Goal: Task Accomplishment & Management: Manage account settings

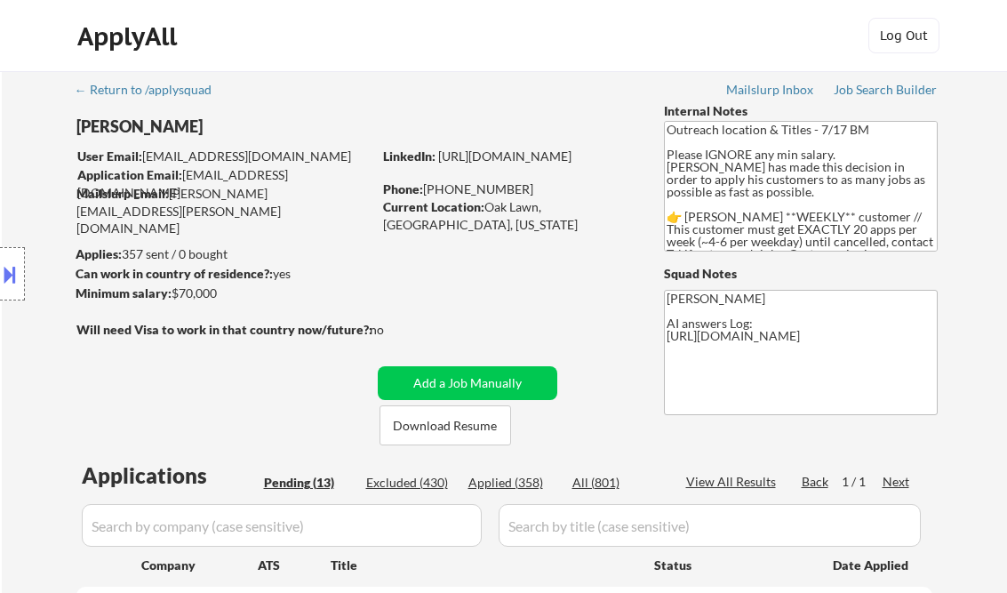
select select ""pending""
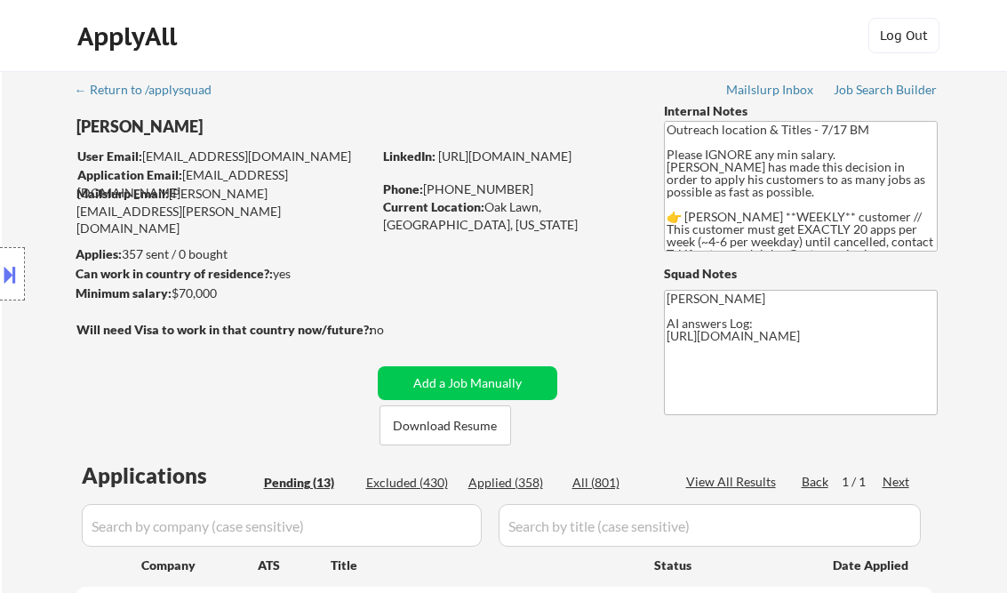
select select ""pending""
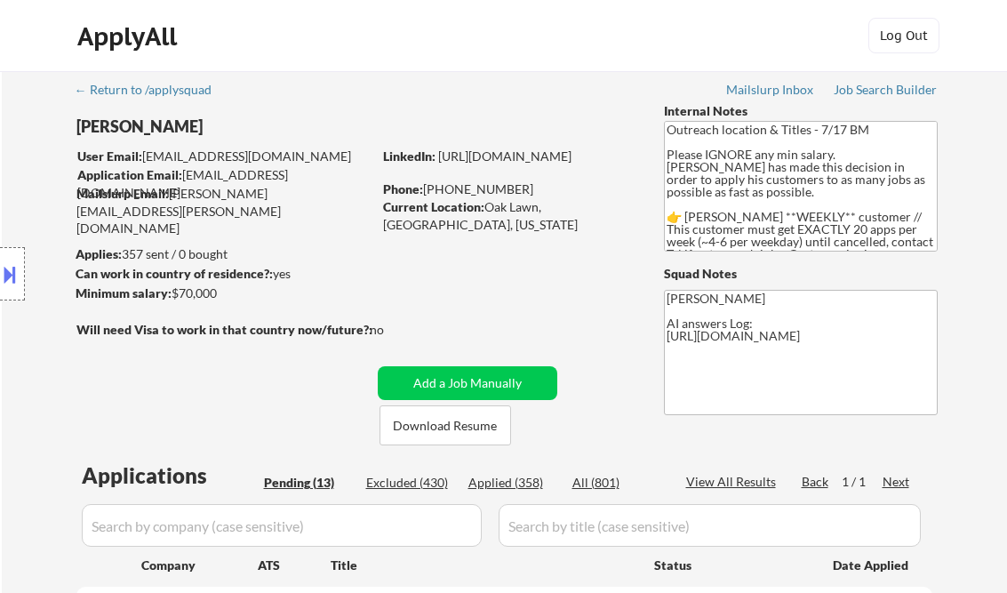
select select ""pending""
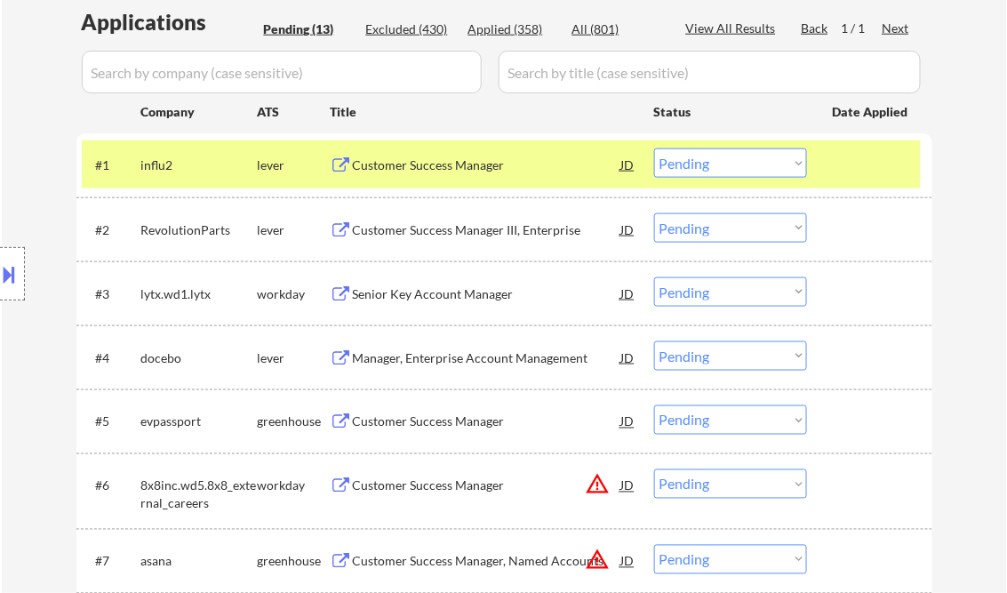
scroll to position [427, 0]
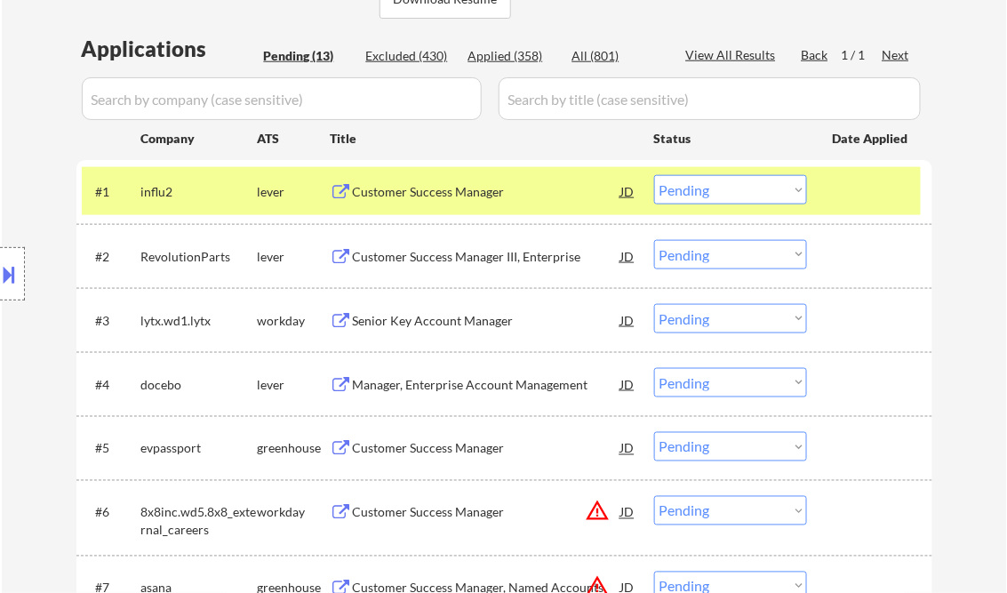
click at [433, 194] on div "Customer Success Manager" at bounding box center [487, 192] width 268 height 18
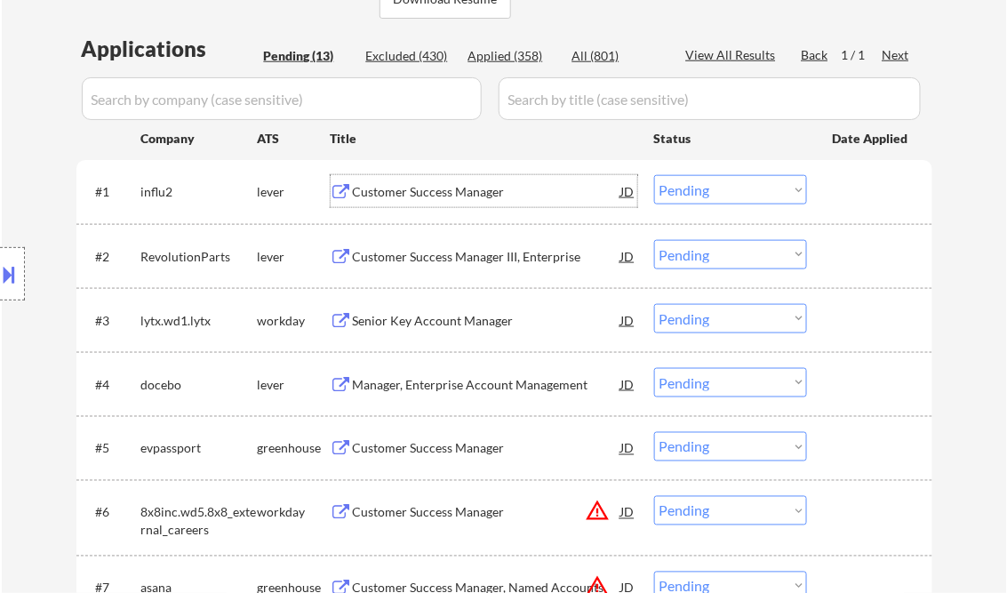
drag, startPoint x: 729, startPoint y: 183, endPoint x: 734, endPoint y: 197, distance: 15.2
click at [729, 183] on select "Choose an option... Pending Applied Excluded (Questions) Excluded (Expired) Exc…" at bounding box center [730, 189] width 153 height 29
click at [654, 175] on select "Choose an option... Pending Applied Excluded (Questions) Excluded (Expired) Exc…" at bounding box center [730, 189] width 153 height 29
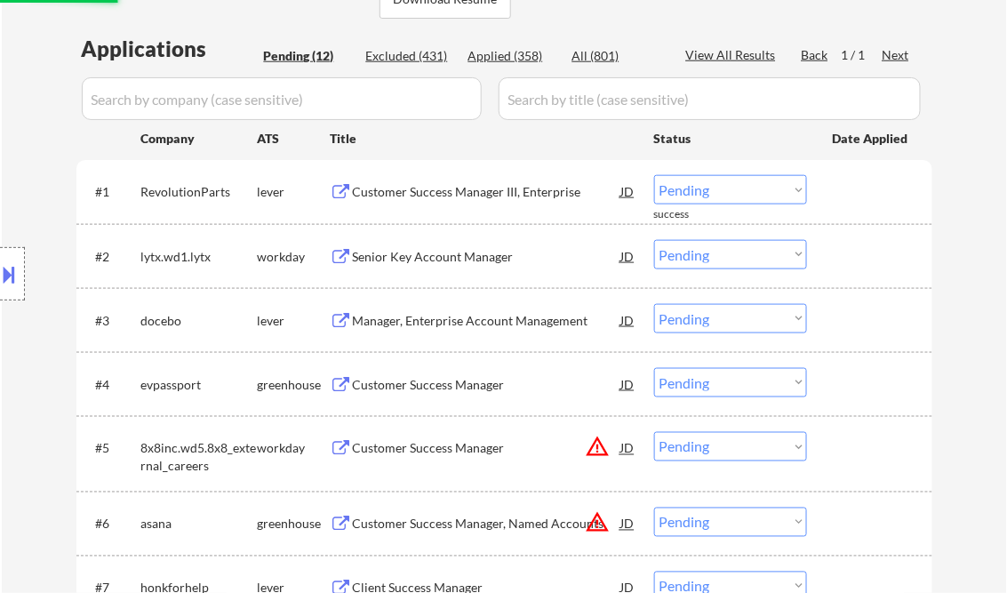
click at [398, 184] on div "Customer Success Manager III, Enterprise" at bounding box center [487, 192] width 268 height 18
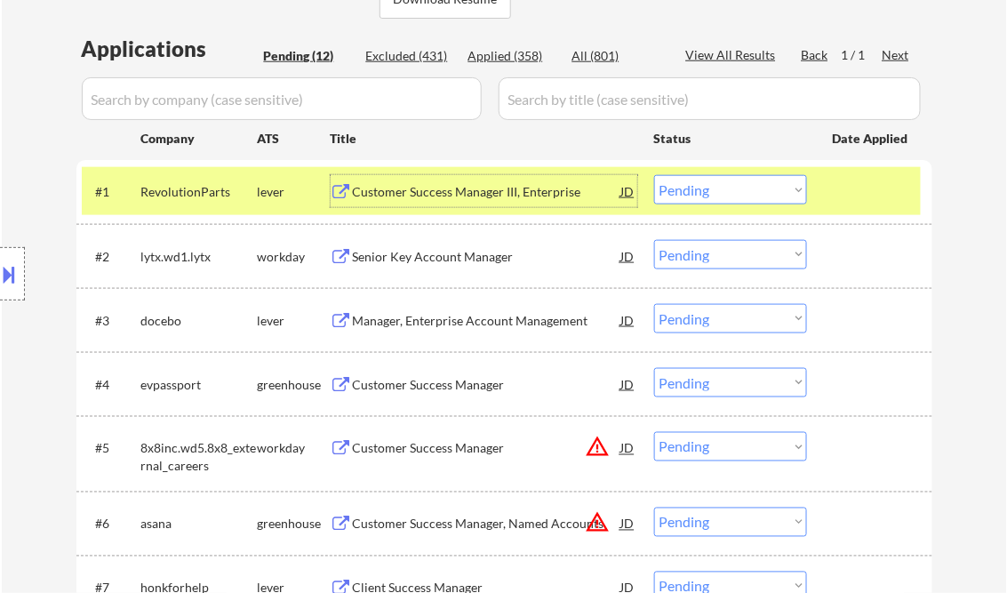
click at [439, 188] on div "Customer Success Manager III, Enterprise" at bounding box center [487, 192] width 268 height 18
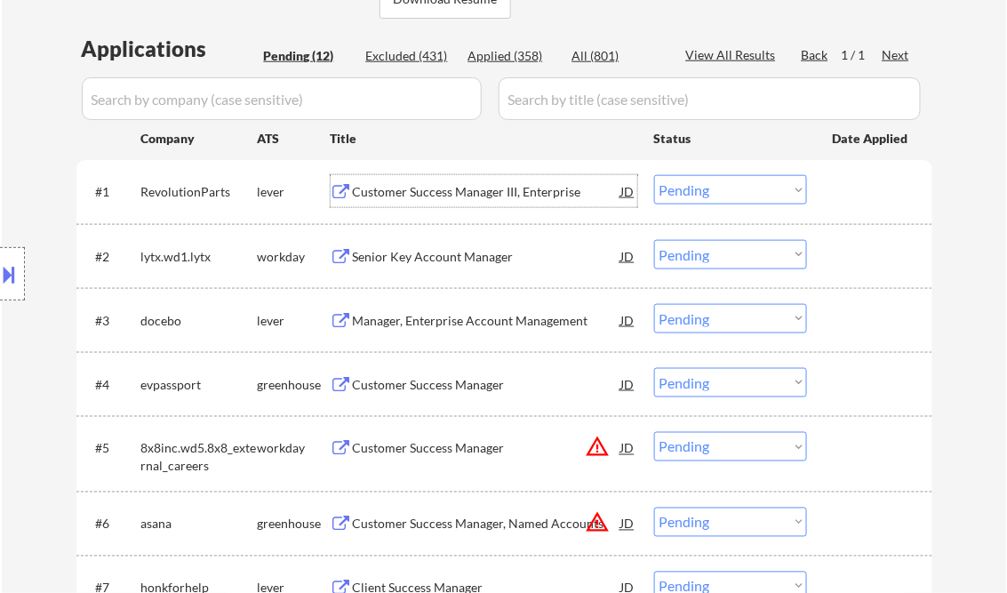
drag, startPoint x: 706, startPoint y: 188, endPoint x: 718, endPoint y: 203, distance: 19.6
click at [706, 188] on select "Choose an option... Pending Applied Excluded (Questions) Excluded (Expired) Exc…" at bounding box center [730, 189] width 153 height 29
click at [654, 175] on select "Choose an option... Pending Applied Excluded (Questions) Excluded (Expired) Exc…" at bounding box center [730, 189] width 153 height 29
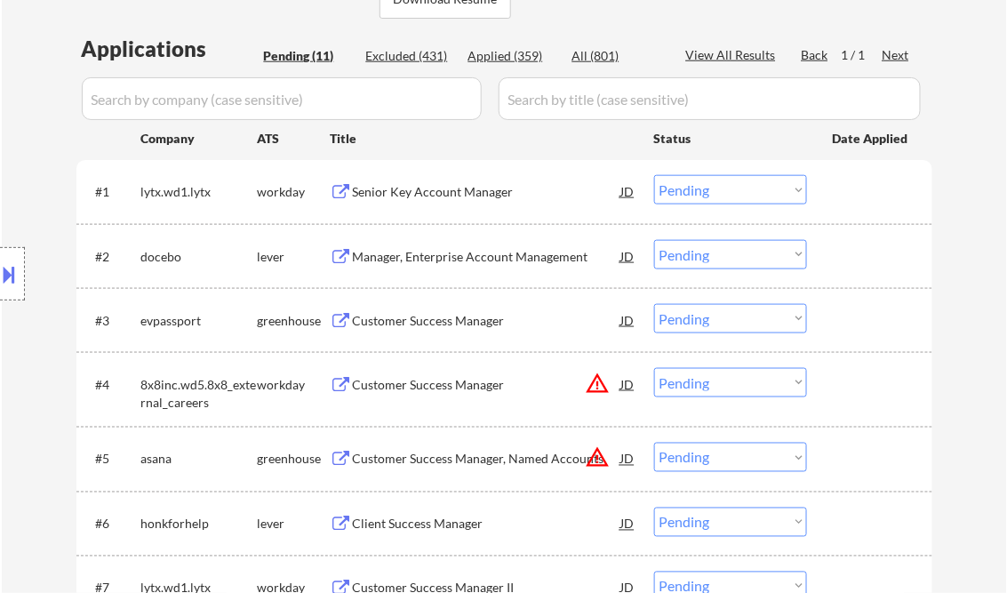
click at [465, 187] on div "Senior Key Account Manager" at bounding box center [487, 192] width 268 height 18
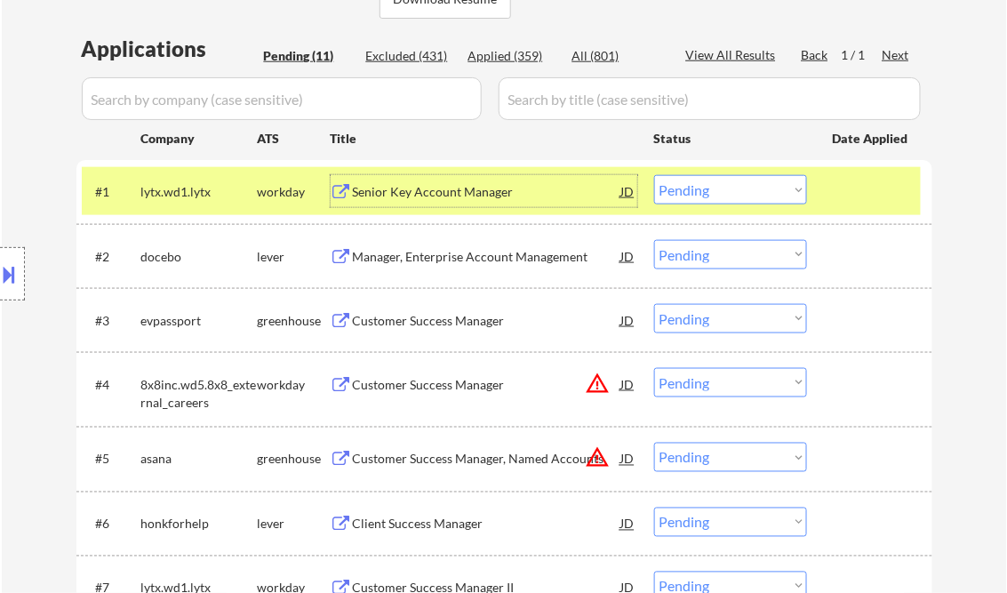
click at [738, 186] on select "Choose an option... Pending Applied Excluded (Questions) Excluded (Expired) Exc…" at bounding box center [730, 189] width 153 height 29
click at [654, 175] on select "Choose an option... Pending Applied Excluded (Questions) Excluded (Expired) Exc…" at bounding box center [730, 189] width 153 height 29
click at [496, 254] on div "Manager, Enterprise Account Management" at bounding box center [487, 257] width 268 height 18
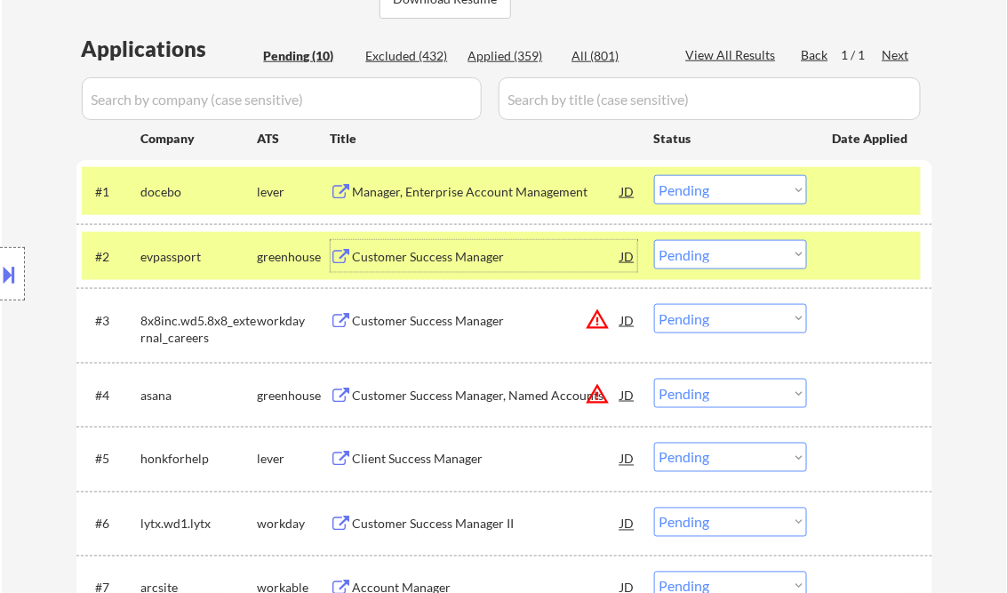
click at [719, 180] on select "Choose an option... Pending Applied Excluded (Questions) Excluded (Expired) Exc…" at bounding box center [730, 189] width 153 height 29
click at [654, 175] on select "Choose an option... Pending Applied Excluded (Questions) Excluded (Expired) Exc…" at bounding box center [730, 189] width 153 height 29
click at [426, 248] on div "Customer Success Manager" at bounding box center [487, 257] width 268 height 18
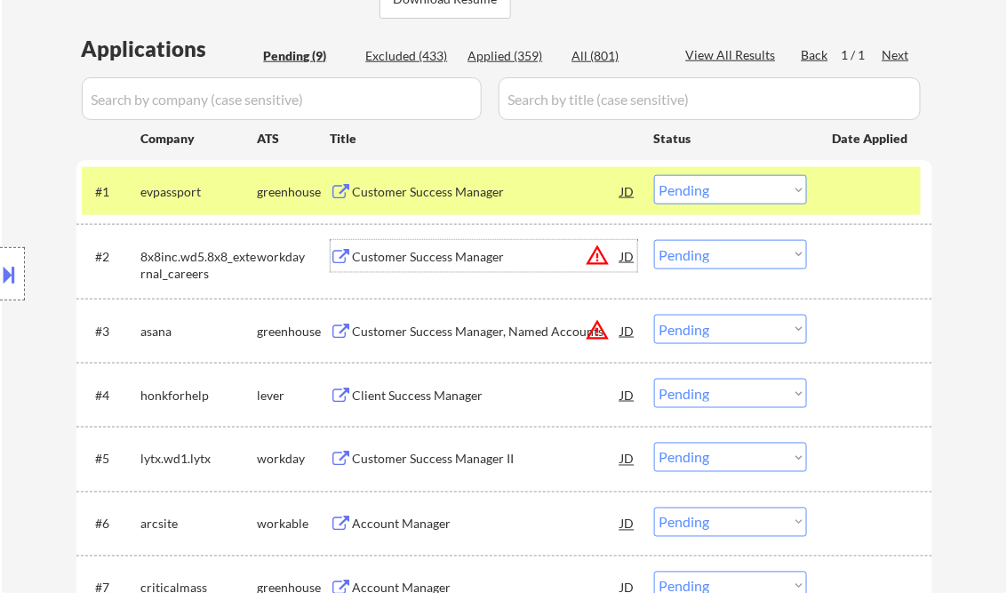
click at [691, 185] on select "Choose an option... Pending Applied Excluded (Questions) Excluded (Expired) Exc…" at bounding box center [730, 189] width 153 height 29
click at [654, 175] on select "Choose an option... Pending Applied Excluded (Questions) Excluded (Expired) Exc…" at bounding box center [730, 189] width 153 height 29
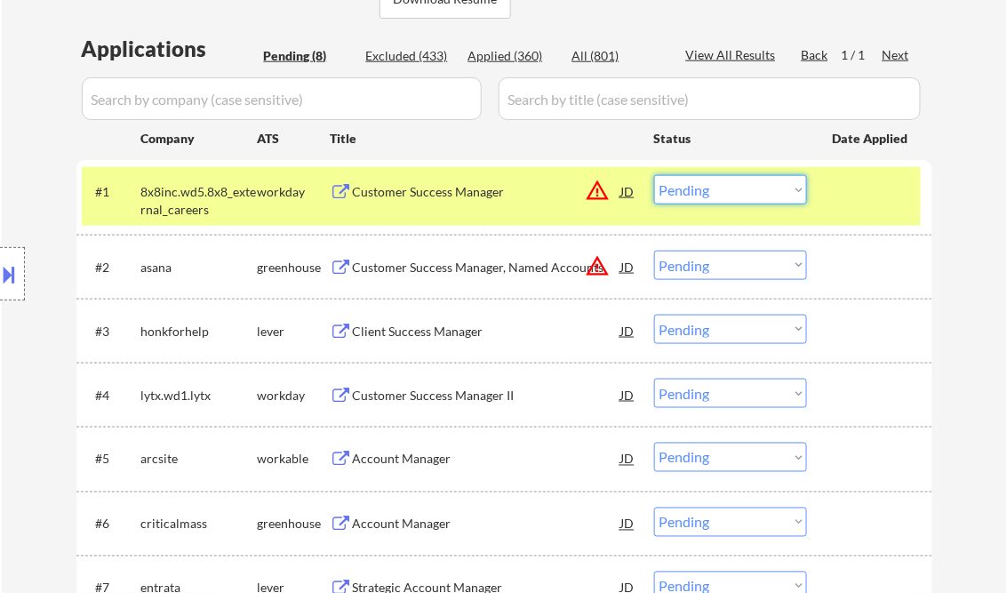
click at [711, 189] on select "Choose an option... Pending Applied Excluded (Questions) Excluded (Expired) Exc…" at bounding box center [730, 189] width 153 height 29
click at [654, 175] on select "Choose an option... Pending Applied Excluded (Questions) Excluded (Expired) Exc…" at bounding box center [730, 189] width 153 height 29
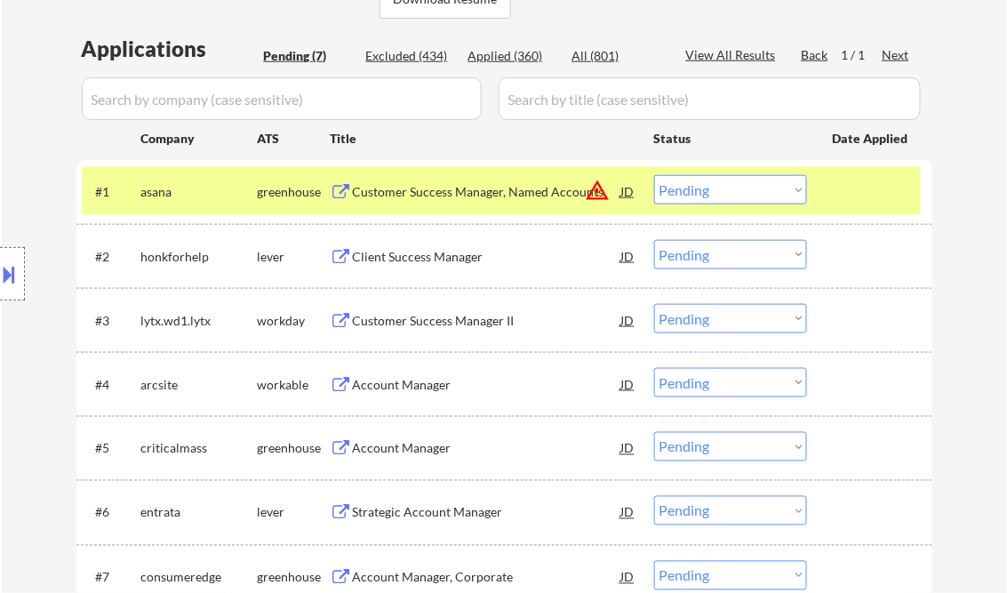
click at [443, 196] on div "Customer Success Manager, Named Accounts" at bounding box center [487, 192] width 268 height 18
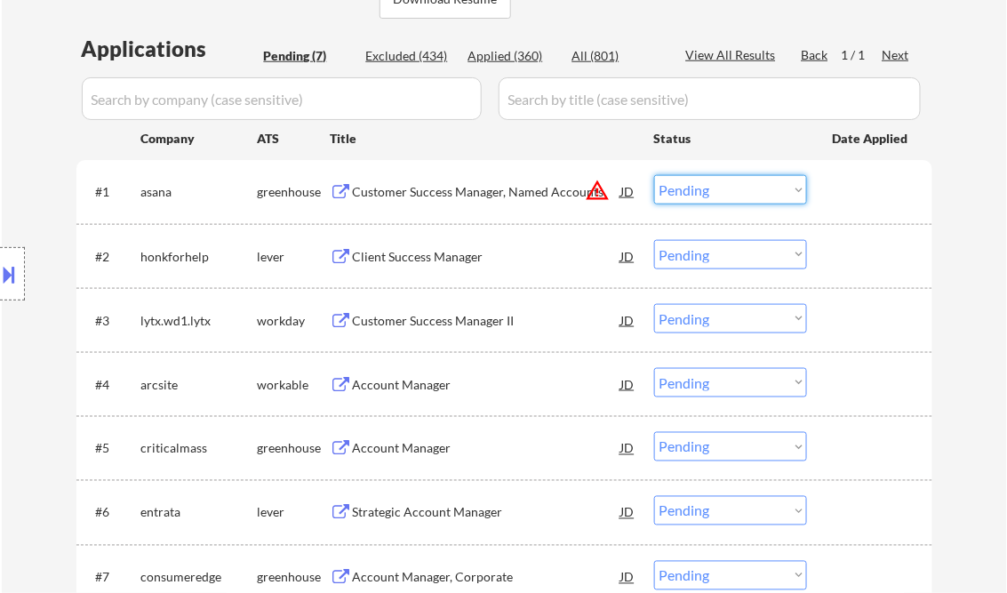
drag, startPoint x: 711, startPoint y: 193, endPoint x: 723, endPoint y: 200, distance: 14.3
click at [711, 193] on select "Choose an option... Pending Applied Excluded (Questions) Excluded (Expired) Exc…" at bounding box center [730, 189] width 153 height 29
click at [654, 175] on select "Choose an option... Pending Applied Excluded (Questions) Excluded (Expired) Exc…" at bounding box center [730, 189] width 153 height 29
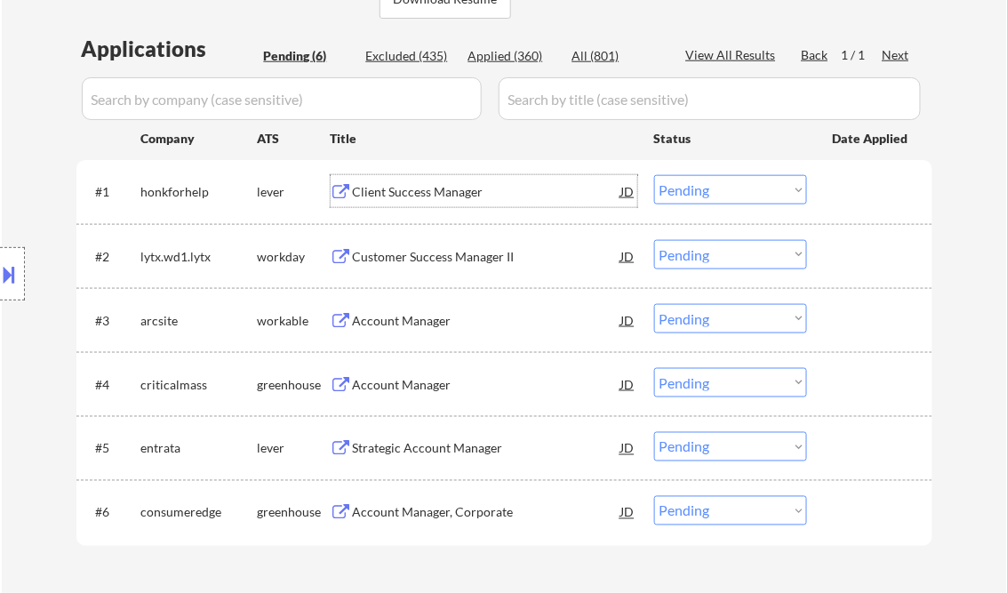
click at [426, 199] on div "Client Success Manager" at bounding box center [487, 192] width 268 height 18
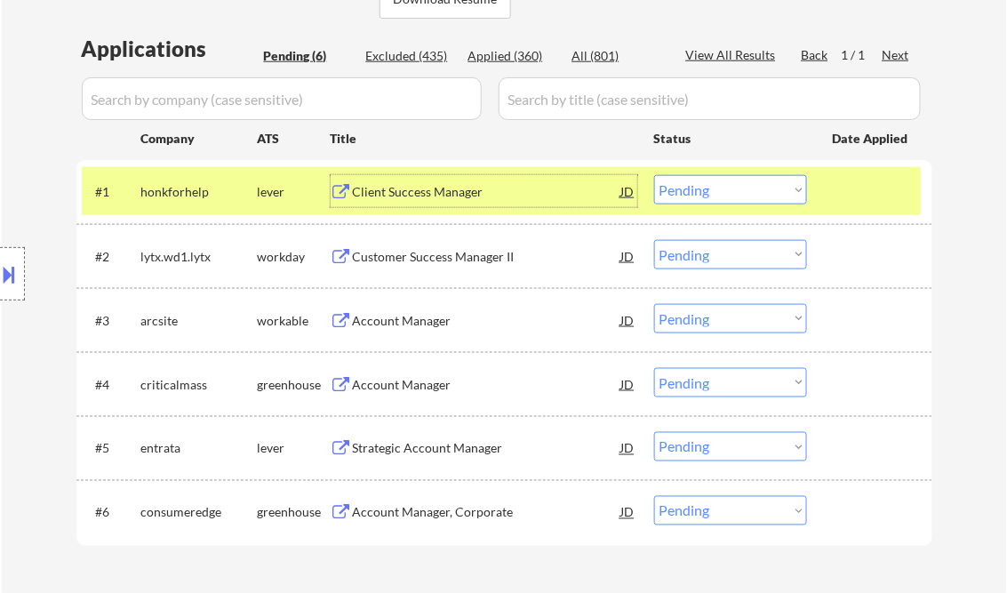
click at [739, 203] on select "Choose an option... Pending Applied Excluded (Questions) Excluded (Expired) Exc…" at bounding box center [730, 189] width 153 height 29
click at [654, 175] on select "Choose an option... Pending Applied Excluded (Questions) Excluded (Expired) Exc…" at bounding box center [730, 189] width 153 height 29
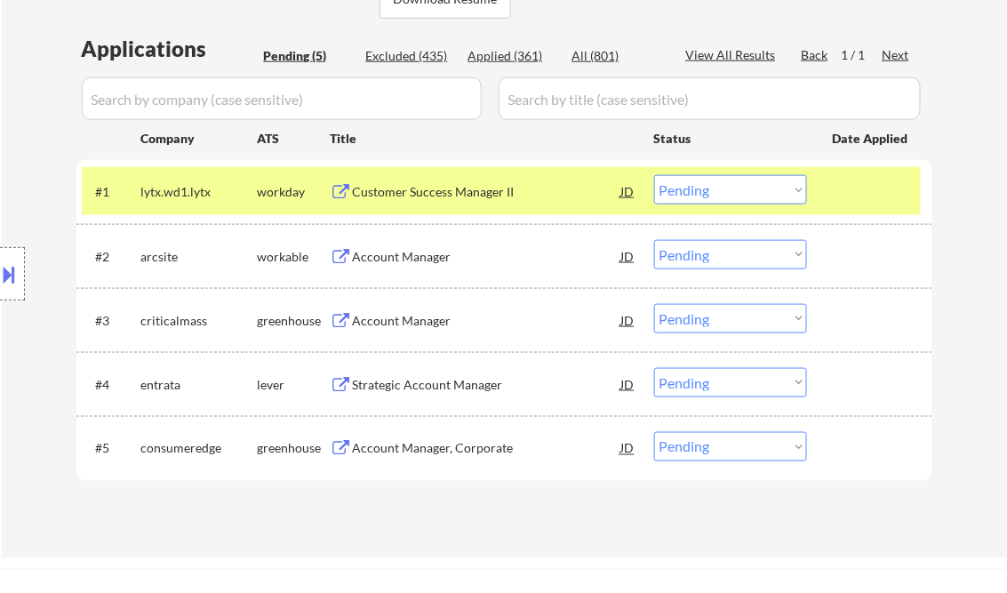
click at [441, 198] on div "Customer Success Manager II" at bounding box center [487, 192] width 268 height 18
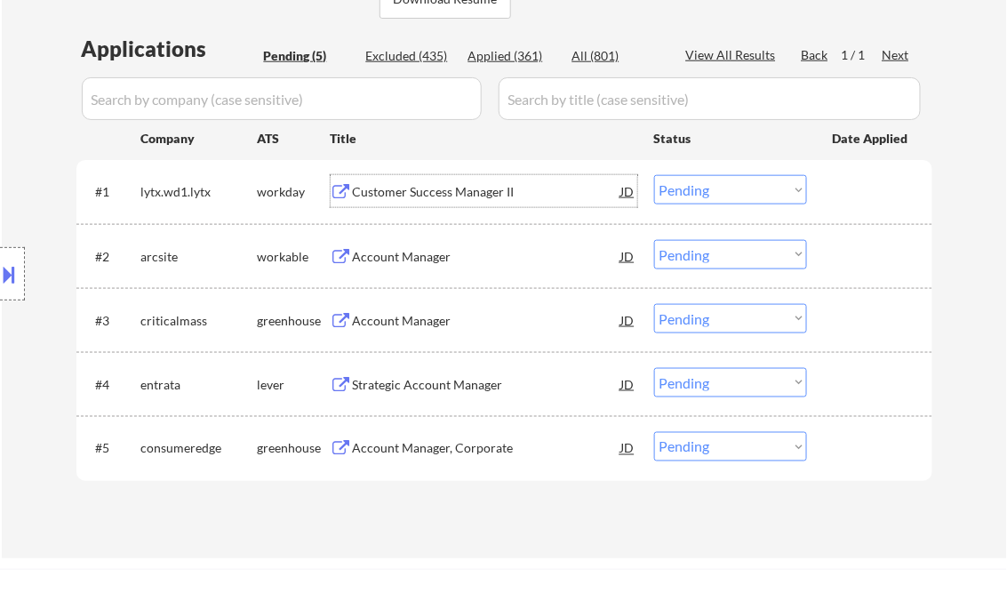
drag, startPoint x: 683, startPoint y: 188, endPoint x: 691, endPoint y: 197, distance: 13.2
click at [683, 188] on select "Choose an option... Pending Applied Excluded (Questions) Excluded (Expired) Exc…" at bounding box center [730, 189] width 153 height 29
click at [654, 175] on select "Choose an option... Pending Applied Excluded (Questions) Excluded (Expired) Exc…" at bounding box center [730, 189] width 153 height 29
click at [401, 255] on div "Account Manager" at bounding box center [487, 257] width 268 height 18
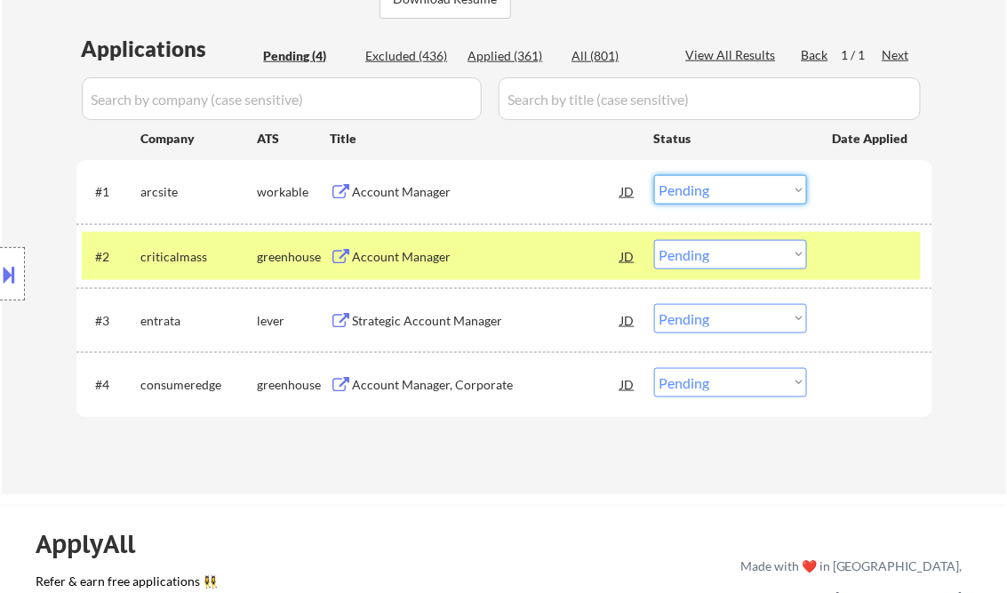
drag, startPoint x: 739, startPoint y: 186, endPoint x: 752, endPoint y: 206, distance: 23.9
click at [739, 186] on select "Choose an option... Pending Applied Excluded (Questions) Excluded (Expired) Exc…" at bounding box center [730, 189] width 153 height 29
click at [654, 175] on select "Choose an option... Pending Applied Excluded (Questions) Excluded (Expired) Exc…" at bounding box center [730, 189] width 153 height 29
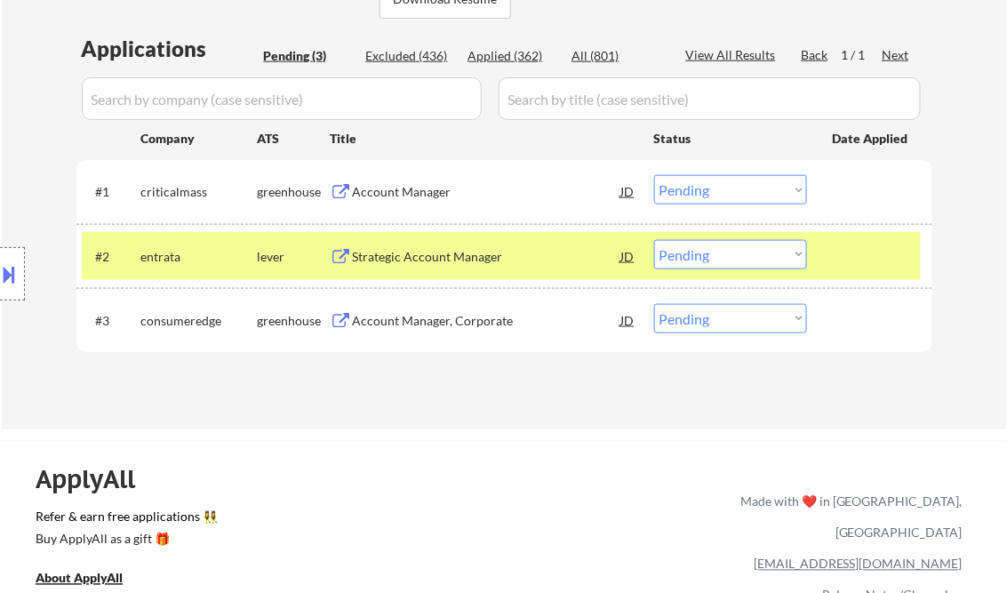
click at [419, 188] on div "Account Manager" at bounding box center [487, 192] width 268 height 18
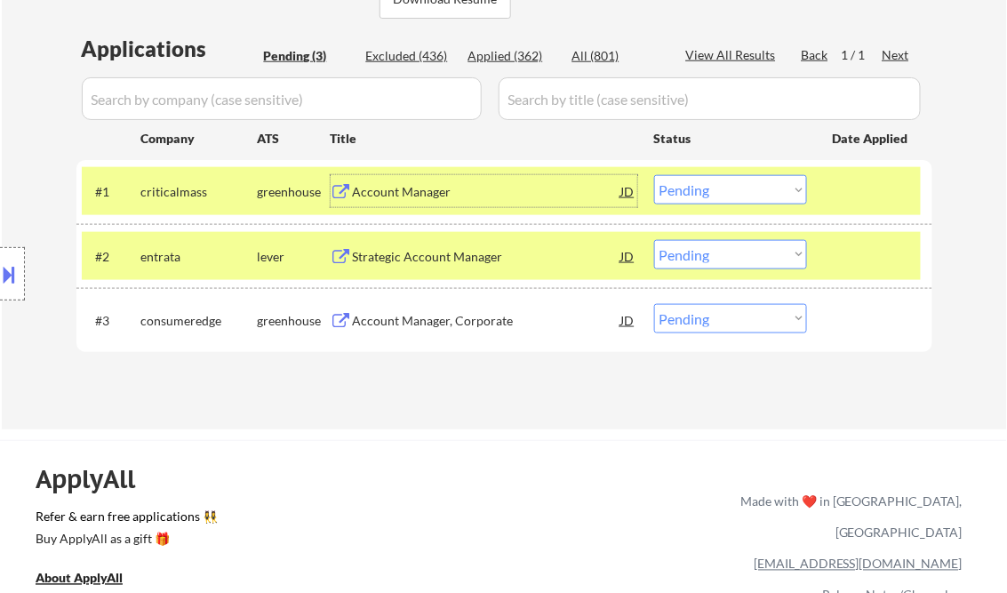
click at [6, 268] on button at bounding box center [10, 274] width 20 height 29
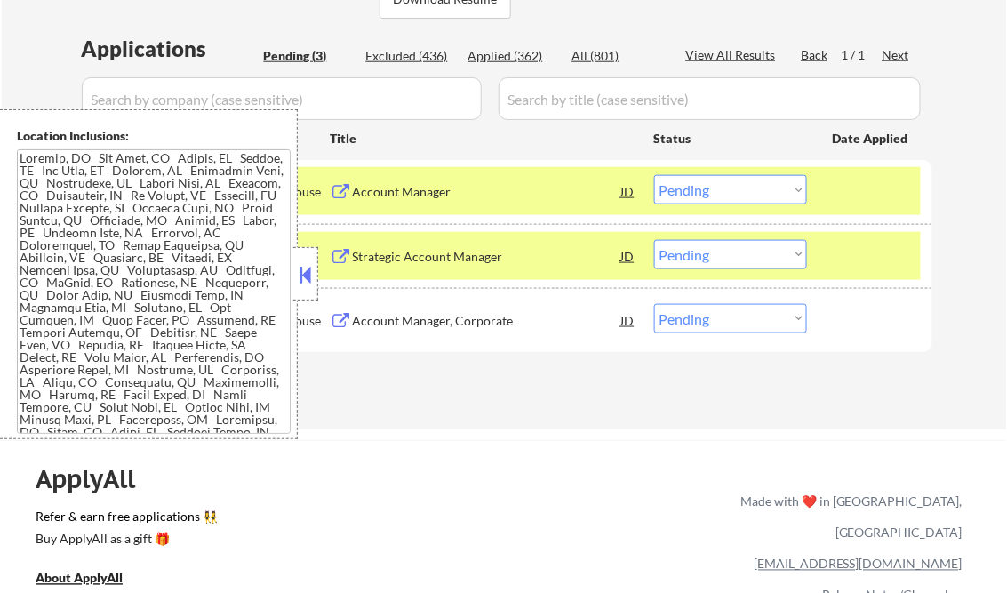
click at [300, 276] on button at bounding box center [306, 274] width 20 height 27
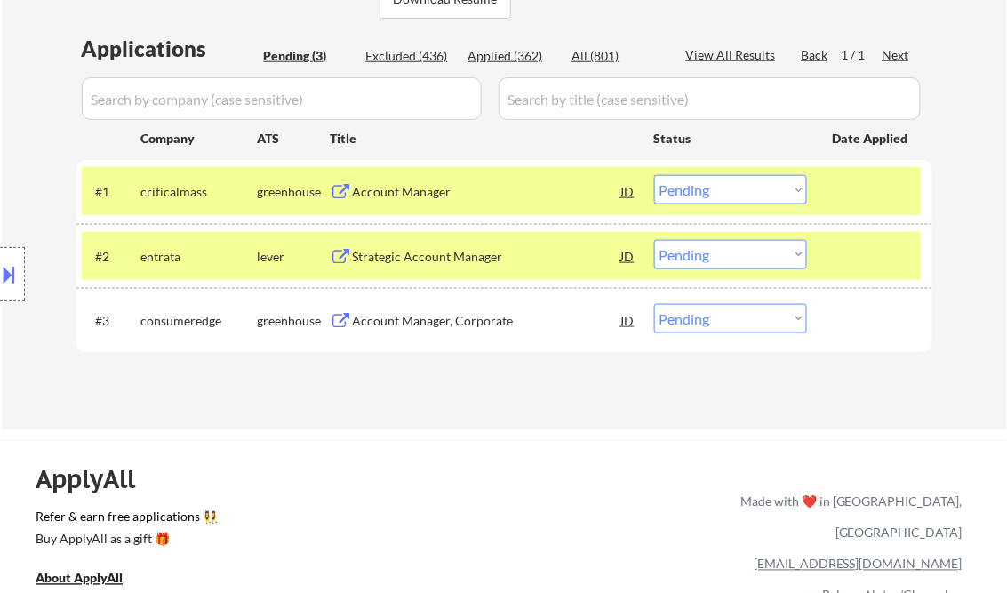
click at [737, 194] on select "Choose an option... Pending Applied Excluded (Questions) Excluded (Expired) Exc…" at bounding box center [730, 189] width 153 height 29
click at [654, 175] on select "Choose an option... Pending Applied Excluded (Questions) Excluded (Expired) Exc…" at bounding box center [730, 189] width 153 height 29
click at [419, 252] on div "Strategic Account Manager" at bounding box center [487, 257] width 268 height 18
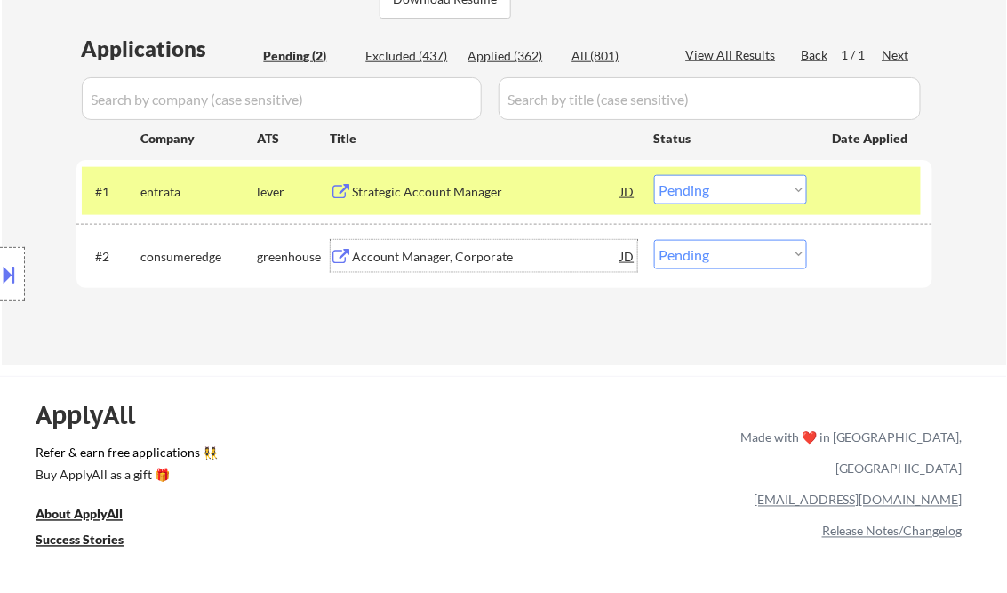
click at [439, 177] on div "Strategic Account Manager" at bounding box center [487, 191] width 268 height 32
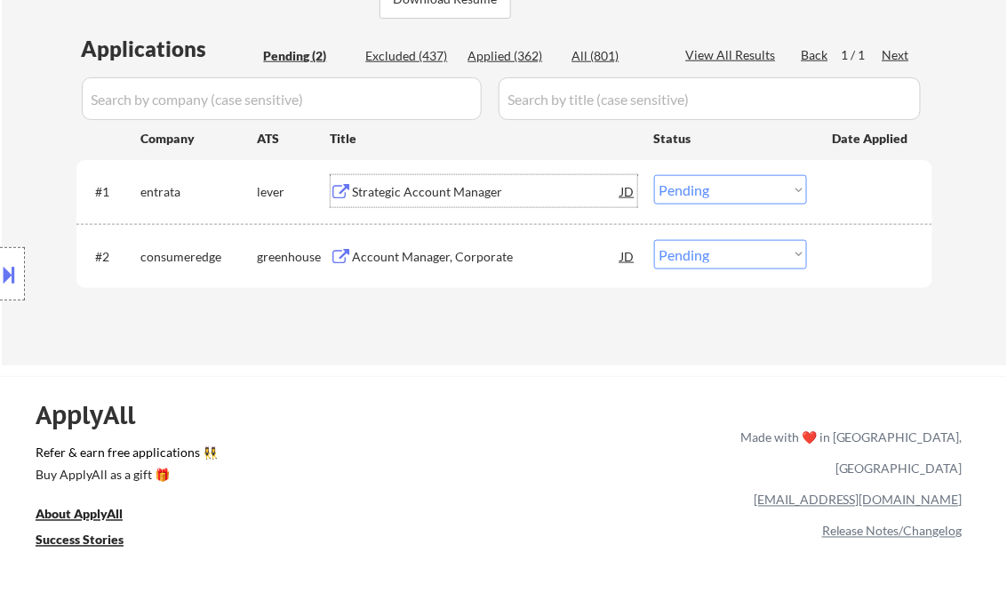
click at [691, 191] on select "Choose an option... Pending Applied Excluded (Questions) Excluded (Expired) Exc…" at bounding box center [730, 189] width 153 height 29
click at [654, 175] on select "Choose an option... Pending Applied Excluded (Questions) Excluded (Expired) Exc…" at bounding box center [730, 189] width 153 height 29
click at [450, 237] on div "#2 consumeredge greenhouse Account Manager, Corporate JD warning_amber Choose a…" at bounding box center [501, 256] width 839 height 48
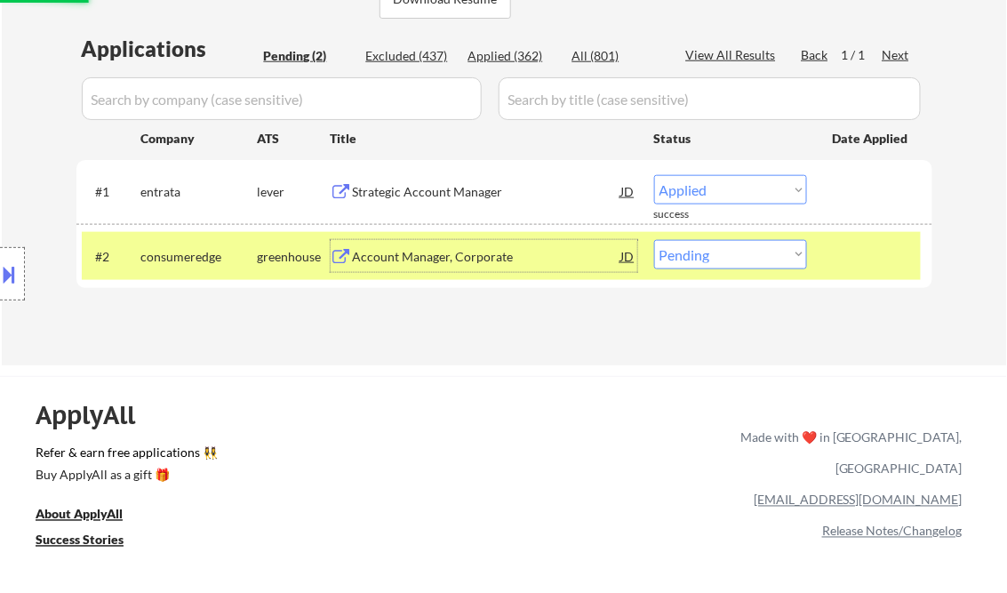
click at [479, 255] on div "Account Manager, Corporate" at bounding box center [487, 257] width 268 height 18
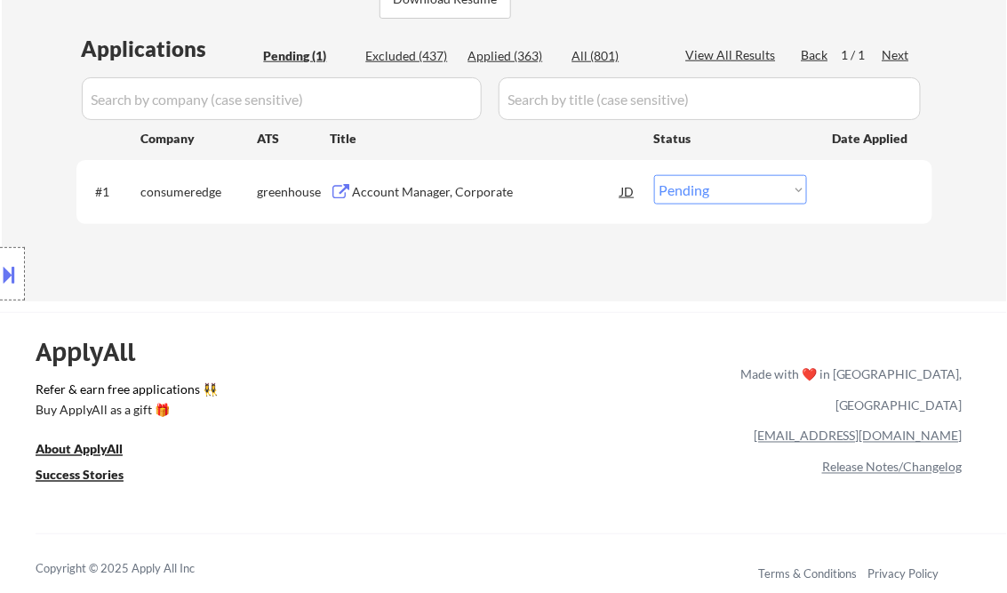
click at [725, 195] on select "Choose an option... Pending Applied Excluded (Questions) Excluded (Expired) Exc…" at bounding box center [730, 189] width 153 height 29
select select ""applied""
click at [654, 175] on select "Choose an option... Pending Applied Excluded (Questions) Excluded (Expired) Exc…" at bounding box center [730, 189] width 153 height 29
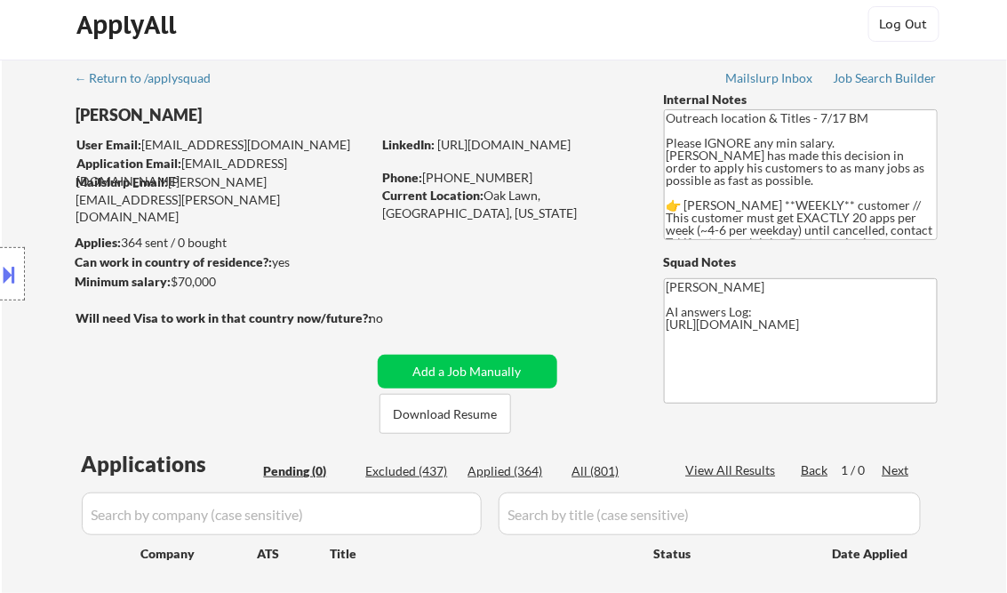
scroll to position [0, 0]
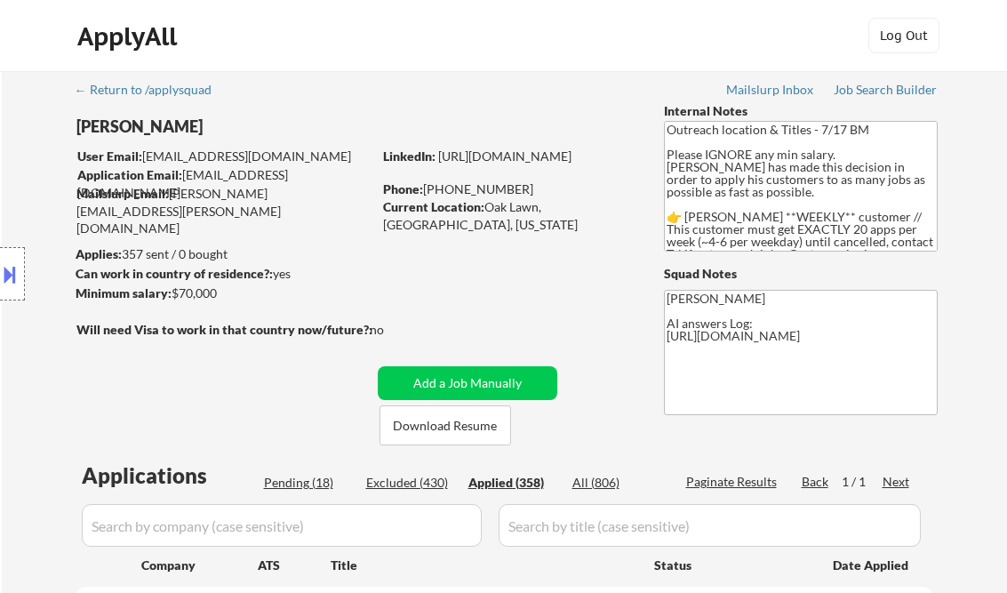
select select ""applied""
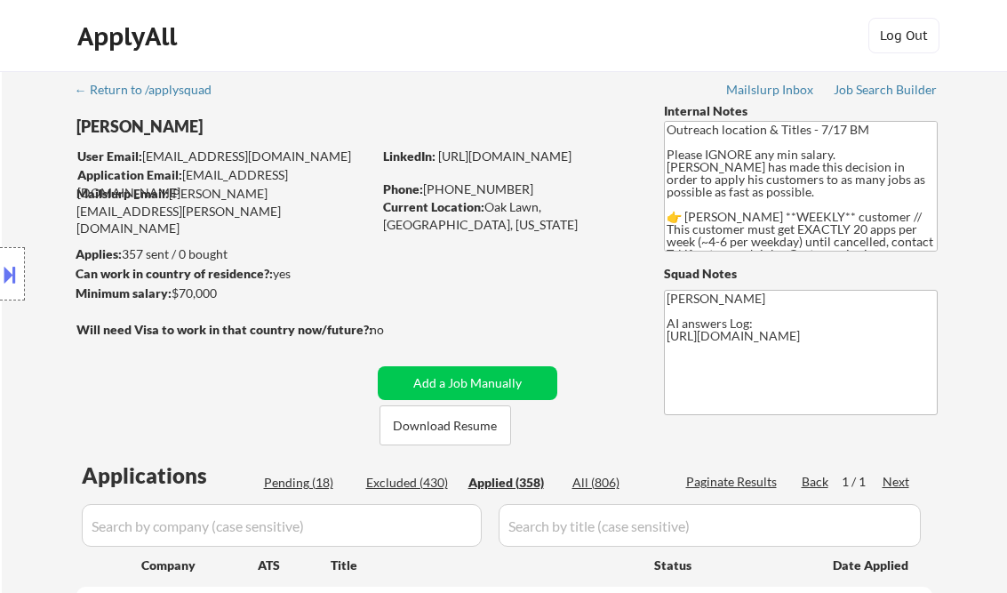
select select ""applied""
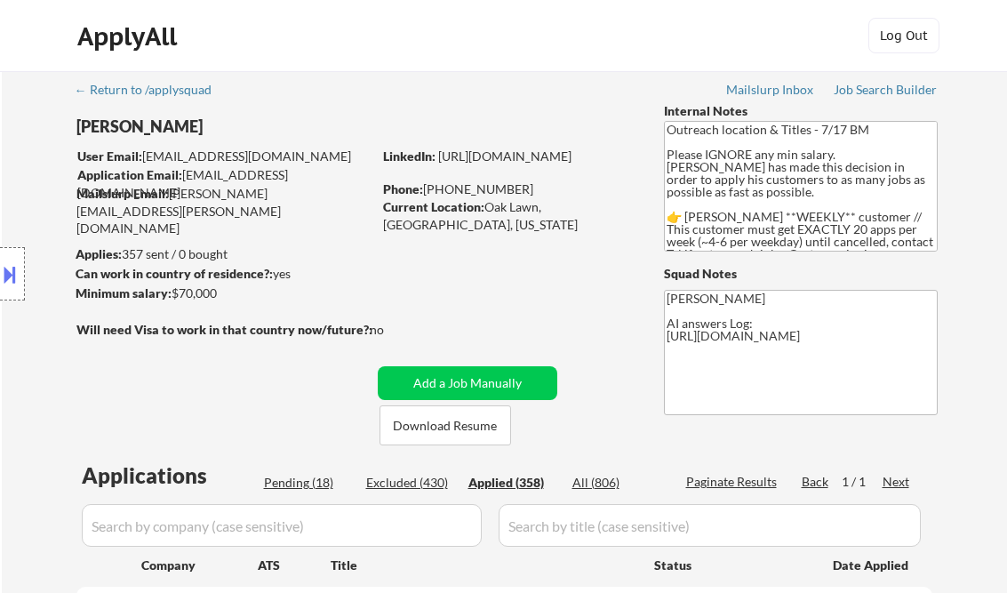
select select ""applied""
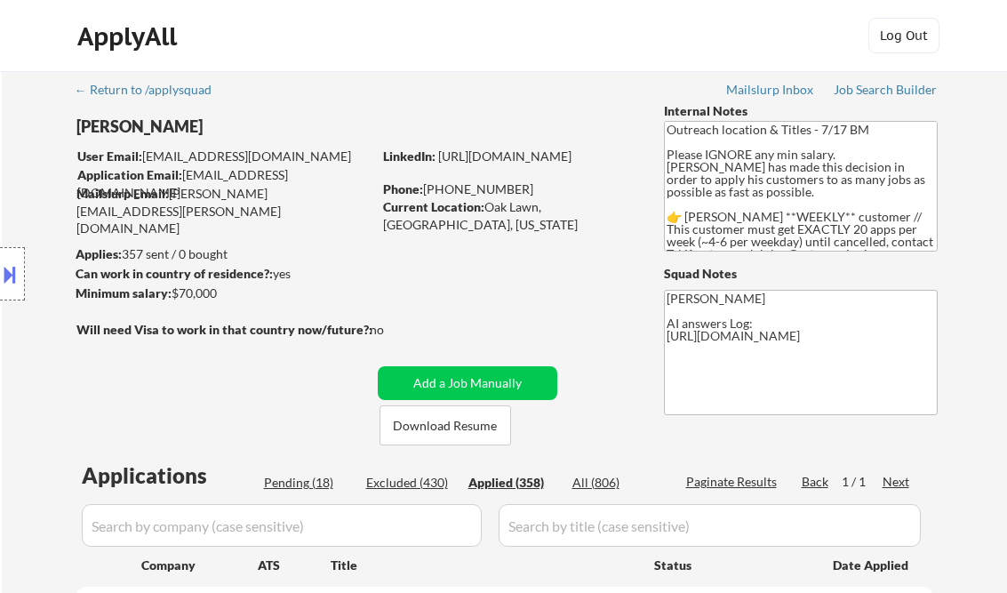
select select ""applied""
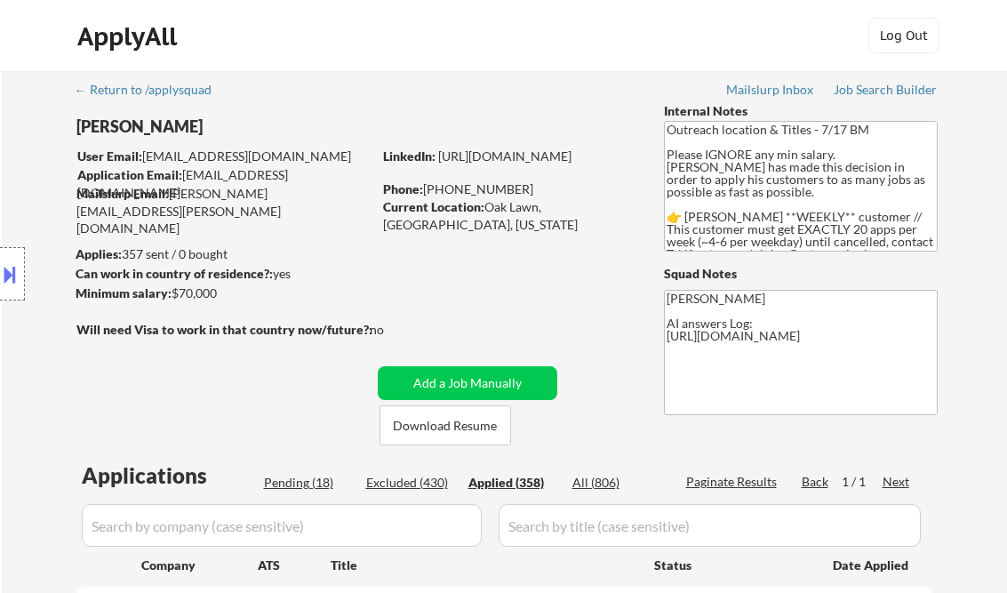
select select ""applied""
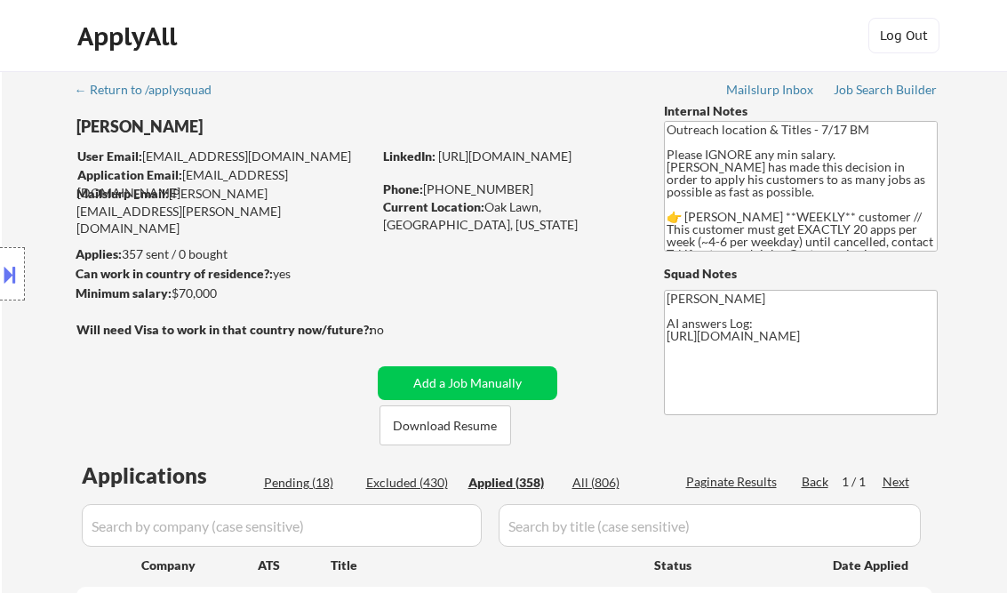
select select ""applied""
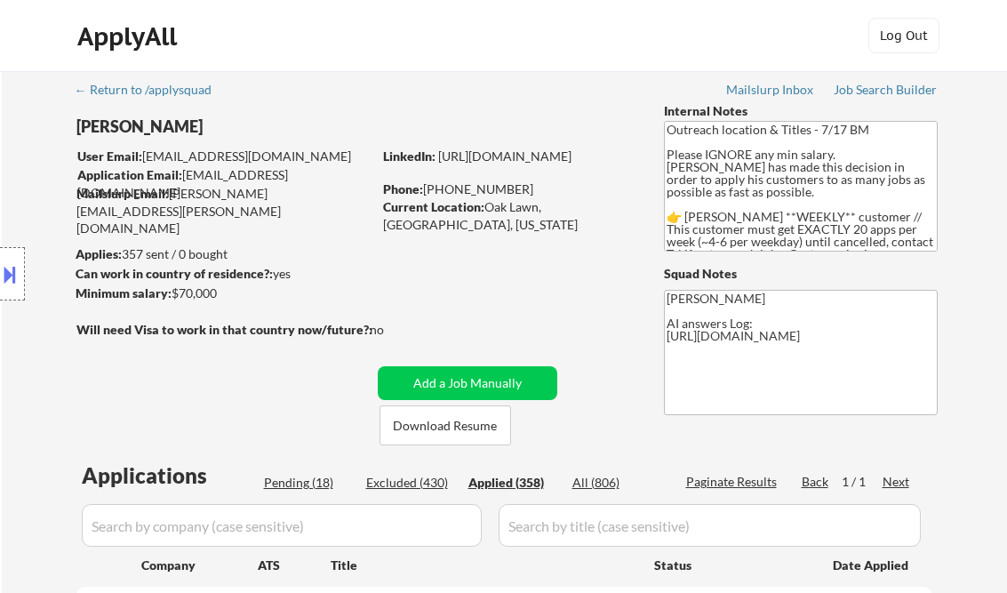
select select ""applied""
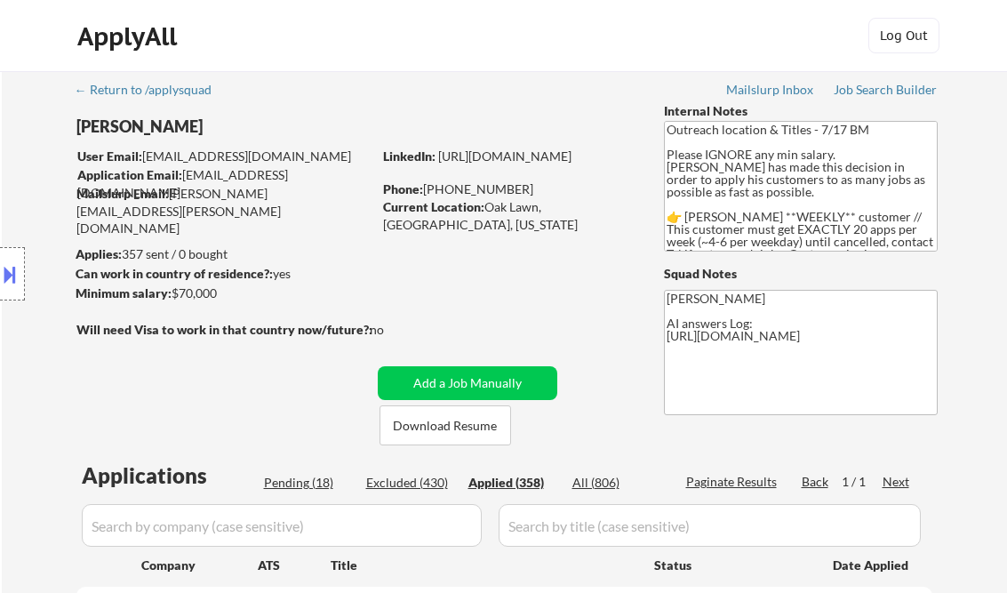
select select ""applied""
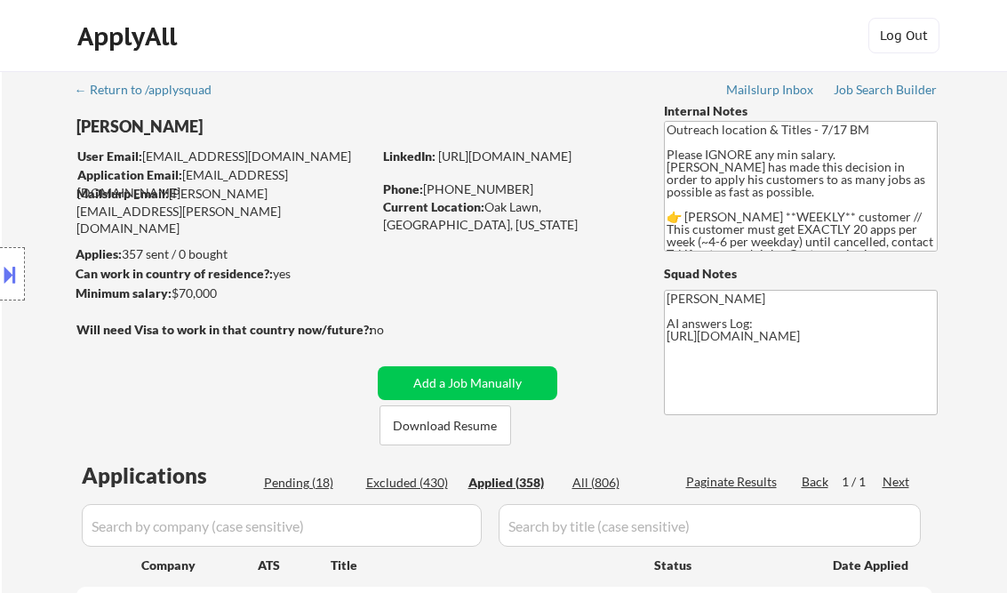
select select ""applied""
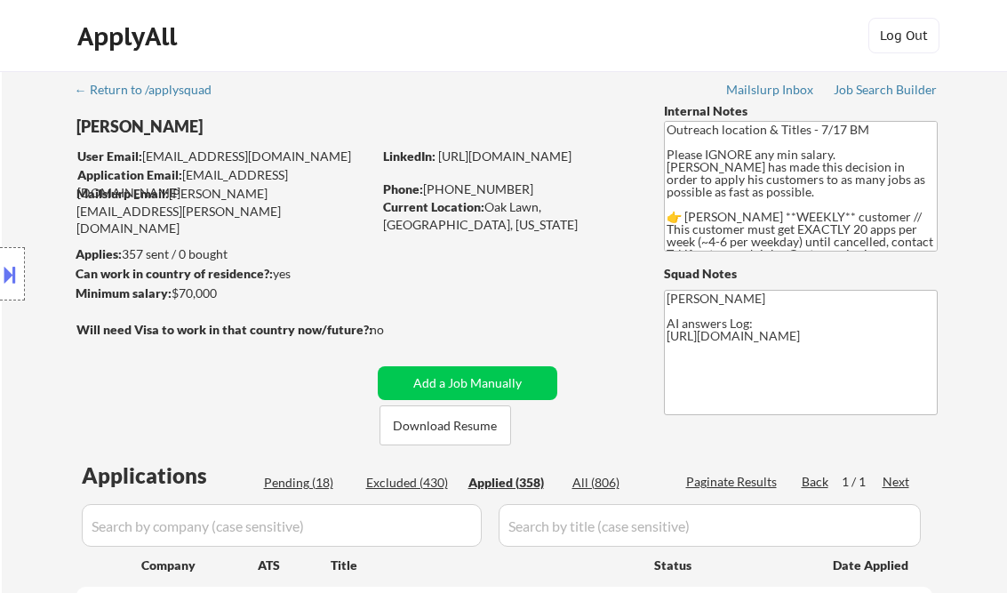
select select ""applied""
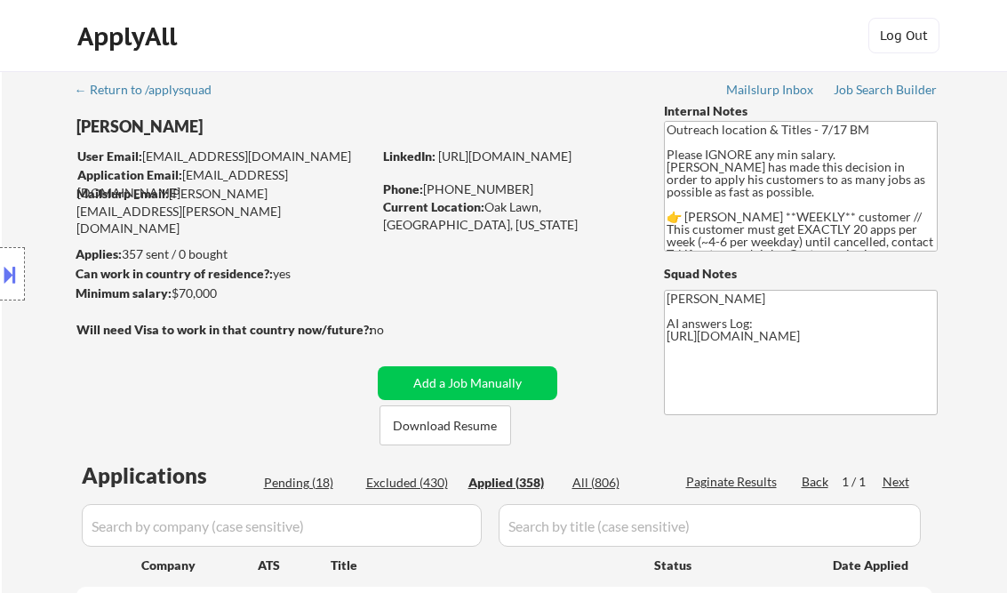
select select ""applied""
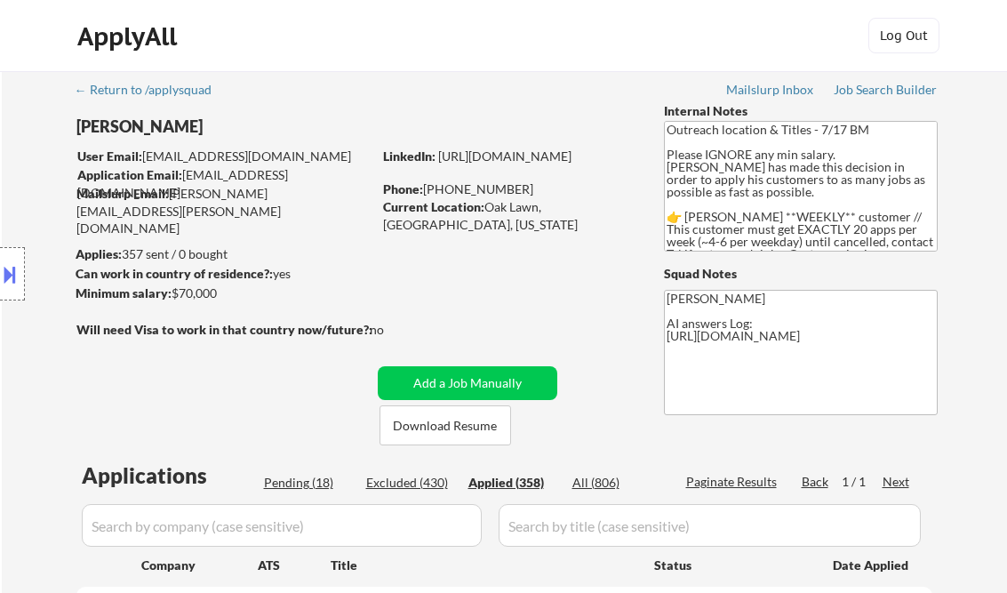
select select ""applied""
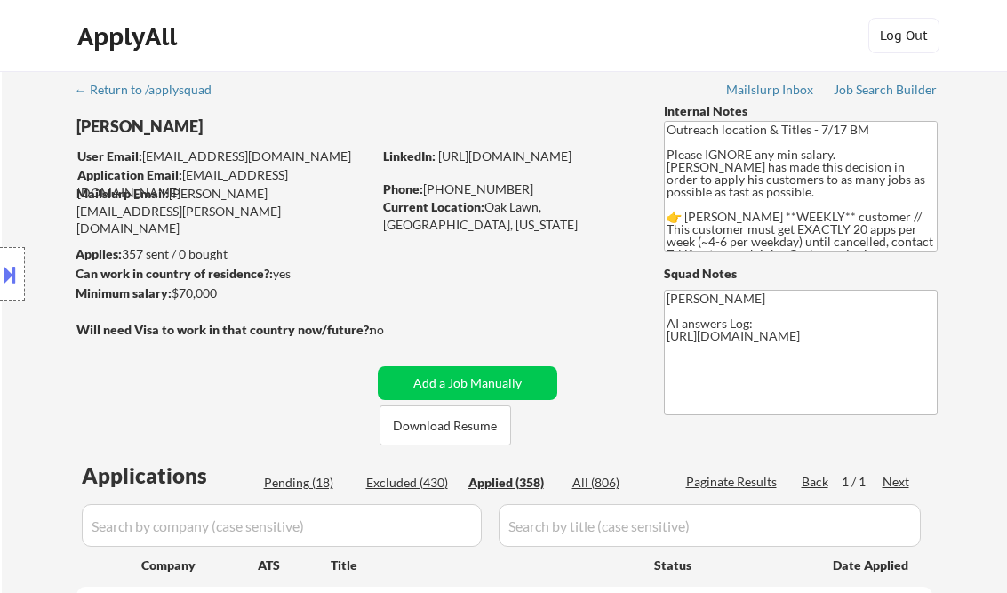
select select ""applied""
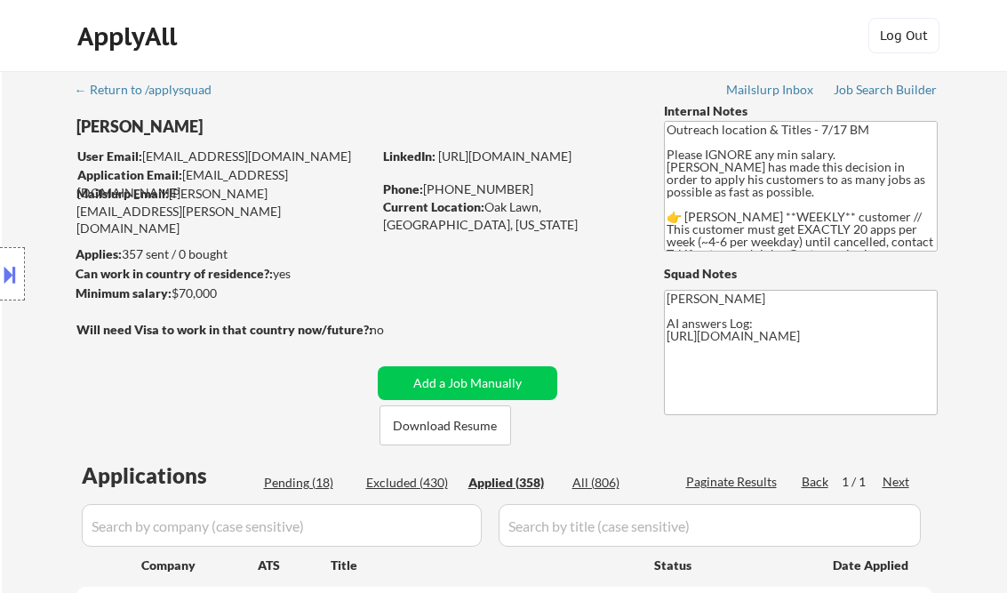
select select ""applied""
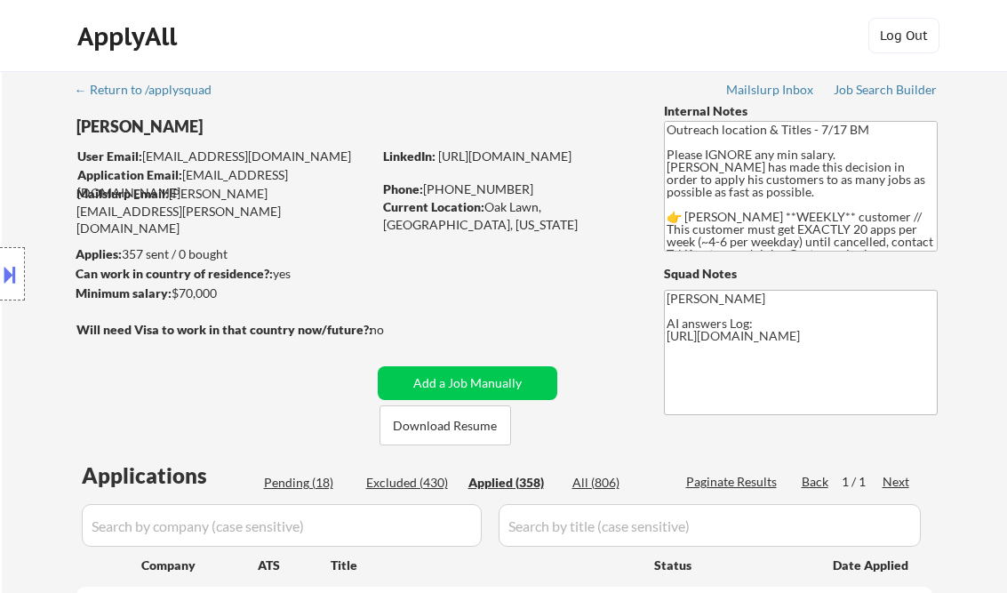
select select ""applied""
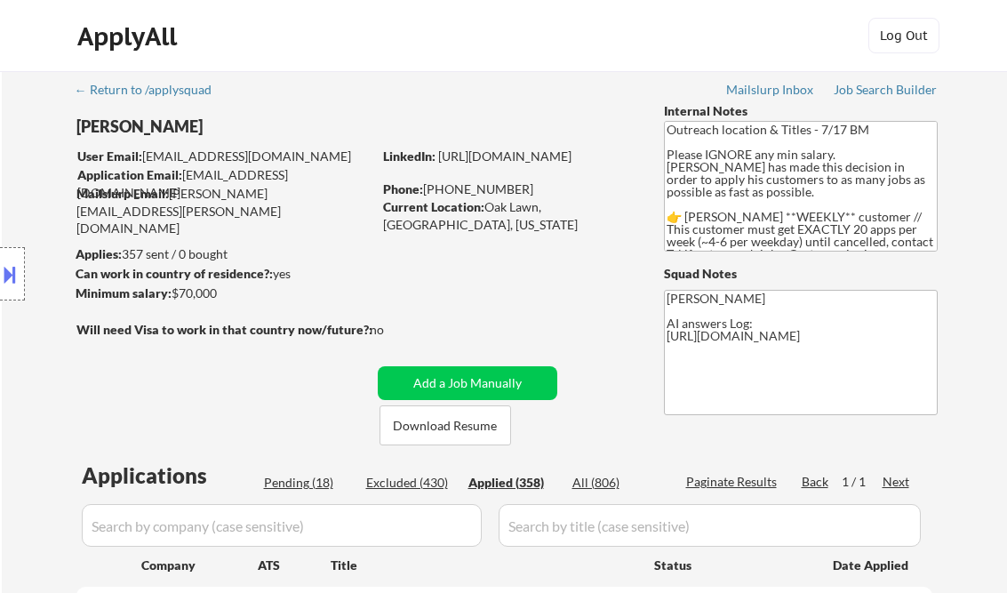
select select ""applied""
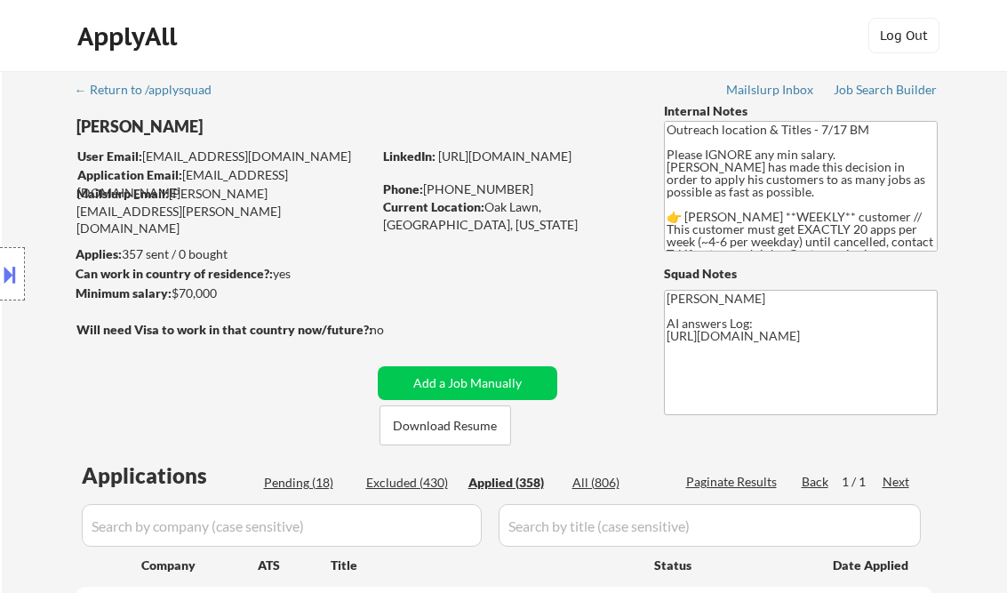
select select ""applied""
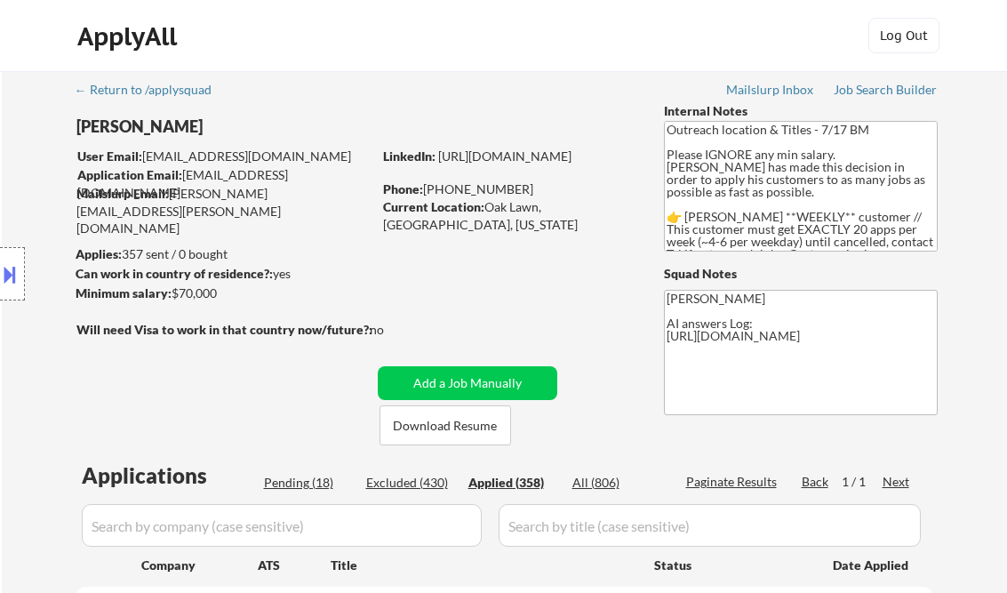
select select ""applied""
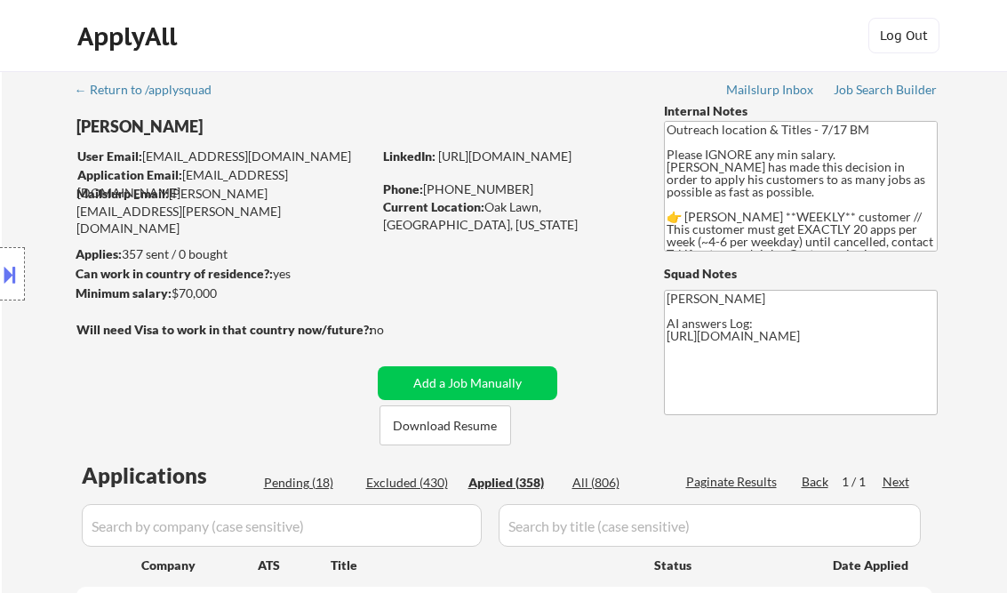
select select ""applied""
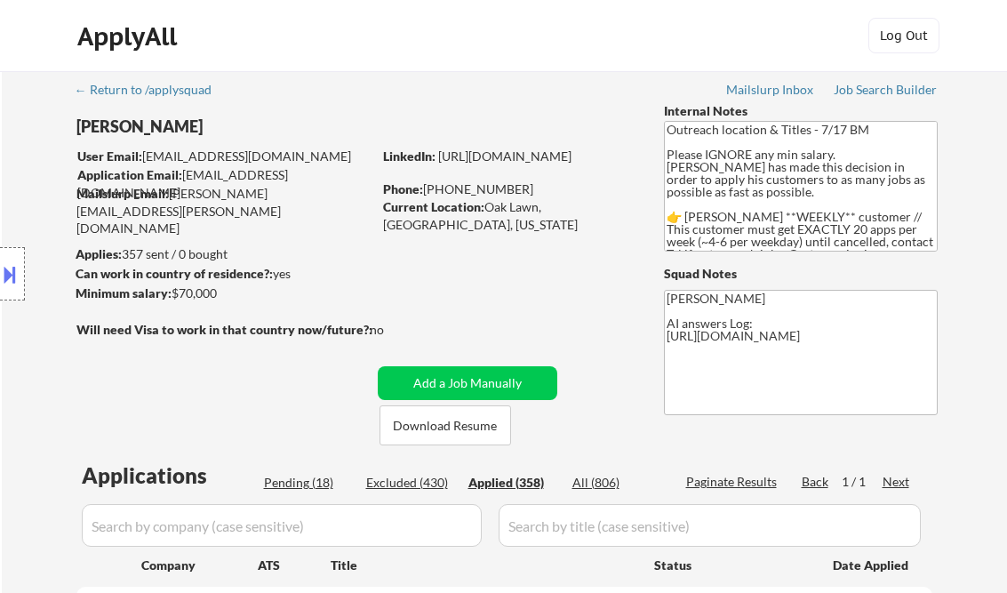
select select ""applied""
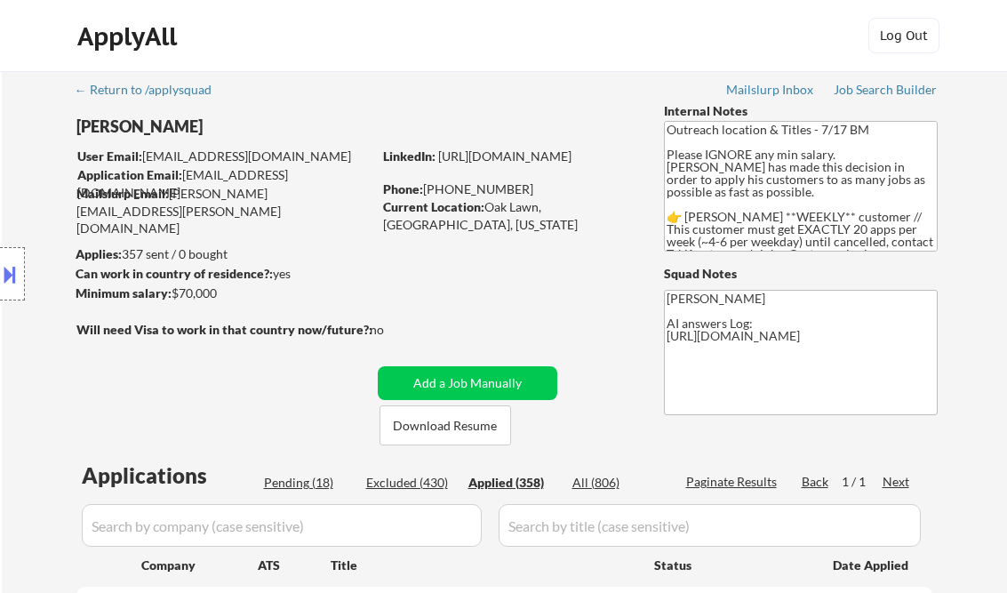
select select ""applied""
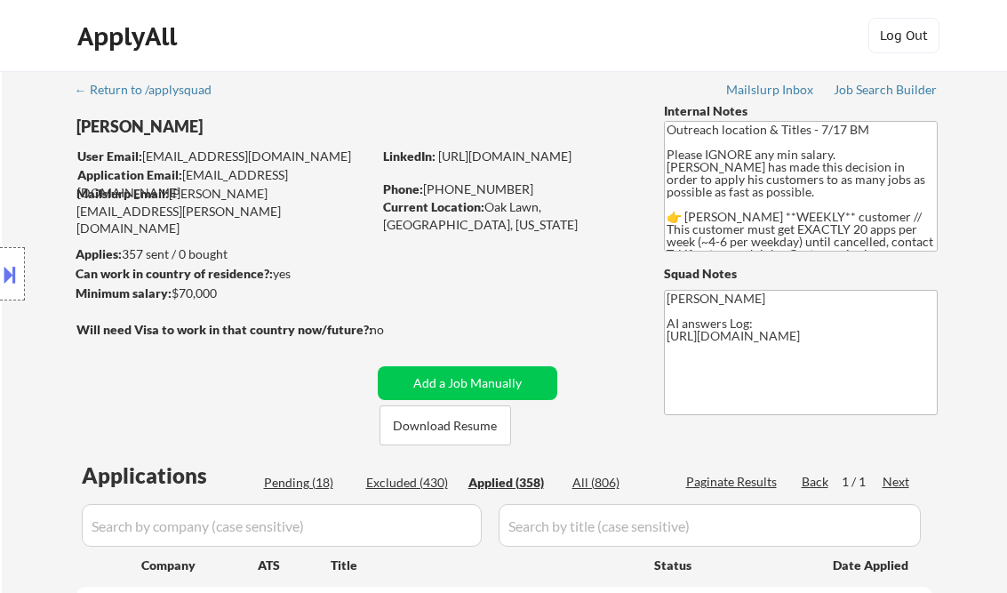
select select ""applied""
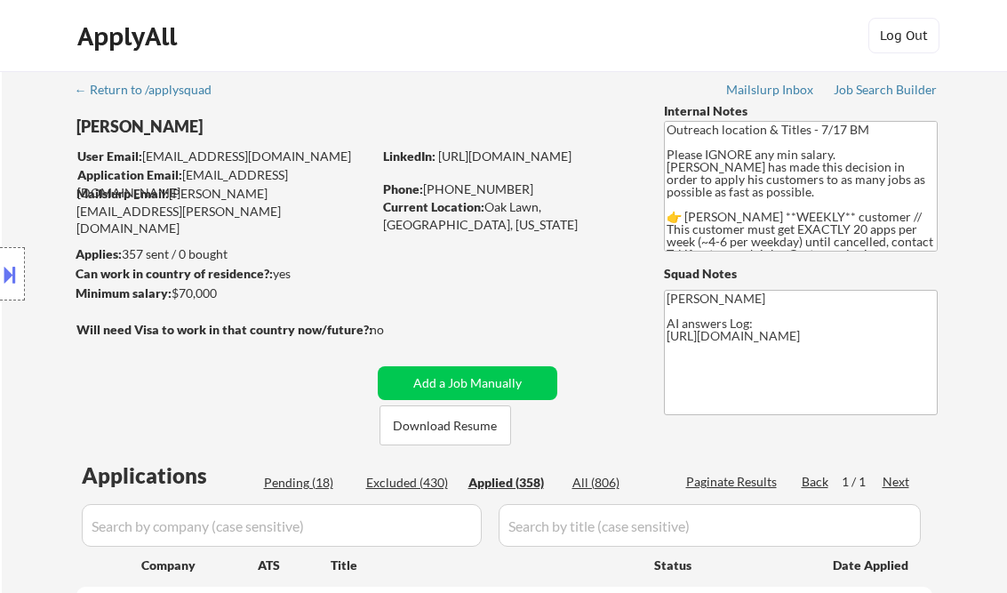
select select ""applied""
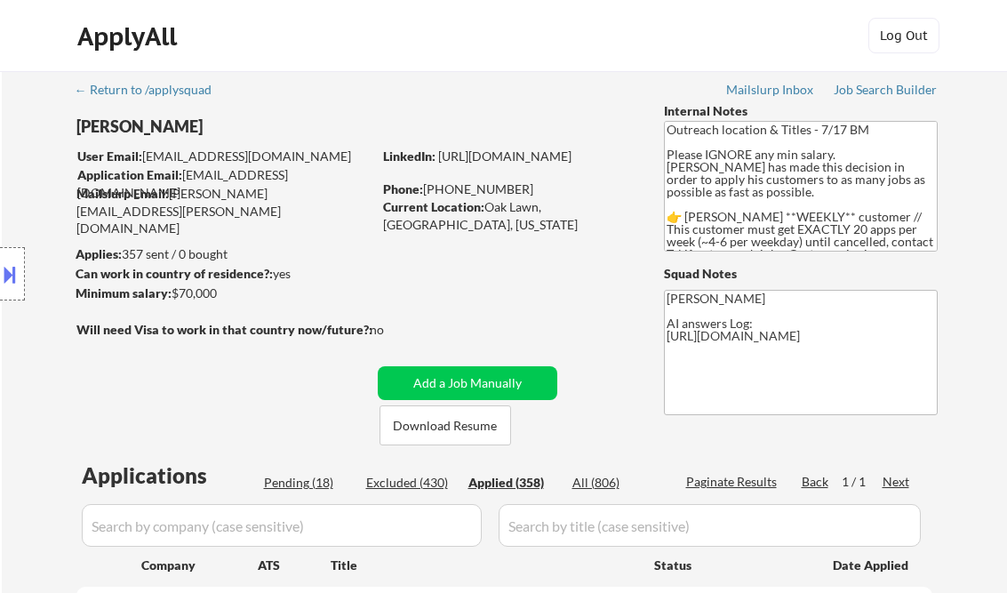
select select ""applied""
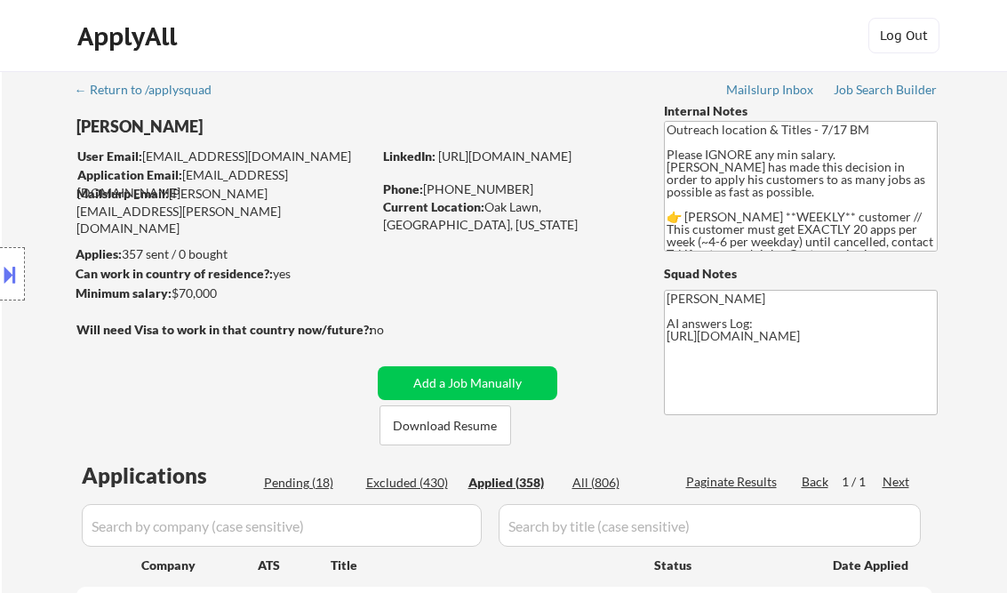
select select ""applied""
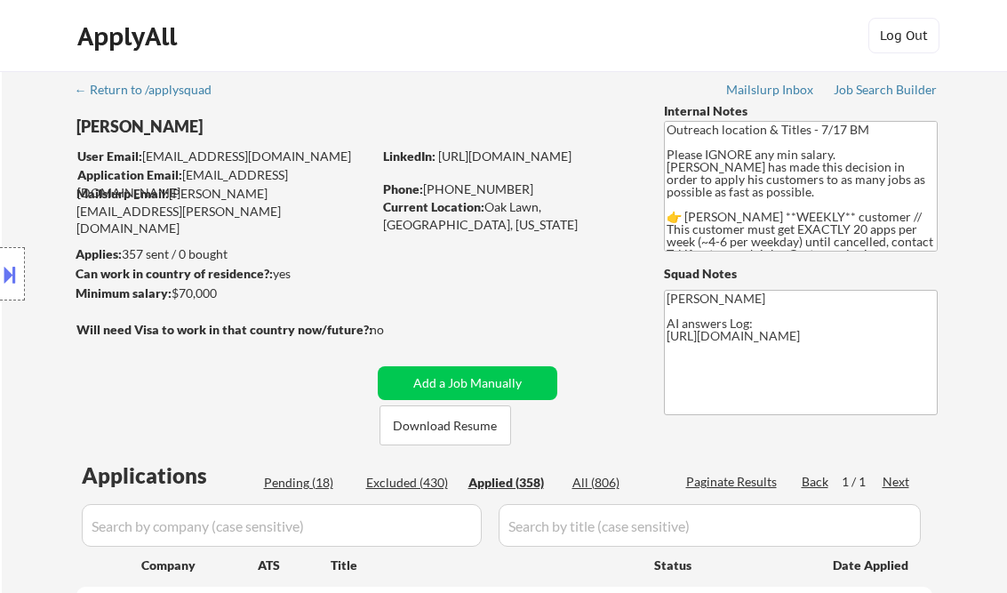
select select ""applied""
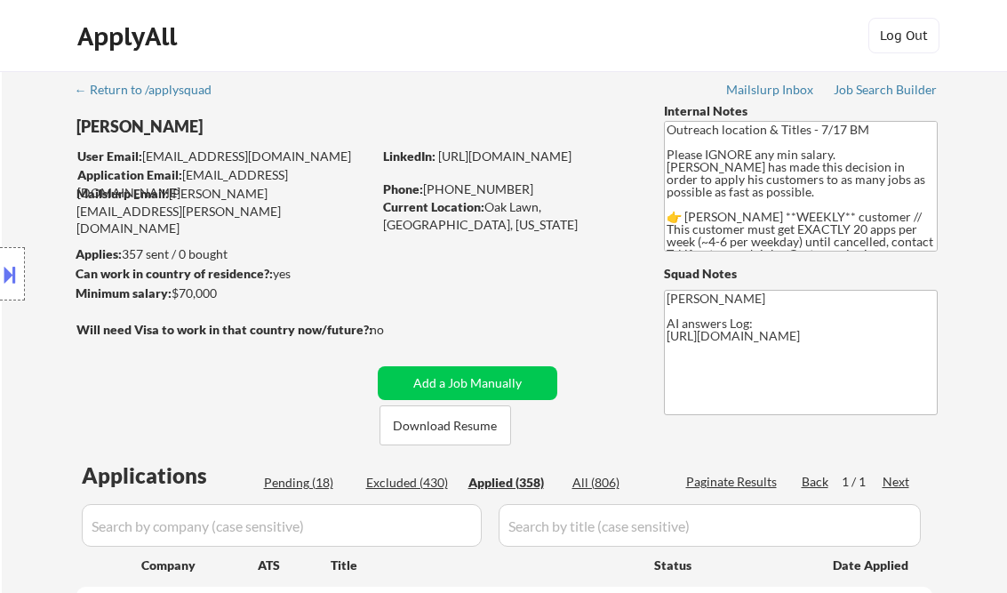
select select ""applied""
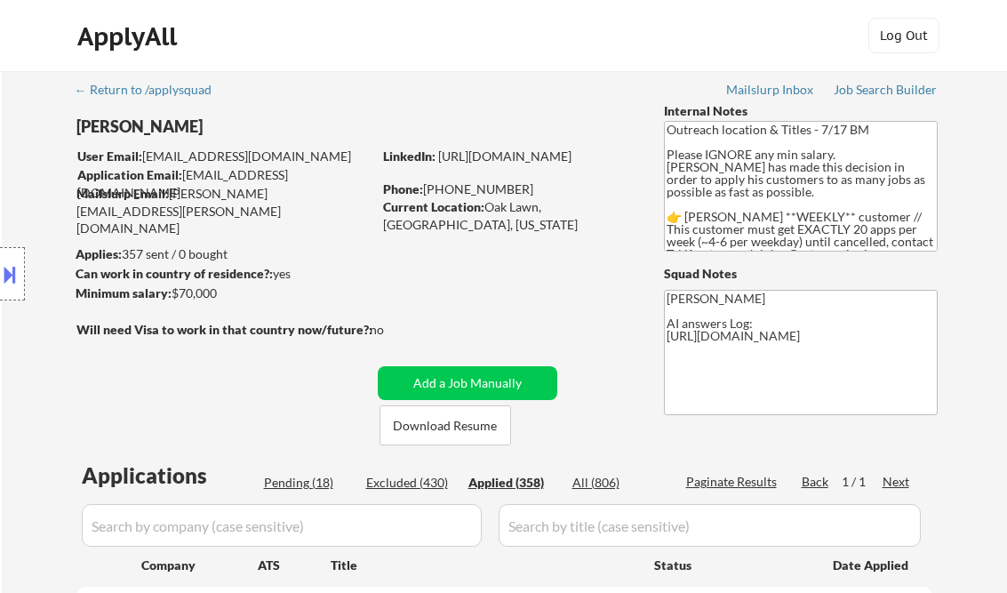
select select ""applied""
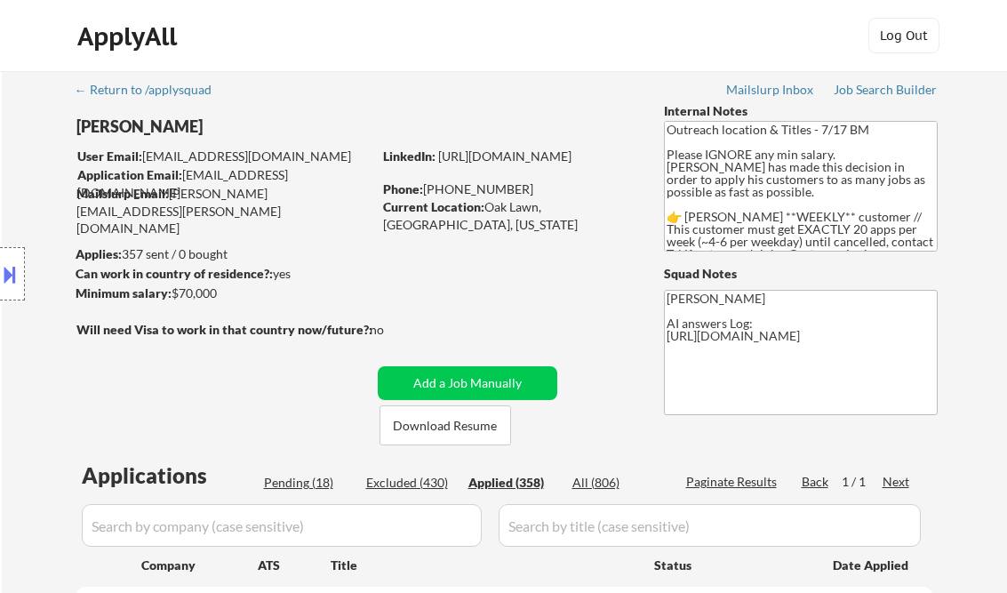
select select ""applied""
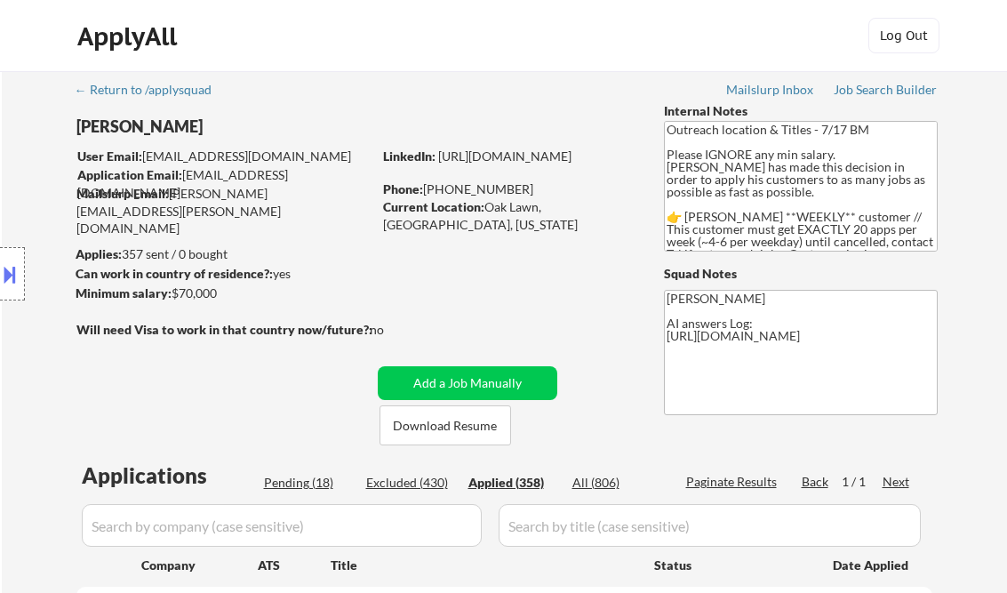
select select ""applied""
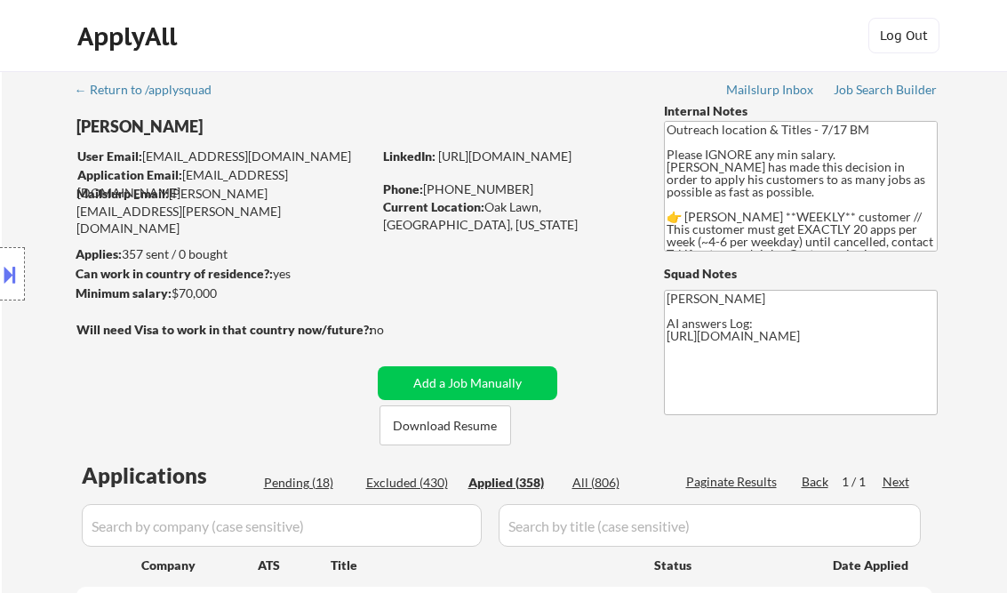
select select ""applied""
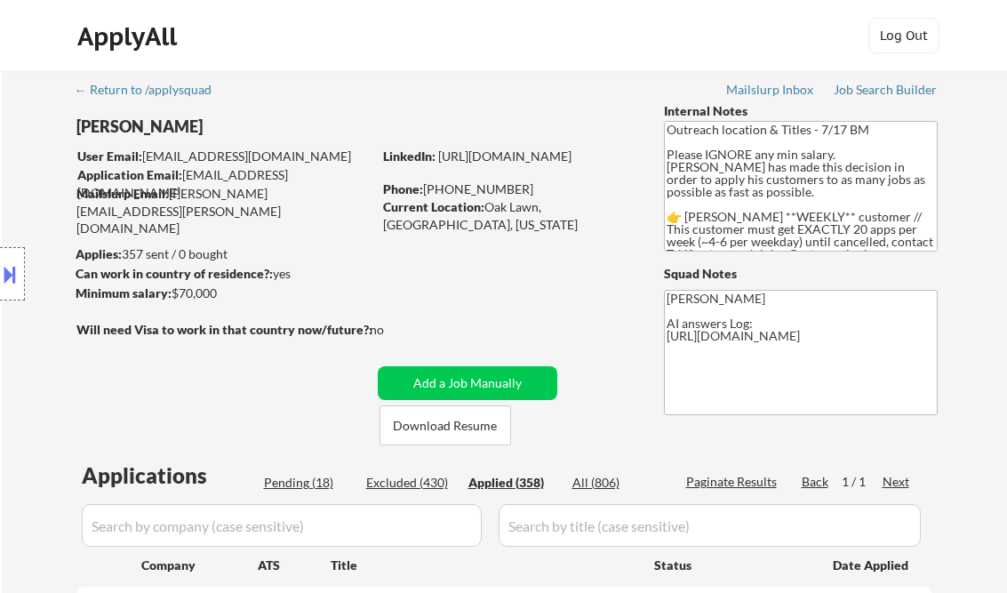
select select ""applied""
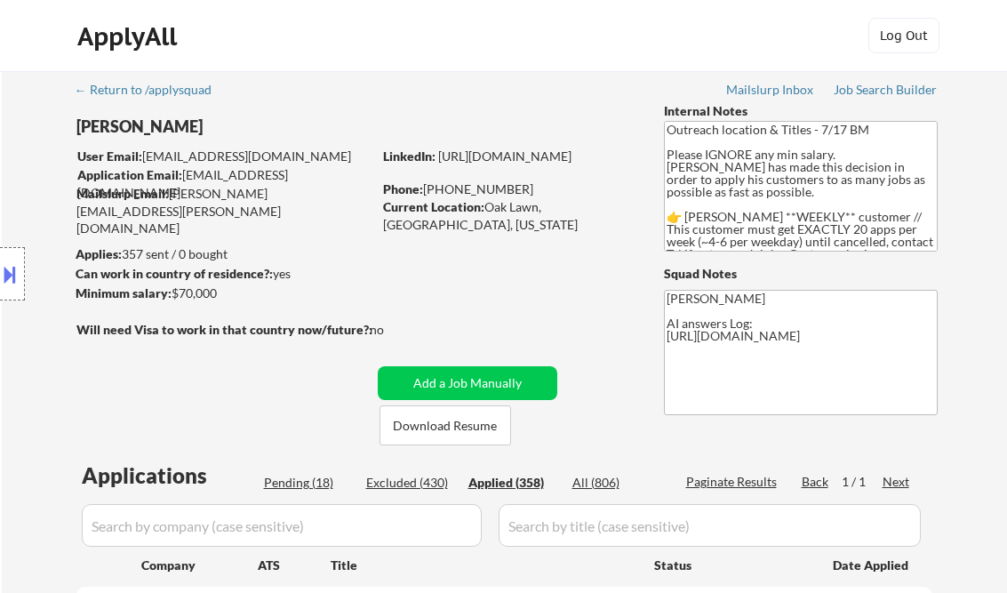
select select ""applied""
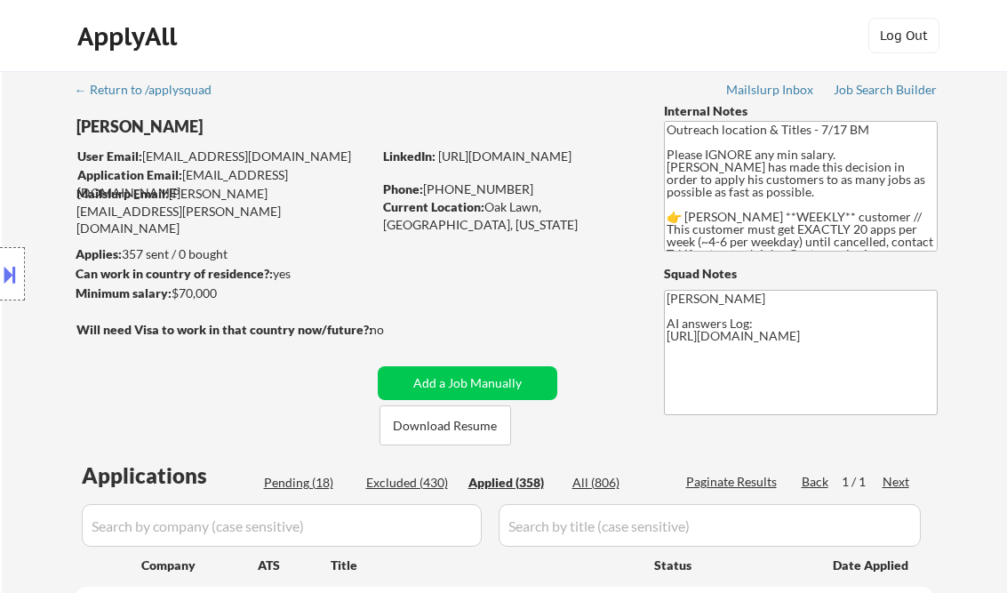
select select ""applied""
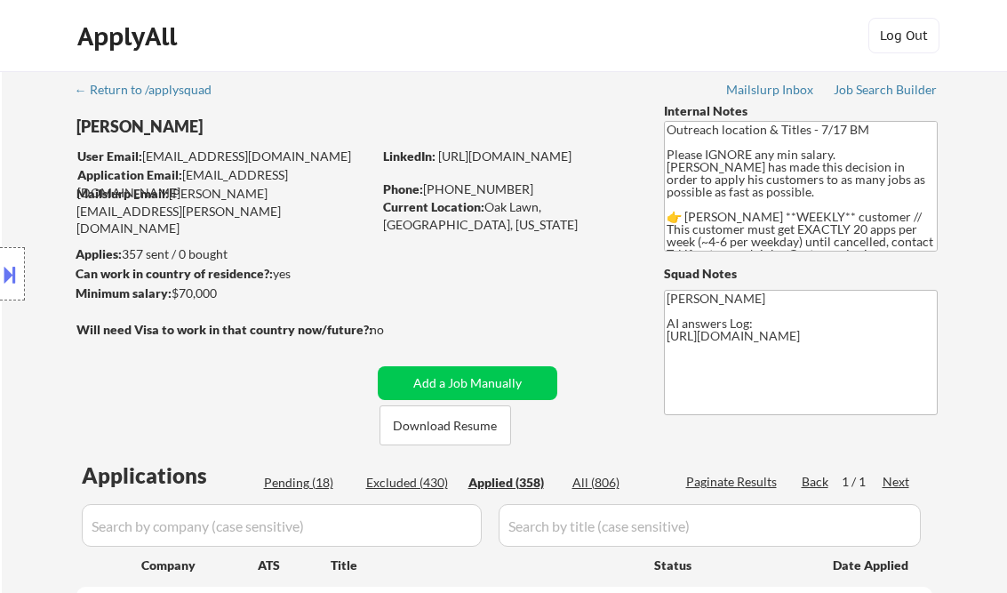
select select ""applied""
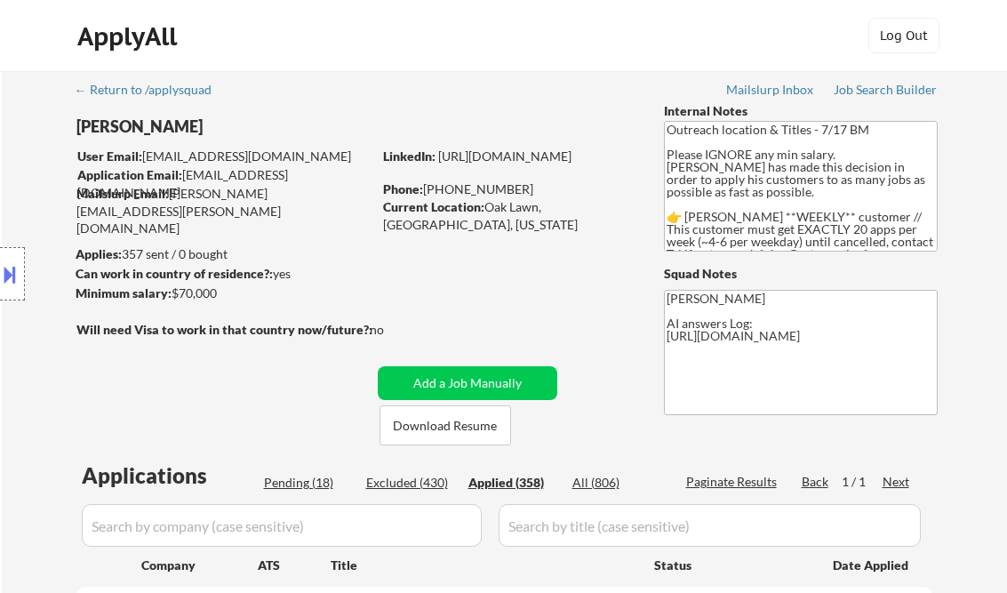
select select ""applied""
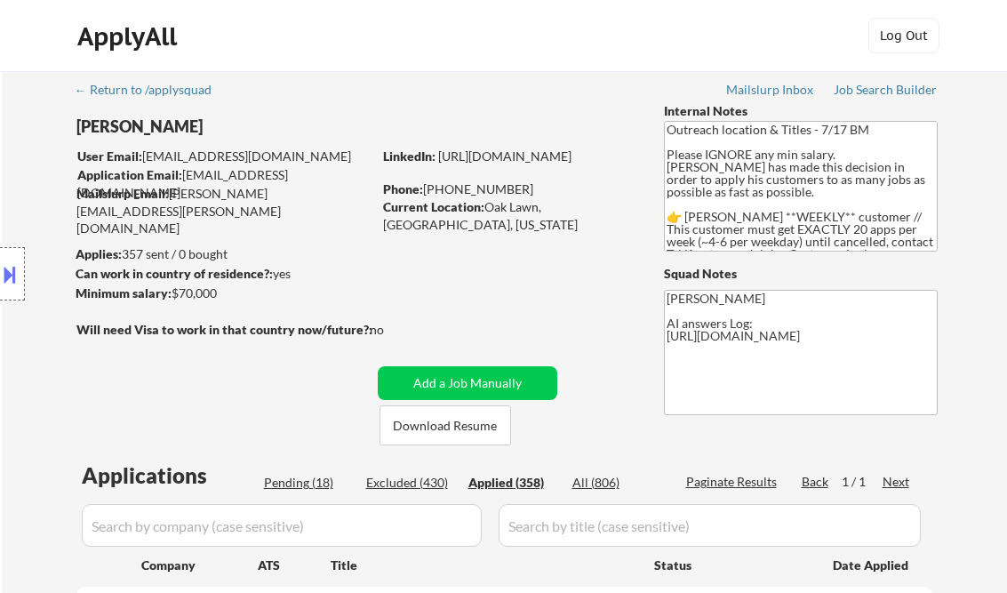
select select ""applied""
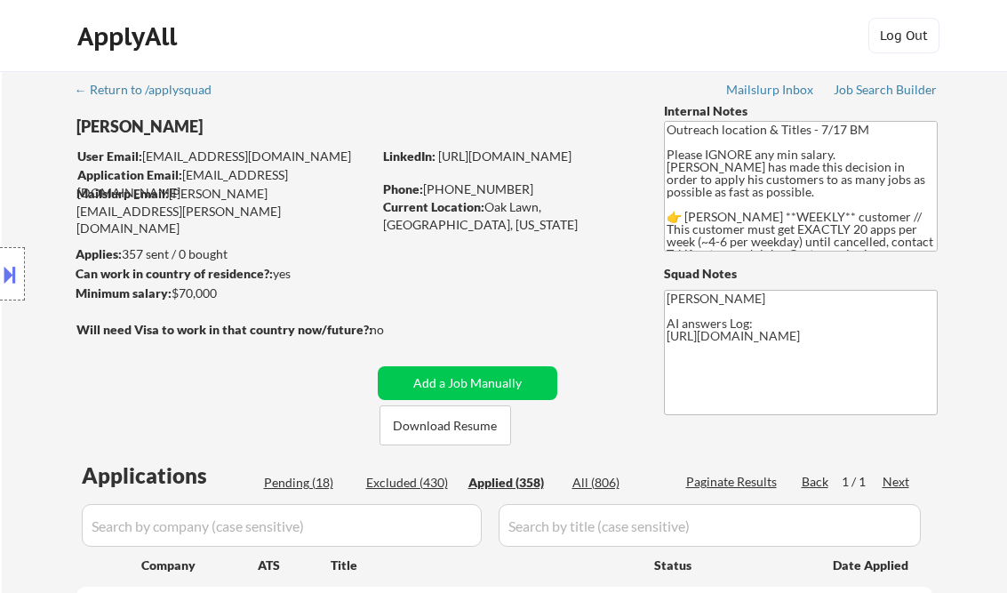
select select ""applied""
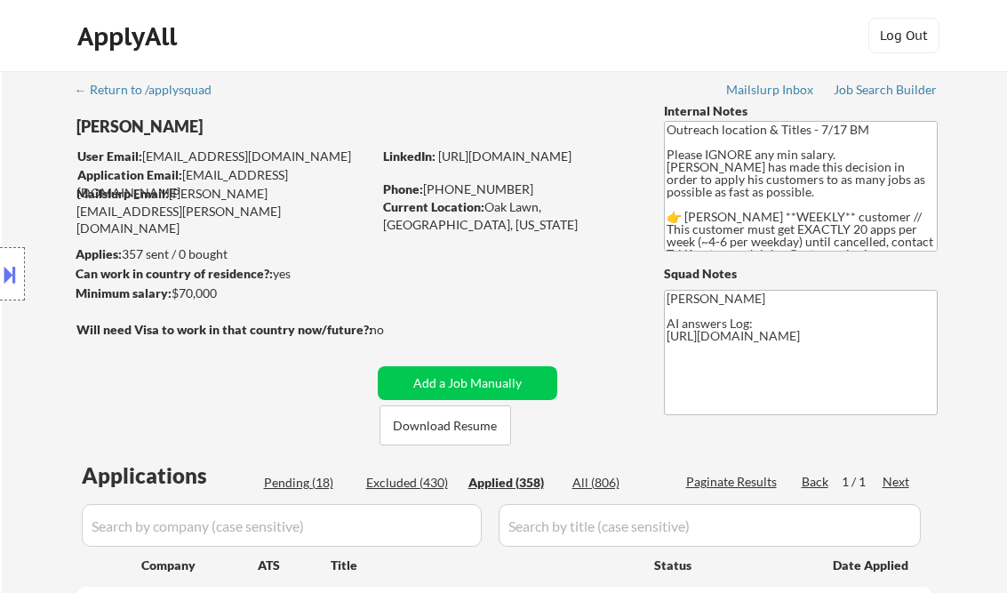
select select ""applied""
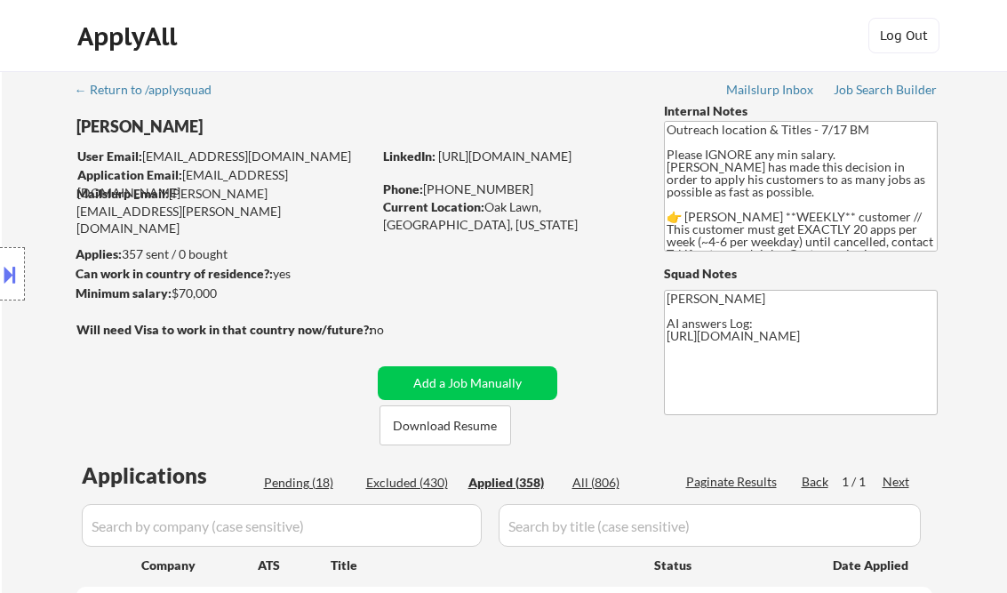
select select ""applied""
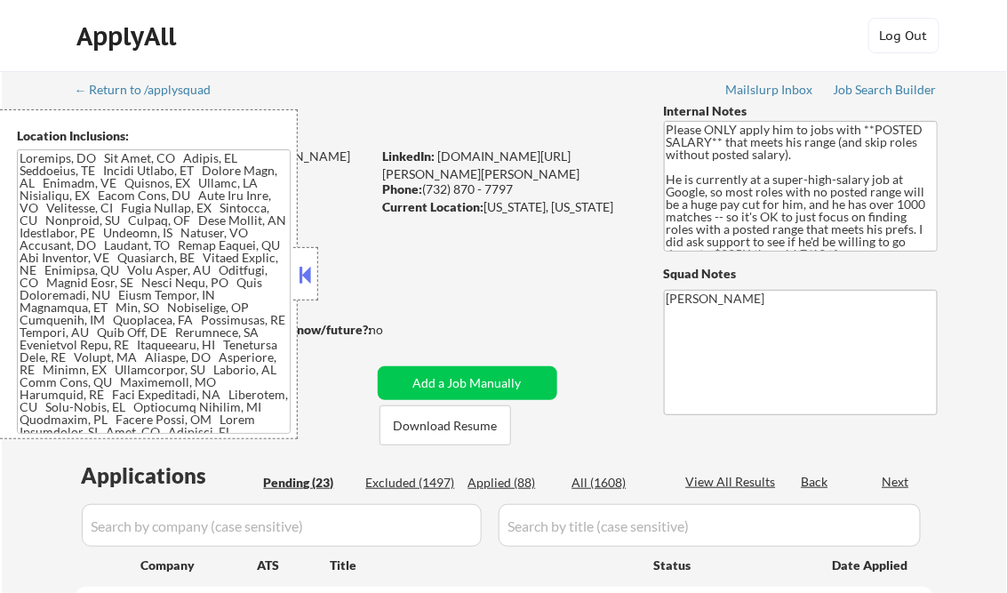
select select ""pending""
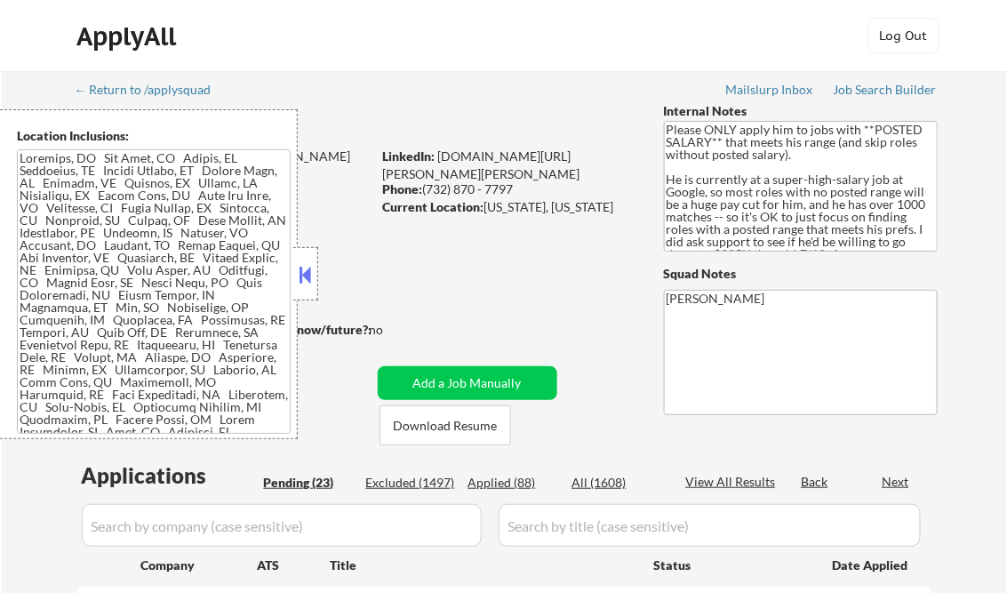
select select ""pending""
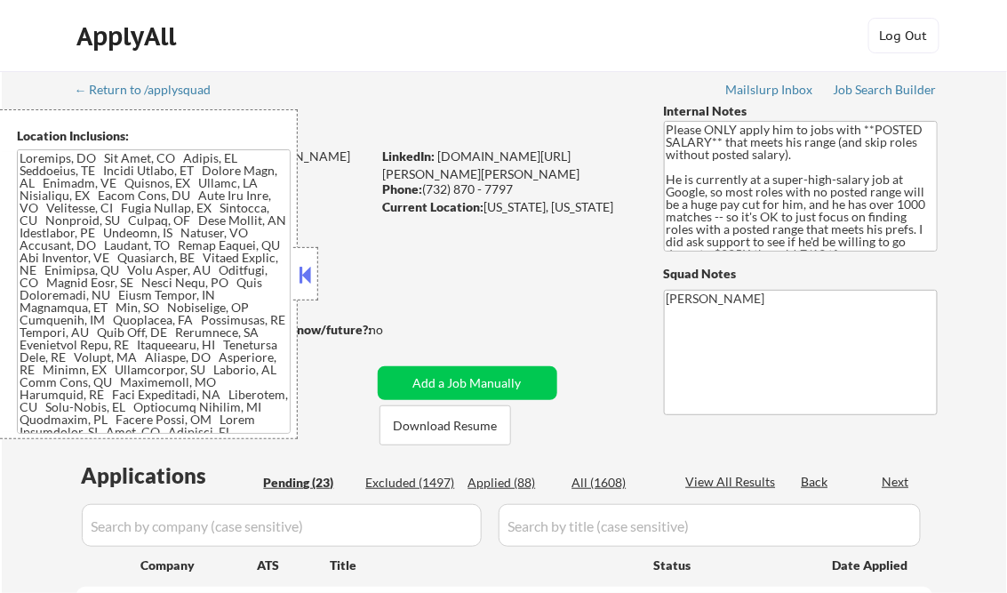
select select ""pending""
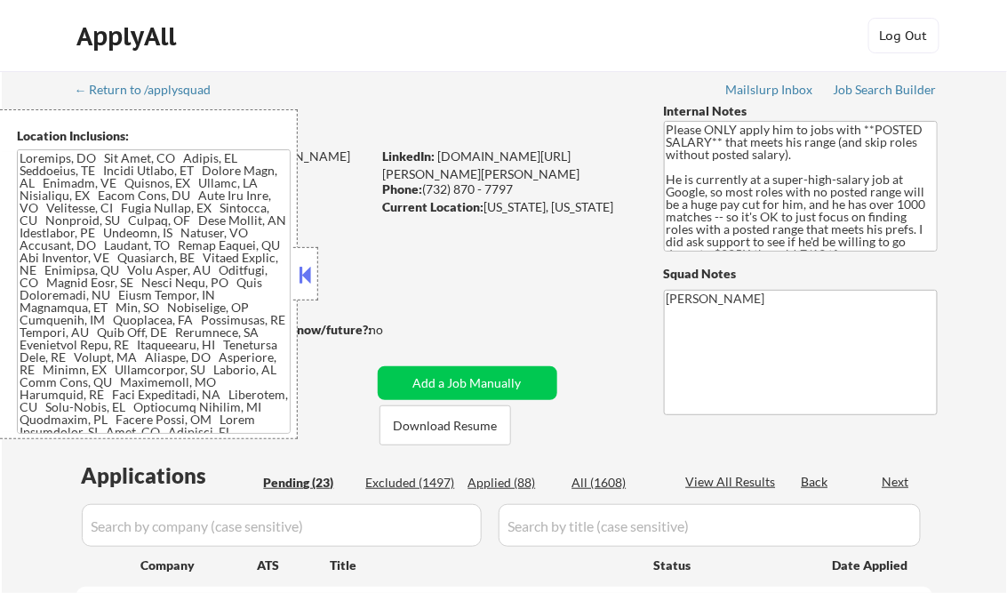
select select ""pending""
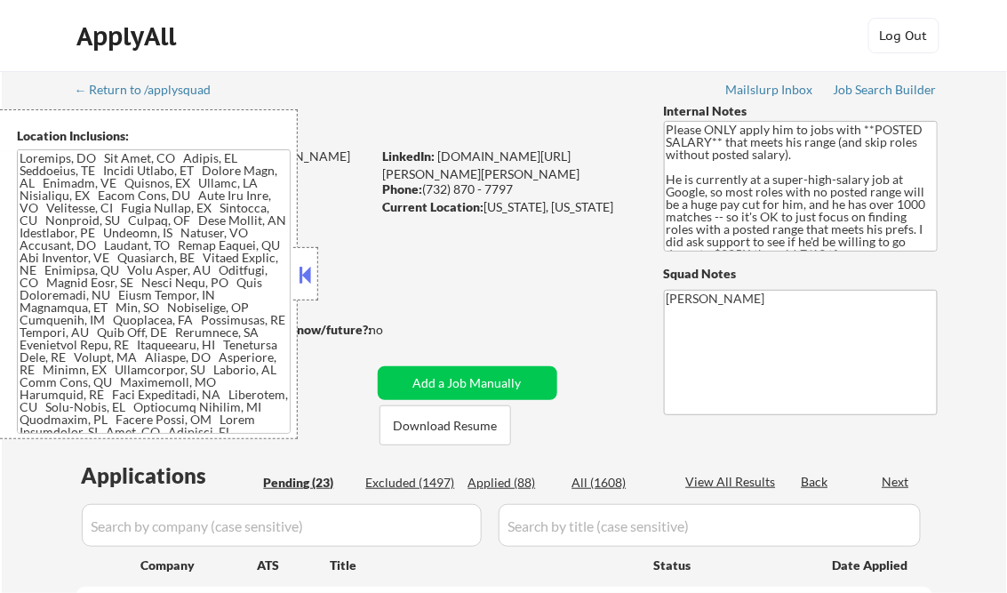
select select ""pending""
click at [300, 268] on button at bounding box center [306, 274] width 20 height 27
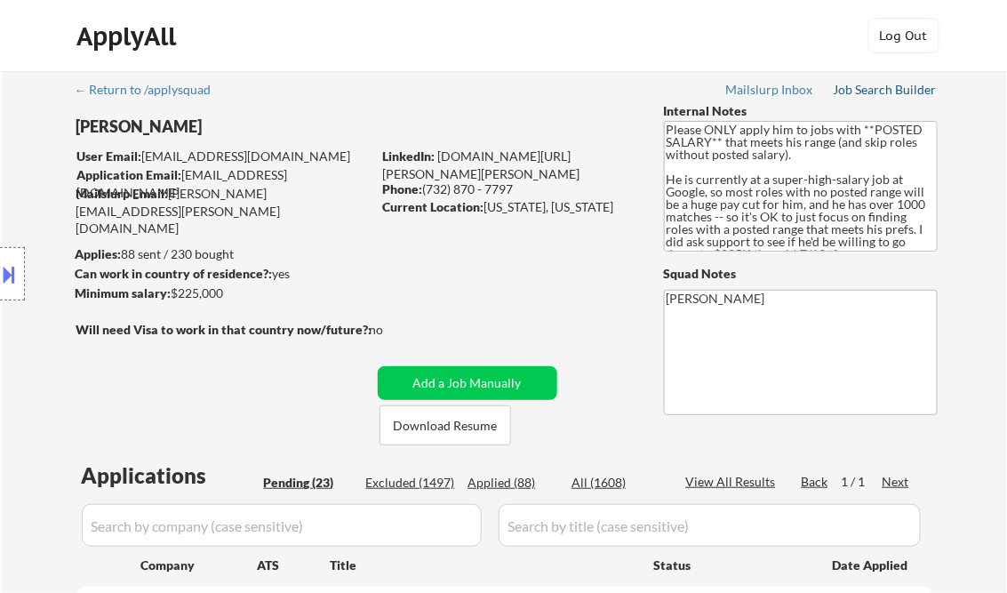
click at [870, 95] on div "Job Search Builder" at bounding box center [886, 90] width 104 height 12
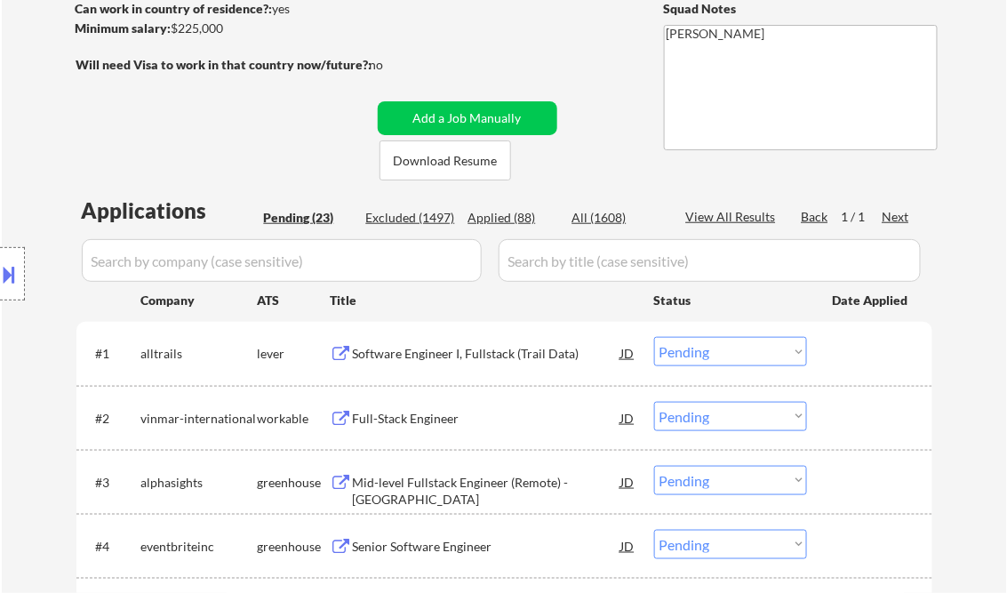
scroll to position [355, 0]
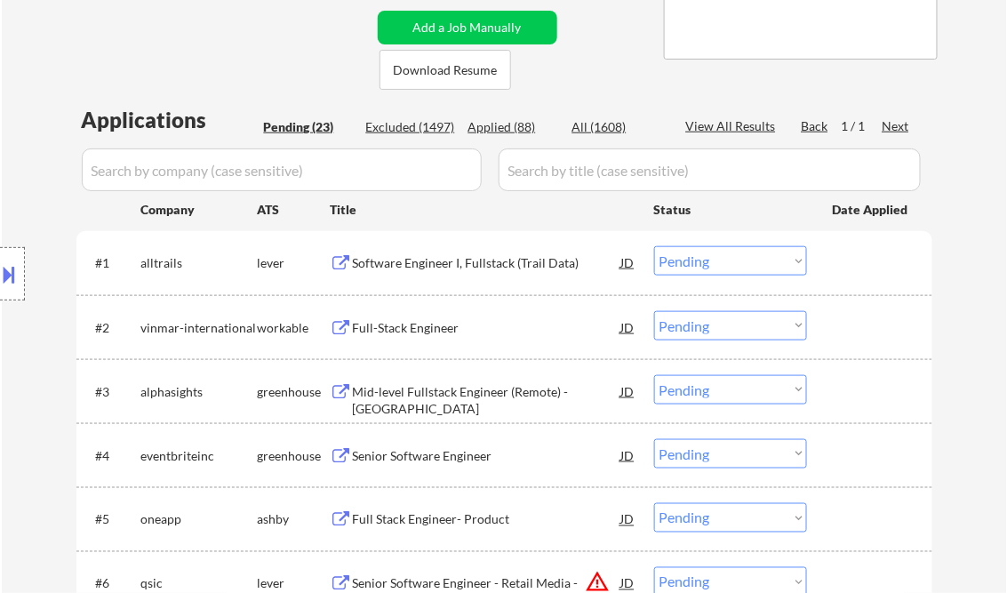
click at [441, 264] on div "Software Engineer I, Fullstack (Trail Data)" at bounding box center [487, 263] width 268 height 18
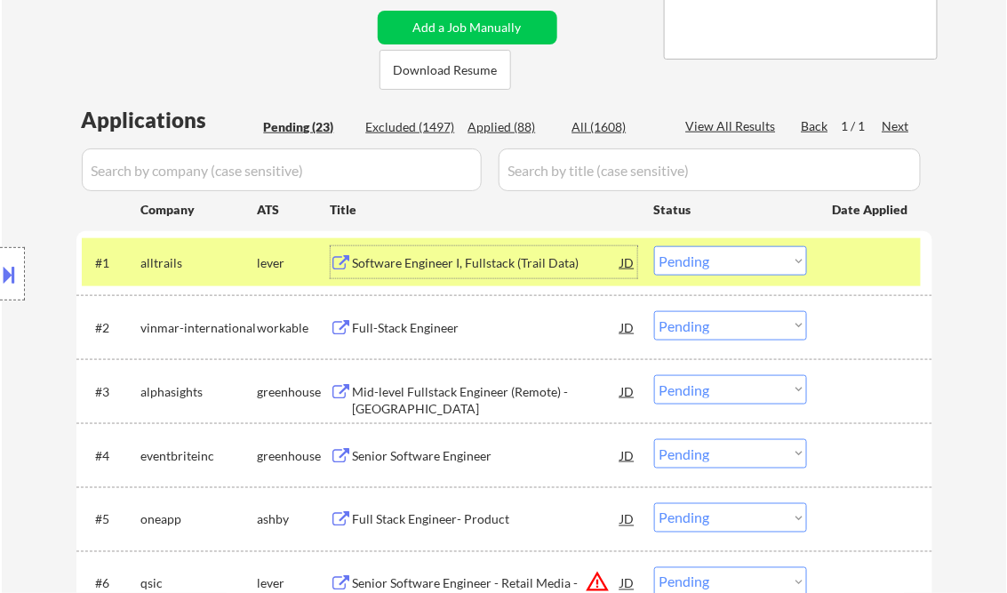
click at [717, 251] on select "Choose an option... Pending Applied Excluded (Questions) Excluded (Expired) Exc…" at bounding box center [730, 260] width 153 height 29
click at [654, 246] on select "Choose an option... Pending Applied Excluded (Questions) Excluded (Expired) Exc…" at bounding box center [730, 260] width 153 height 29
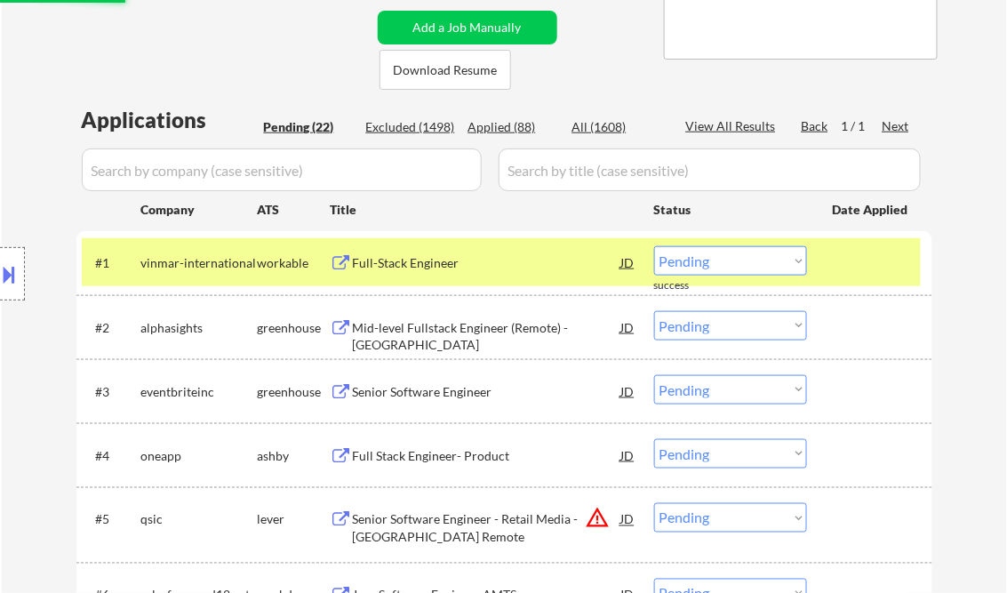
click at [471, 259] on div "Full-Stack Engineer" at bounding box center [487, 263] width 268 height 18
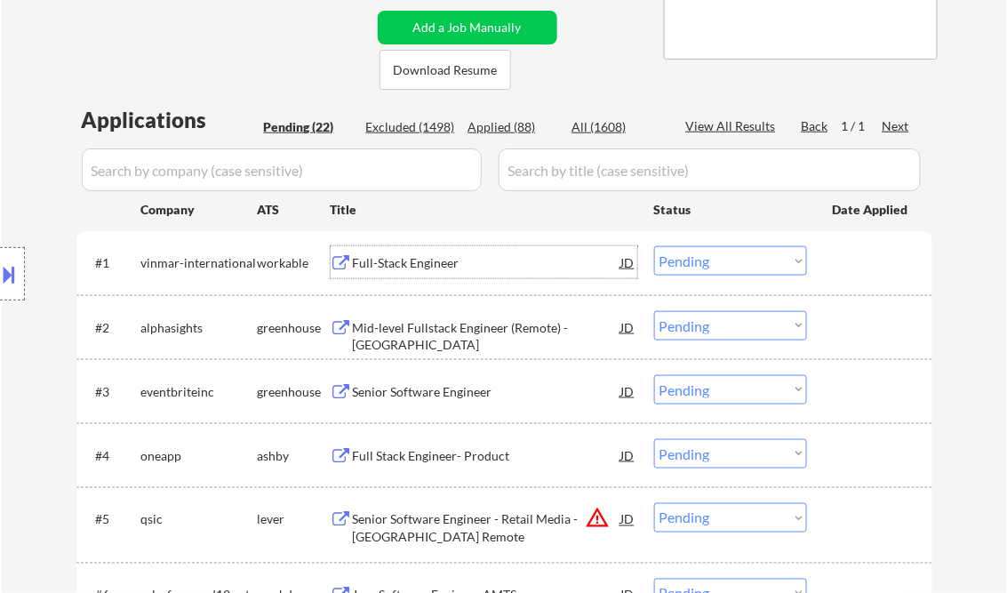
drag, startPoint x: 751, startPoint y: 266, endPoint x: 755, endPoint y: 275, distance: 10.7
click at [751, 266] on select "Choose an option... Pending Applied Excluded (Questions) Excluded (Expired) Exc…" at bounding box center [730, 260] width 153 height 29
click at [654, 246] on select "Choose an option... Pending Applied Excluded (Questions) Excluded (Expired) Exc…" at bounding box center [730, 260] width 153 height 29
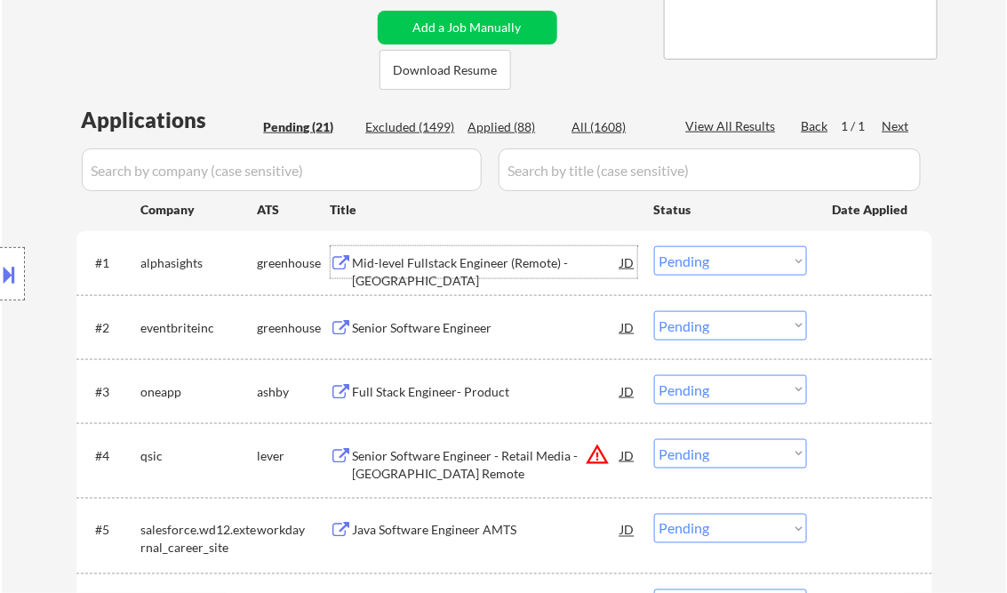
click at [453, 263] on div "Mid-level Fullstack Engineer (Remote) - [GEOGRAPHIC_DATA]" at bounding box center [487, 271] width 268 height 35
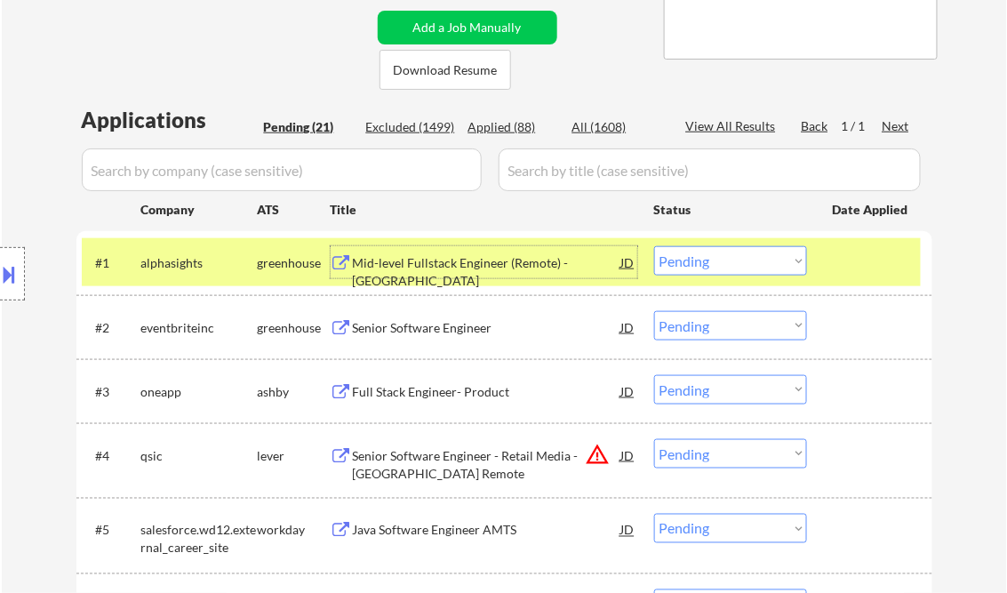
click at [718, 268] on select "Choose an option... Pending Applied Excluded (Questions) Excluded (Expired) Exc…" at bounding box center [730, 260] width 153 height 29
click at [654, 246] on select "Choose an option... Pending Applied Excluded (Questions) Excluded (Expired) Exc…" at bounding box center [730, 260] width 153 height 29
click at [416, 335] on div "Senior Software Engineer" at bounding box center [487, 328] width 268 height 18
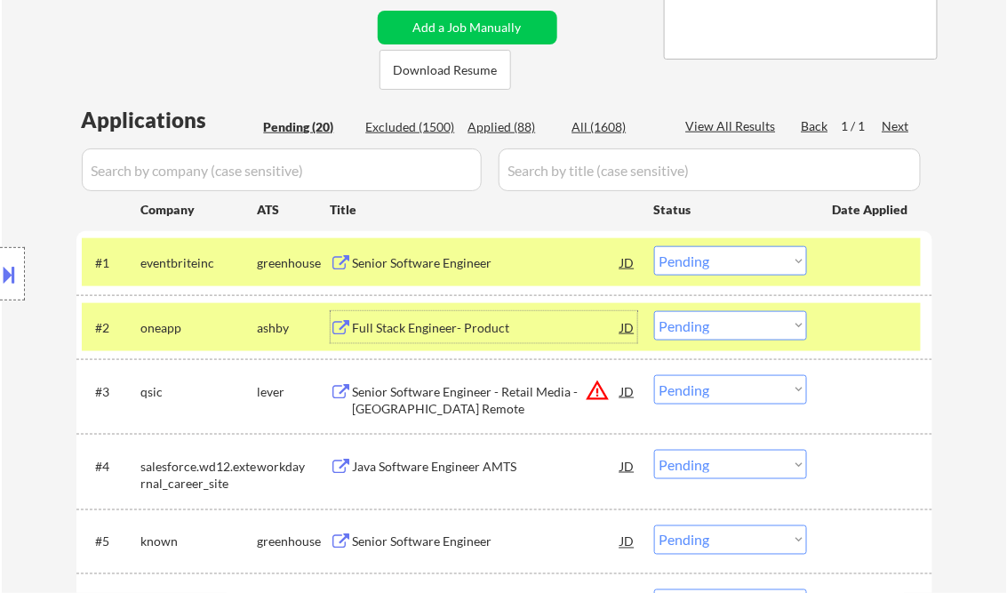
click at [699, 263] on select "Choose an option... Pending Applied Excluded (Questions) Excluded (Expired) Exc…" at bounding box center [730, 260] width 153 height 29
click at [654, 246] on select "Choose an option... Pending Applied Excluded (Questions) Excluded (Expired) Exc…" at bounding box center [730, 260] width 153 height 29
click at [467, 324] on div "Full Stack Engineer- Product" at bounding box center [487, 328] width 268 height 18
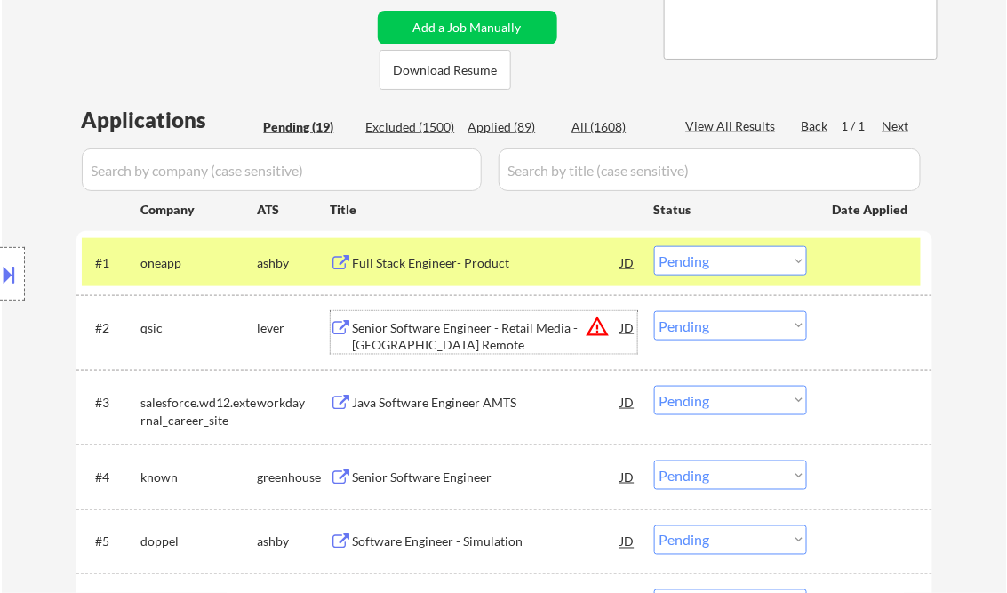
click at [715, 263] on select "Choose an option... Pending Applied Excluded (Questions) Excluded (Expired) Exc…" at bounding box center [730, 260] width 153 height 29
click at [654, 246] on select "Choose an option... Pending Applied Excluded (Questions) Excluded (Expired) Exc…" at bounding box center [730, 260] width 153 height 29
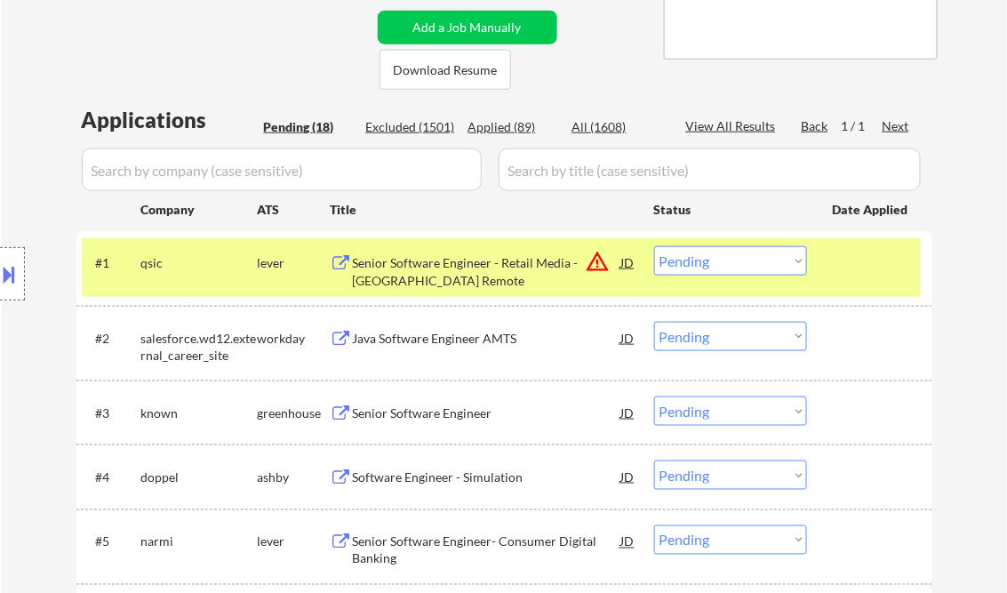
click at [421, 276] on div "Senior Software Engineer - Retail Media - US Remote" at bounding box center [487, 271] width 268 height 35
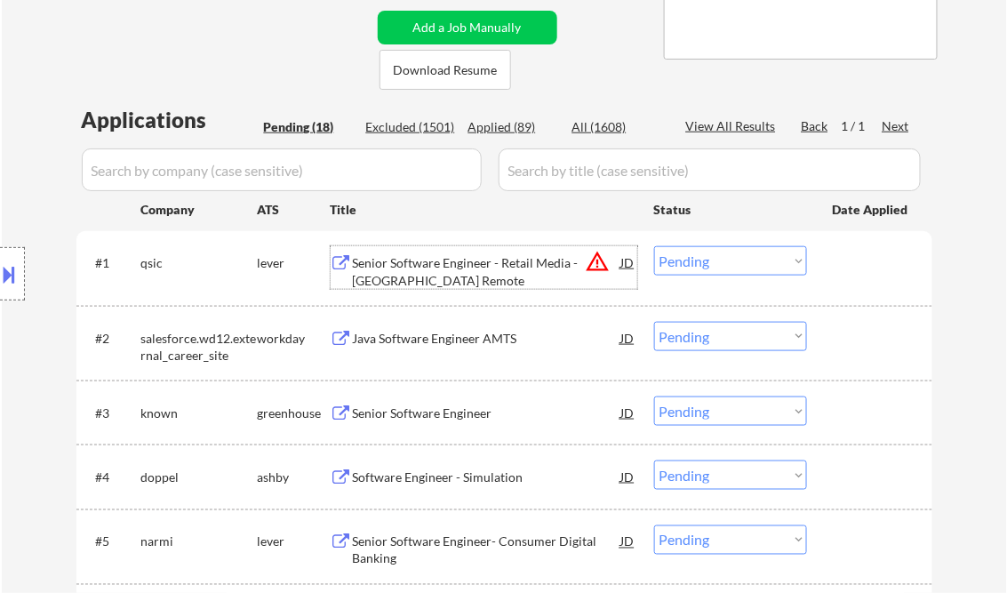
drag, startPoint x: 696, startPoint y: 249, endPoint x: 718, endPoint y: 275, distance: 34.0
click at [696, 249] on select "Choose an option... Pending Applied Excluded (Questions) Excluded (Expired) Exc…" at bounding box center [730, 260] width 153 height 29
click at [654, 246] on select "Choose an option... Pending Applied Excluded (Questions) Excluded (Expired) Exc…" at bounding box center [730, 260] width 153 height 29
click at [399, 334] on div "Java Software Engineer AMTS" at bounding box center [487, 339] width 268 height 18
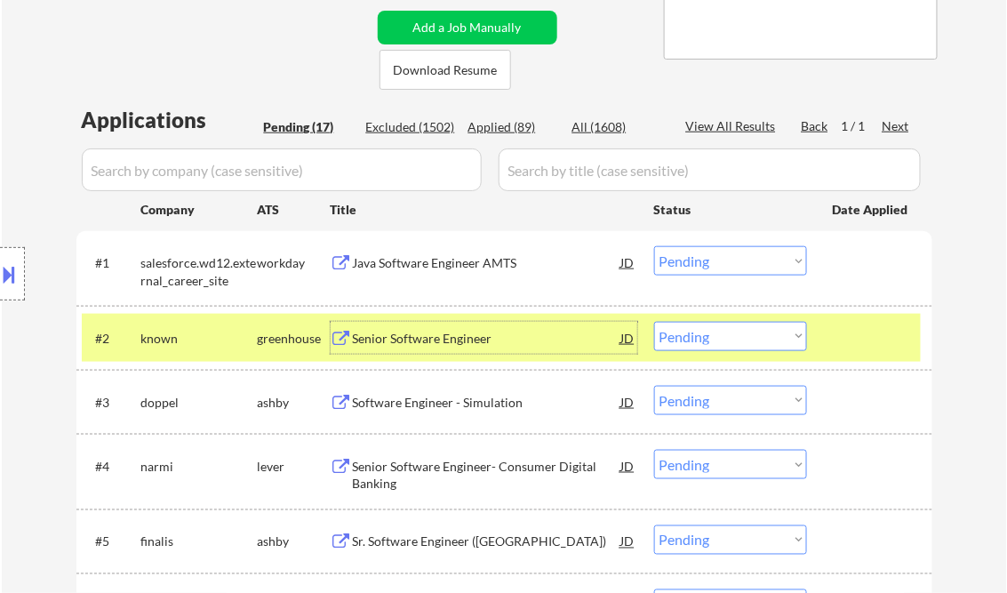
click at [763, 253] on select "Choose an option... Pending Applied Excluded (Questions) Excluded (Expired) Exc…" at bounding box center [730, 260] width 153 height 29
click at [654, 246] on select "Choose an option... Pending Applied Excluded (Questions) Excluded (Expired) Exc…" at bounding box center [730, 260] width 153 height 29
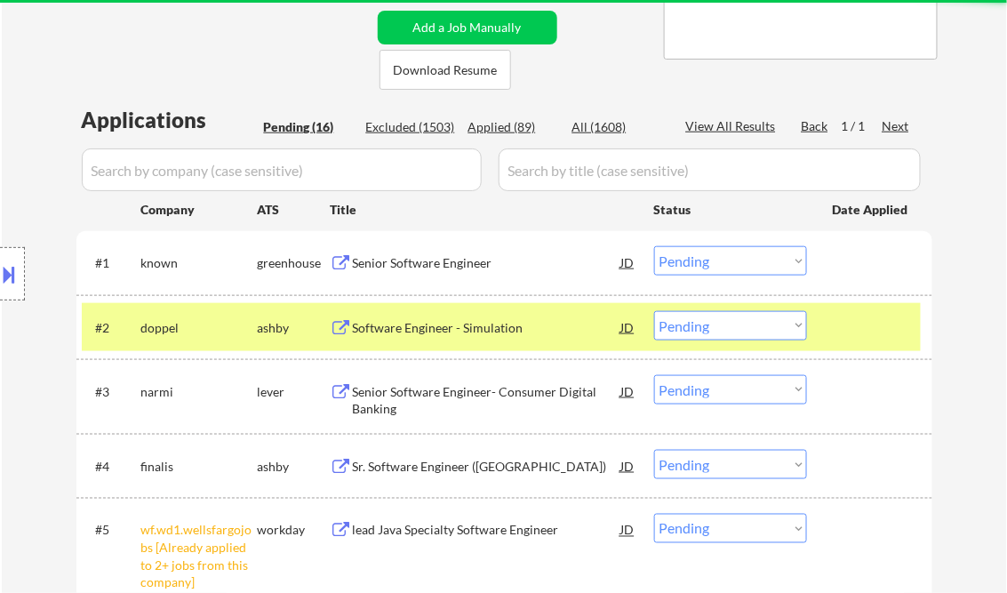
click at [420, 254] on div "Senior Software Engineer" at bounding box center [487, 263] width 268 height 18
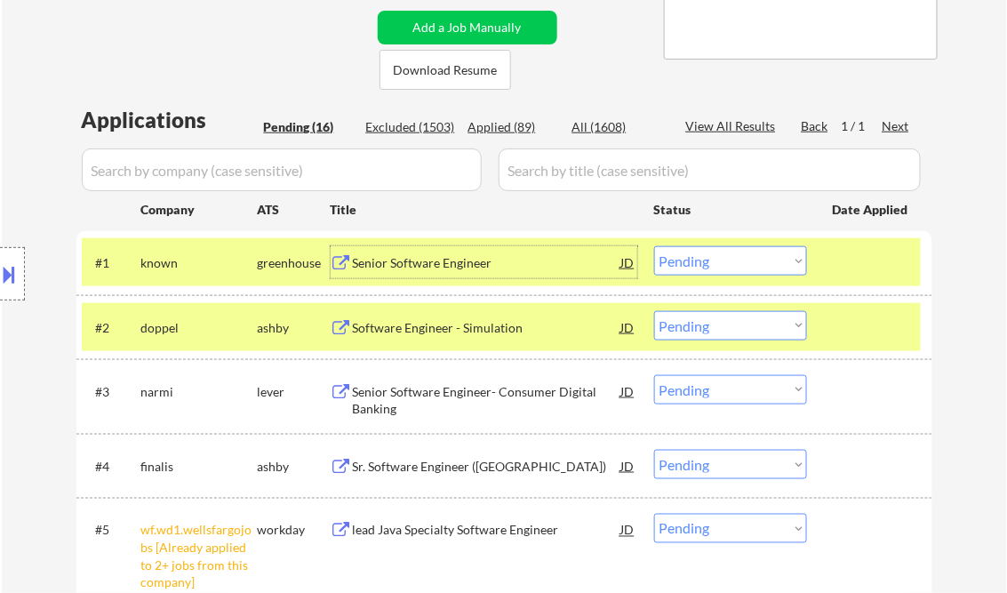
click at [729, 257] on select "Choose an option... Pending Applied Excluded (Questions) Excluded (Expired) Exc…" at bounding box center [730, 260] width 153 height 29
click at [654, 246] on select "Choose an option... Pending Applied Excluded (Questions) Excluded (Expired) Exc…" at bounding box center [730, 260] width 153 height 29
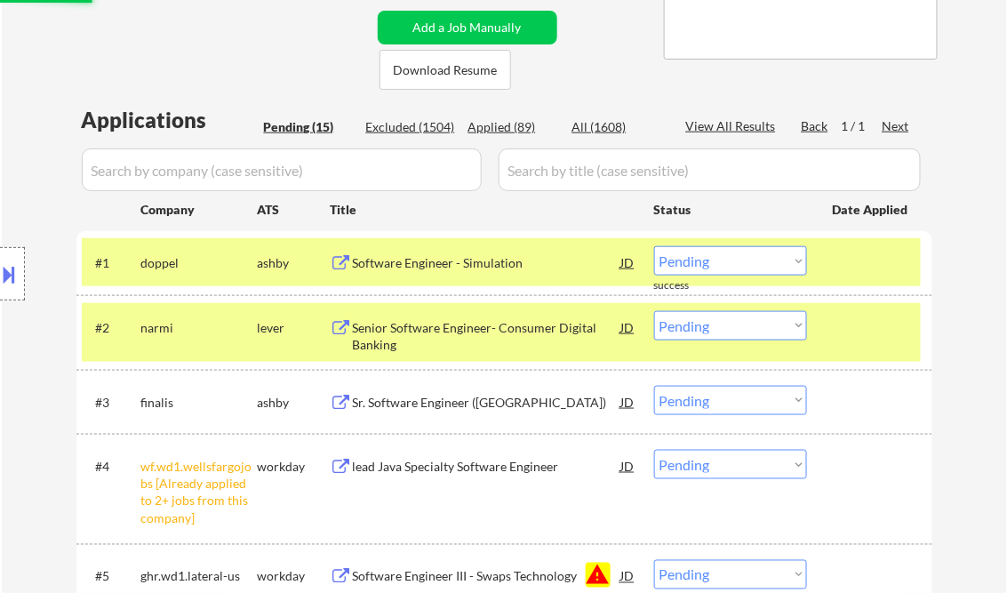
click at [466, 268] on div "Software Engineer - Simulation" at bounding box center [487, 263] width 268 height 18
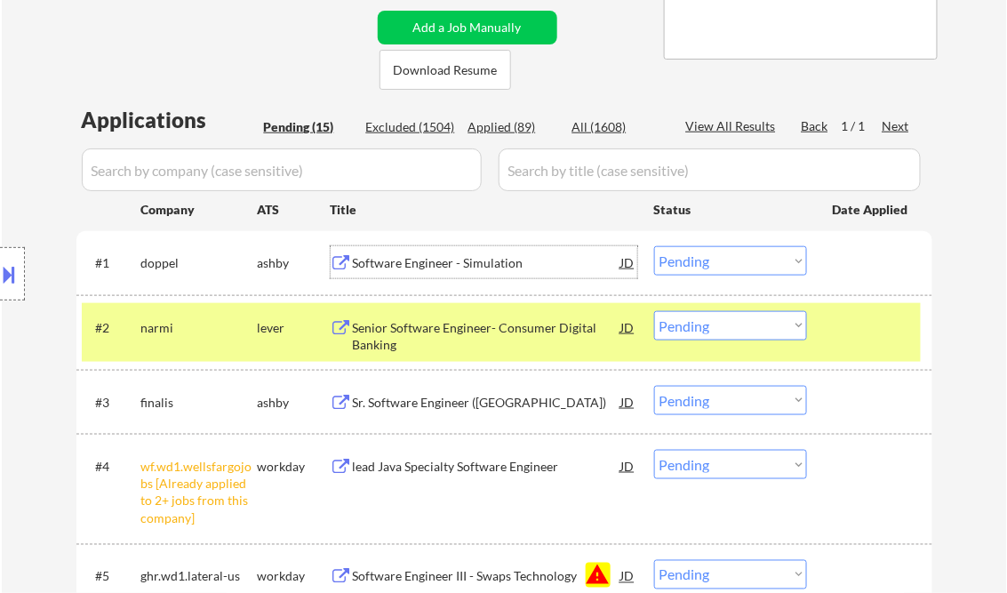
drag, startPoint x: 704, startPoint y: 260, endPoint x: 707, endPoint y: 276, distance: 16.2
click at [704, 260] on select "Choose an option... Pending Applied Excluded (Questions) Excluded (Expired) Exc…" at bounding box center [730, 260] width 153 height 29
click at [654, 246] on select "Choose an option... Pending Applied Excluded (Questions) Excluded (Expired) Exc…" at bounding box center [730, 260] width 153 height 29
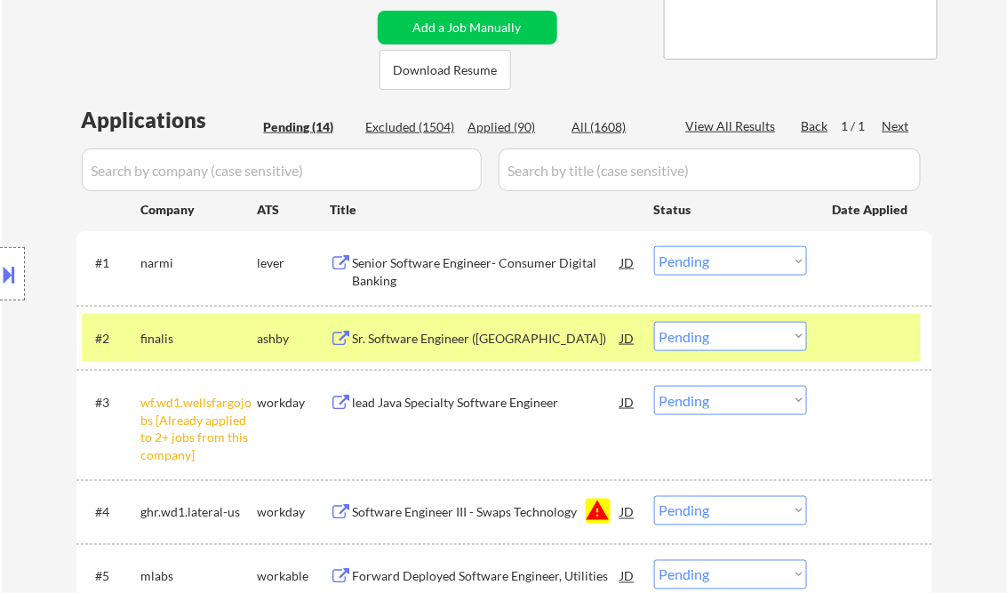
click at [476, 272] on div "Senior Software Engineer- Consumer Digital Banking" at bounding box center [487, 271] width 268 height 35
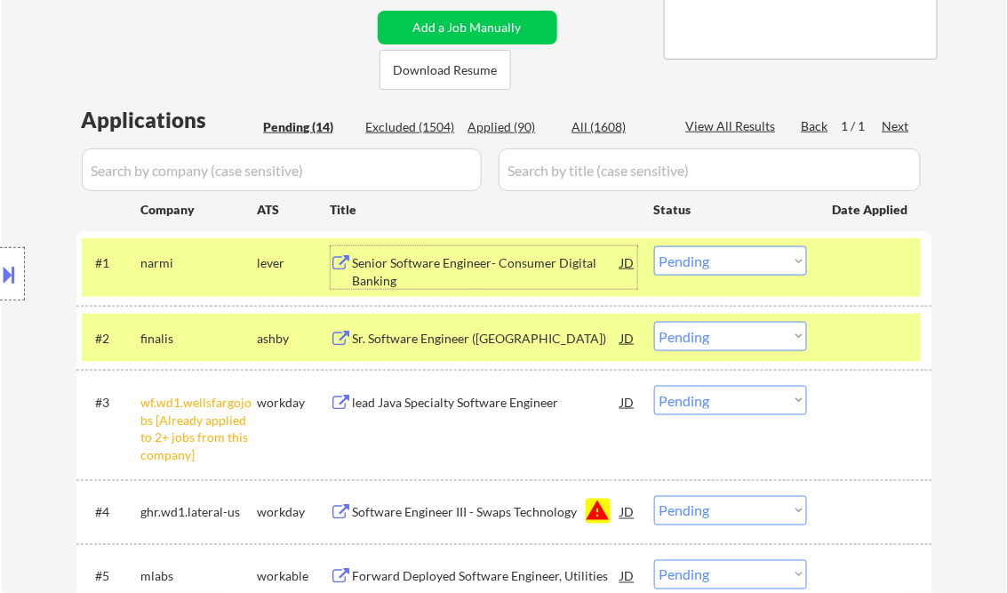
click at [700, 266] on select "Choose an option... Pending Applied Excluded (Questions) Excluded (Expired) Exc…" at bounding box center [730, 260] width 153 height 29
click at [654, 246] on select "Choose an option... Pending Applied Excluded (Questions) Excluded (Expired) Exc…" at bounding box center [730, 260] width 153 height 29
click at [434, 339] on div "Sr. Software Engineer (USA)" at bounding box center [487, 339] width 268 height 18
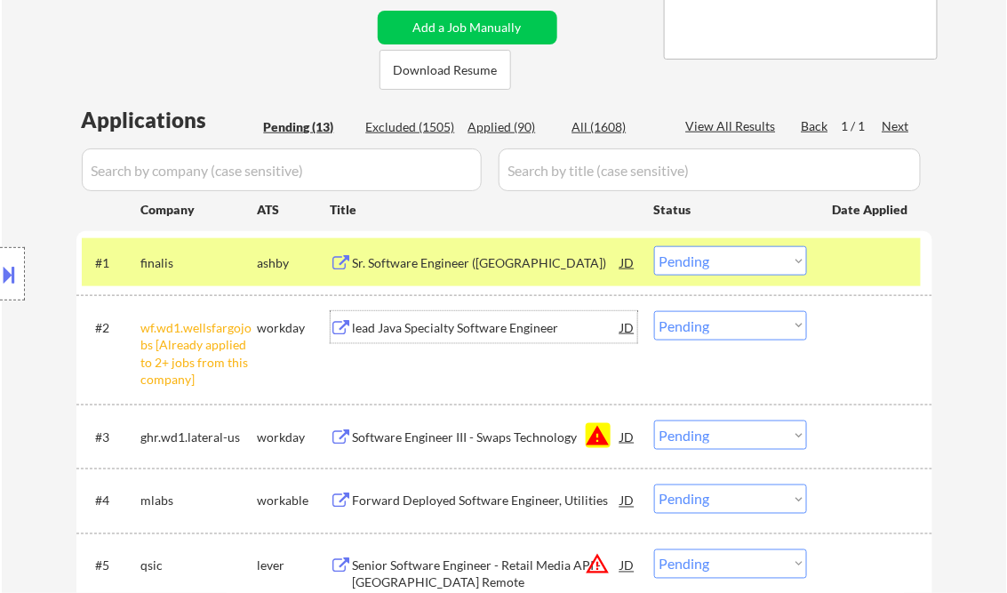
click at [729, 268] on select "Choose an option... Pending Applied Excluded (Questions) Excluded (Expired) Exc…" at bounding box center [730, 260] width 153 height 29
click at [654, 246] on select "Choose an option... Pending Applied Excluded (Questions) Excluded (Expired) Exc…" at bounding box center [730, 260] width 153 height 29
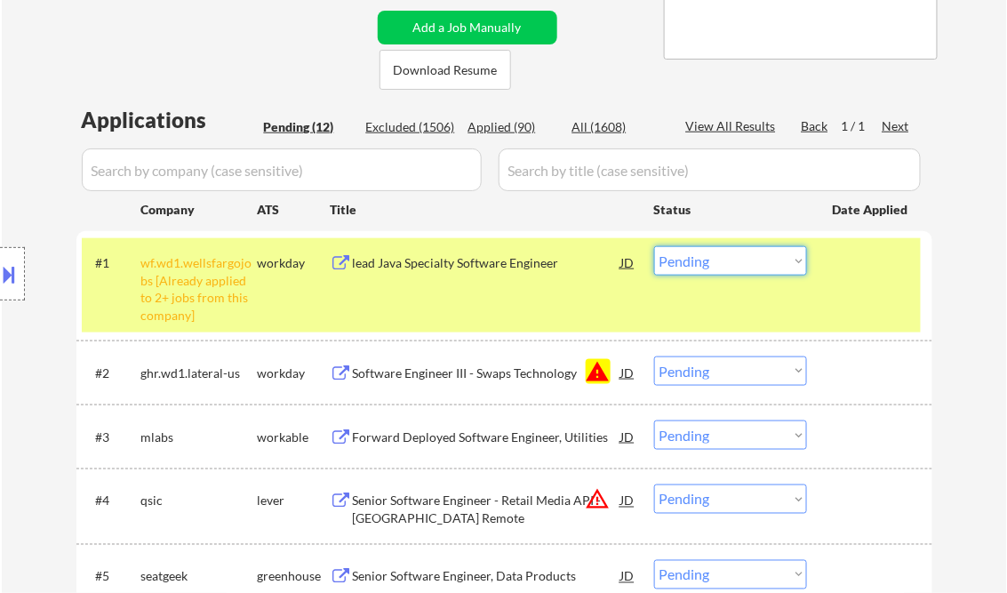
drag, startPoint x: 685, startPoint y: 258, endPoint x: 820, endPoint y: 405, distance: 200.0
click at [685, 258] on select "Choose an option... Pending Applied Excluded (Questions) Excluded (Expired) Exc…" at bounding box center [730, 260] width 153 height 29
click at [654, 246] on select "Choose an option... Pending Applied Excluded (Questions) Excluded (Expired) Exc…" at bounding box center [730, 260] width 153 height 29
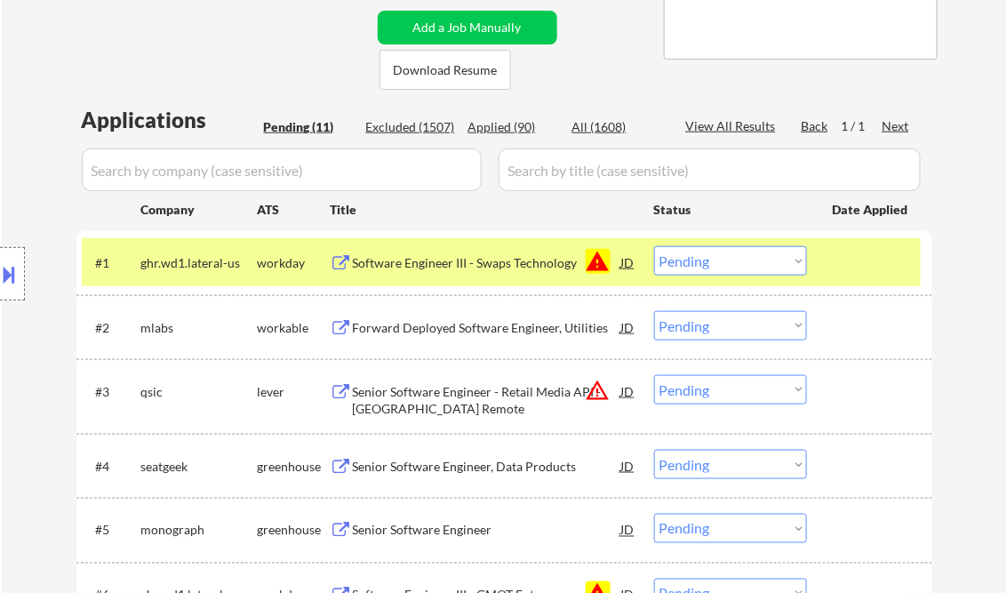
click at [710, 252] on select "Choose an option... Pending Applied Excluded (Questions) Excluded (Expired) Exc…" at bounding box center [730, 260] width 153 height 29
click at [654, 246] on select "Choose an option... Pending Applied Excluded (Questions) Excluded (Expired) Exc…" at bounding box center [730, 260] width 153 height 29
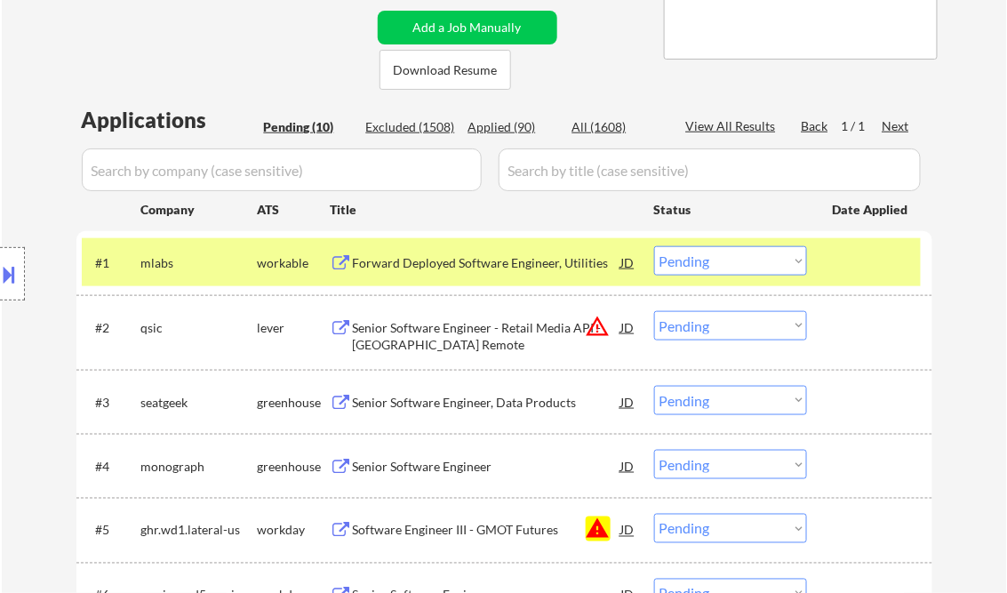
click at [455, 269] on div "Forward Deployed Software Engineer, Utilities" at bounding box center [487, 263] width 268 height 18
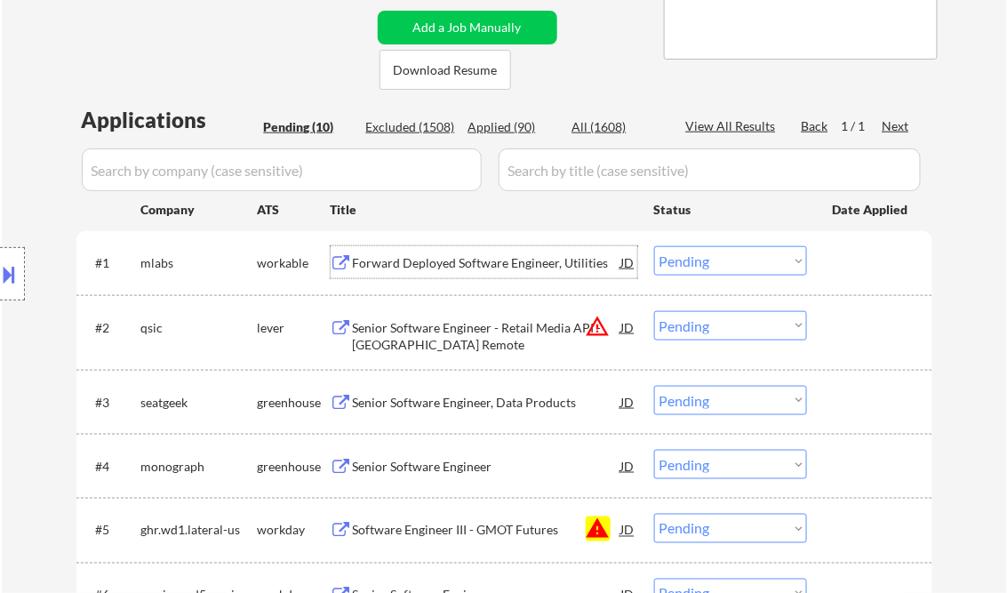
drag, startPoint x: 704, startPoint y: 264, endPoint x: 719, endPoint y: 275, distance: 19.0
click at [704, 264] on select "Choose an option... Pending Applied Excluded (Questions) Excluded (Expired) Exc…" at bounding box center [730, 260] width 153 height 29
click at [654, 246] on select "Choose an option... Pending Applied Excluded (Questions) Excluded (Expired) Exc…" at bounding box center [730, 260] width 153 height 29
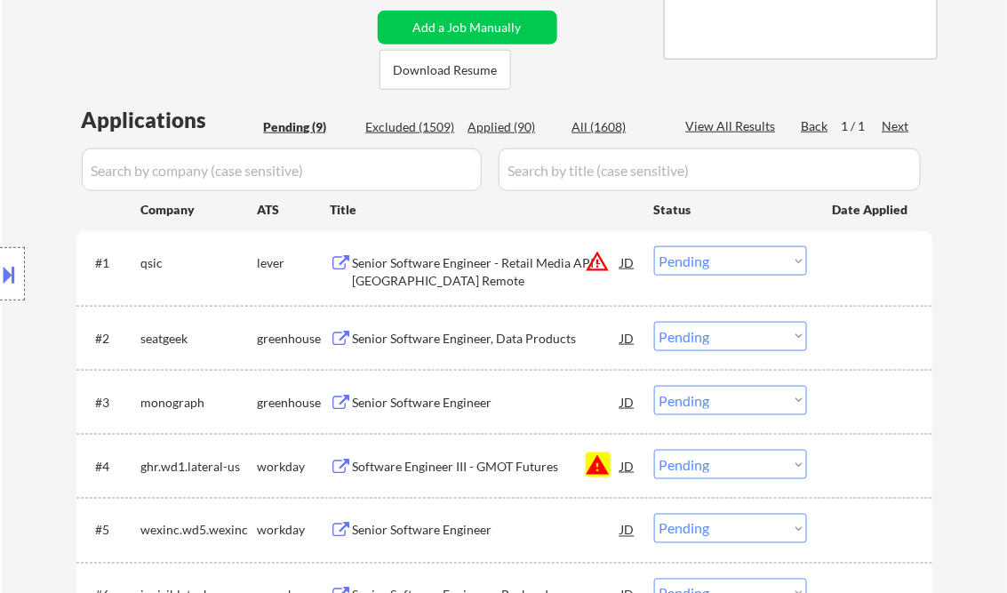
click at [423, 271] on div "Senior Software Engineer - Retail Media API - US Remote" at bounding box center [487, 271] width 268 height 35
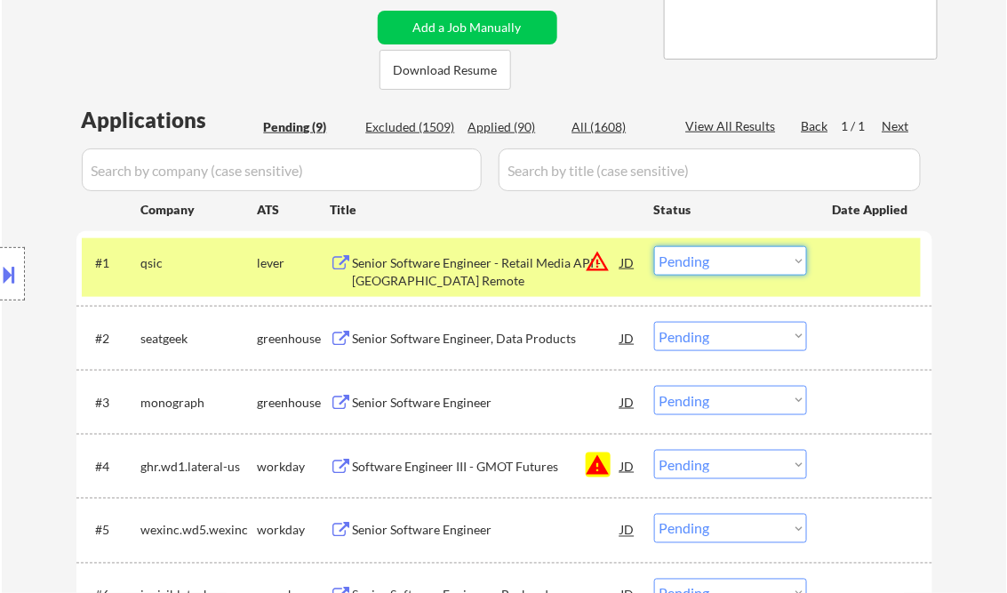
drag, startPoint x: 709, startPoint y: 261, endPoint x: 734, endPoint y: 278, distance: 30.1
click at [709, 261] on select "Choose an option... Pending Applied Excluded (Questions) Excluded (Expired) Exc…" at bounding box center [730, 260] width 153 height 29
click at [654, 246] on select "Choose an option... Pending Applied Excluded (Questions) Excluded (Expired) Exc…" at bounding box center [730, 260] width 153 height 29
select select ""pending""
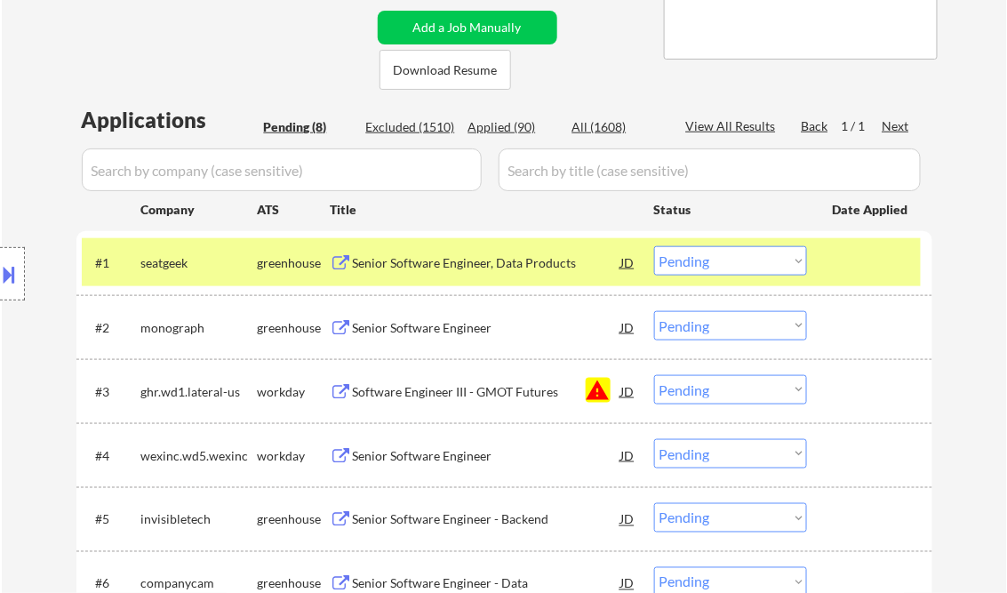
click at [731, 392] on select "Choose an option... Pending Applied Excluded (Questions) Excluded (Expired) Exc…" at bounding box center [730, 389] width 153 height 29
click at [654, 375] on select "Choose an option... Pending Applied Excluded (Questions) Excluded (Expired) Exc…" at bounding box center [730, 389] width 153 height 29
select select ""pending""
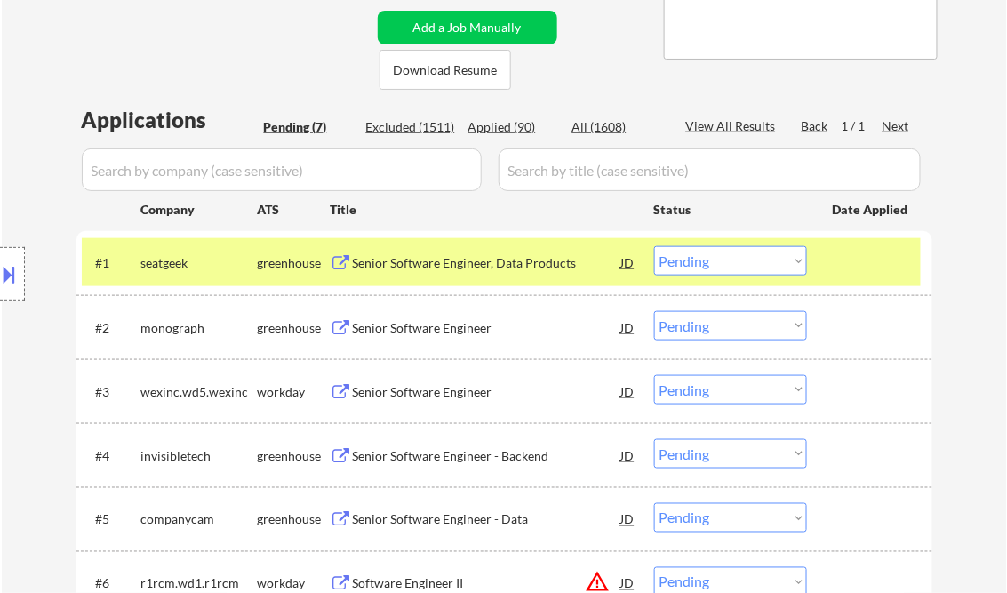
click at [422, 265] on div "Senior Software Engineer, Data Products" at bounding box center [487, 263] width 268 height 18
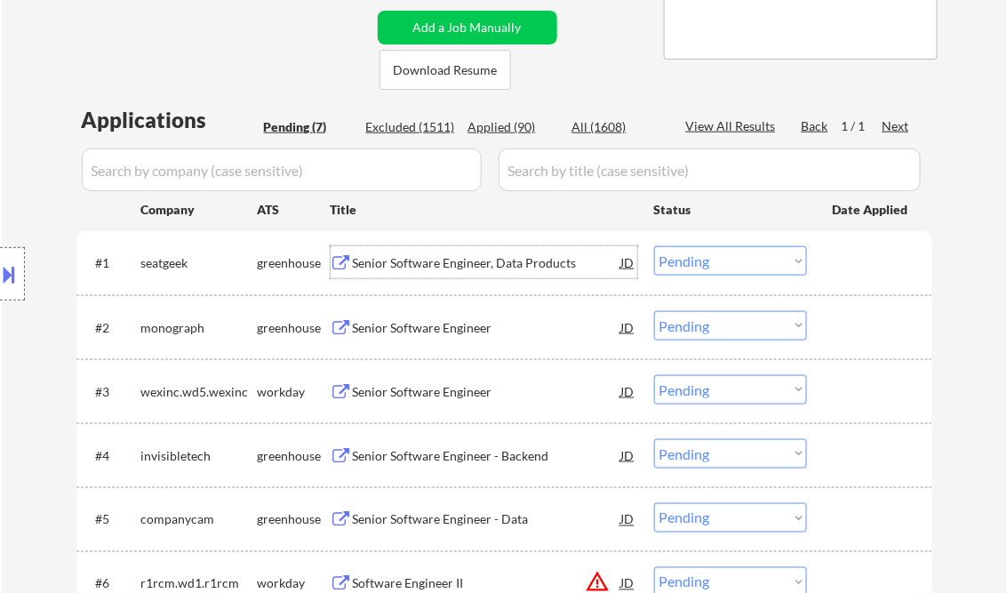
click at [480, 261] on div "Senior Software Engineer, Data Products" at bounding box center [487, 263] width 268 height 18
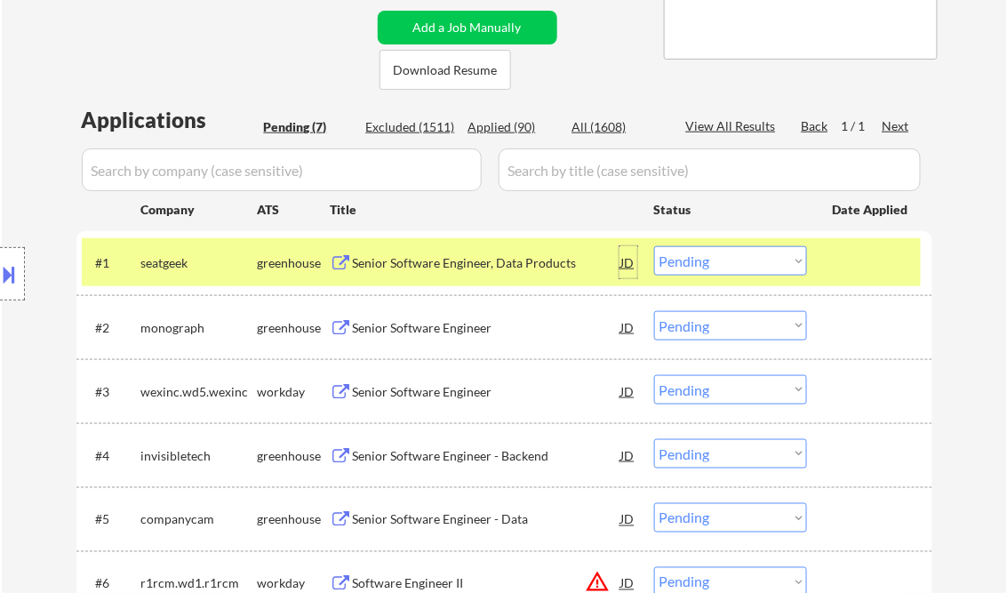
click at [631, 261] on div "JD" at bounding box center [628, 262] width 18 height 32
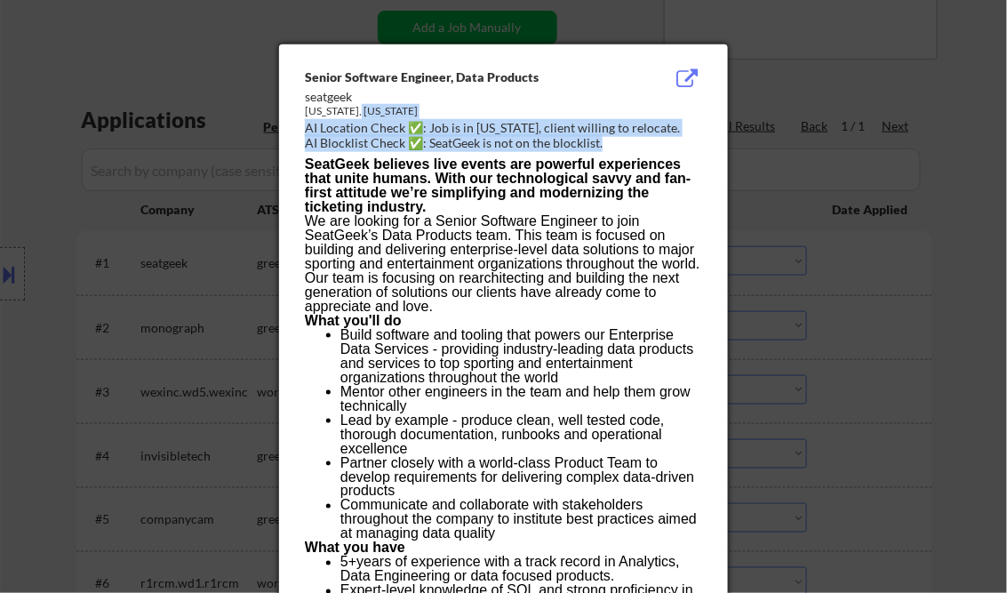
drag, startPoint x: 296, startPoint y: 76, endPoint x: 379, endPoint y: 115, distance: 92.2
click at [310, 79] on div "Senior Software Engineer, Data Products" at bounding box center [458, 77] width 307 height 18
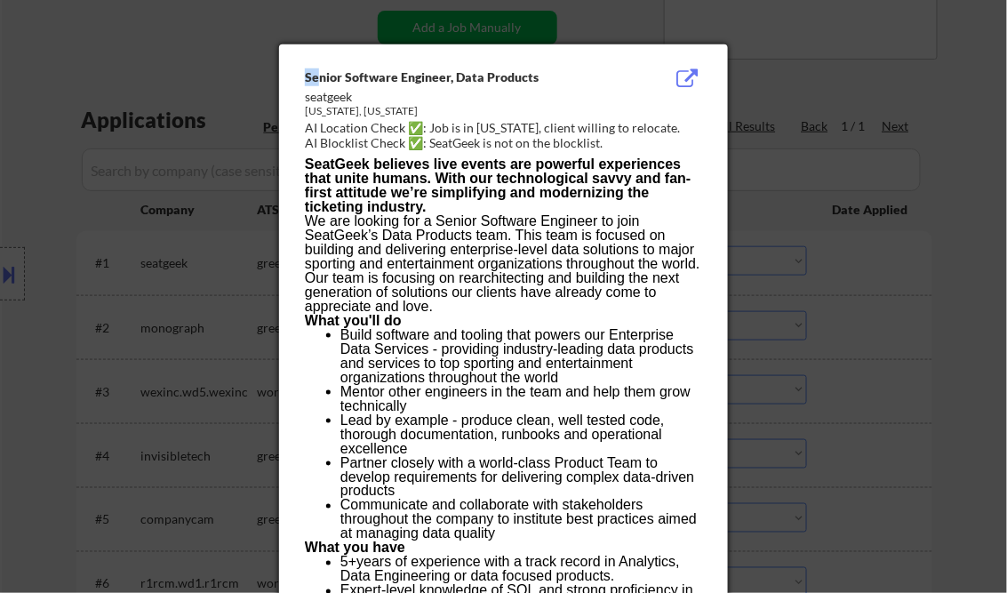
drag, startPoint x: 307, startPoint y: 74, endPoint x: 352, endPoint y: 100, distance: 51.8
click at [332, 92] on div "Senior Software Engineer, Data Products seatgeek New York, New York AI Location…" at bounding box center [507, 110] width 404 height 85
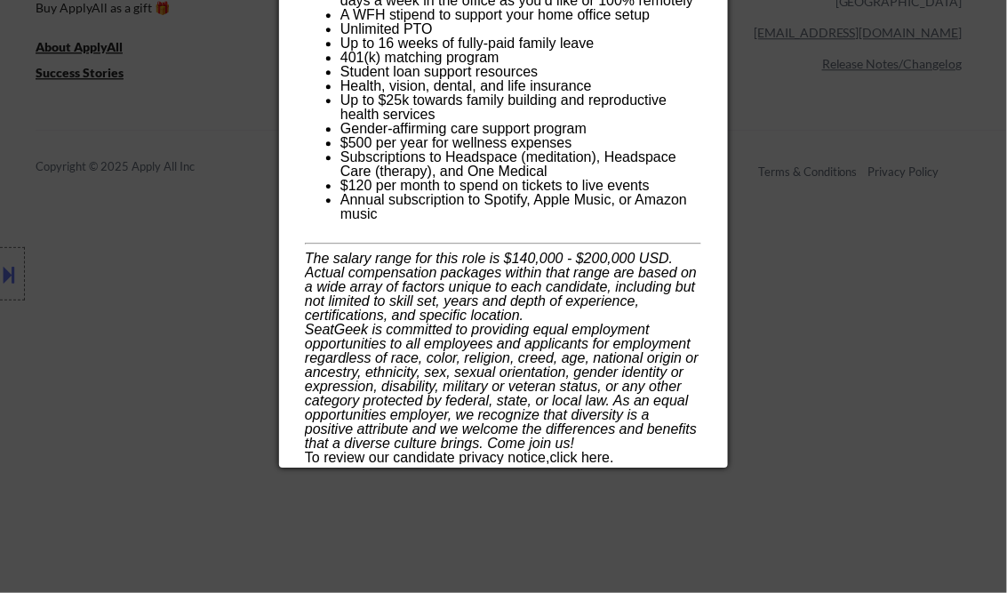
scroll to position [1209, 0]
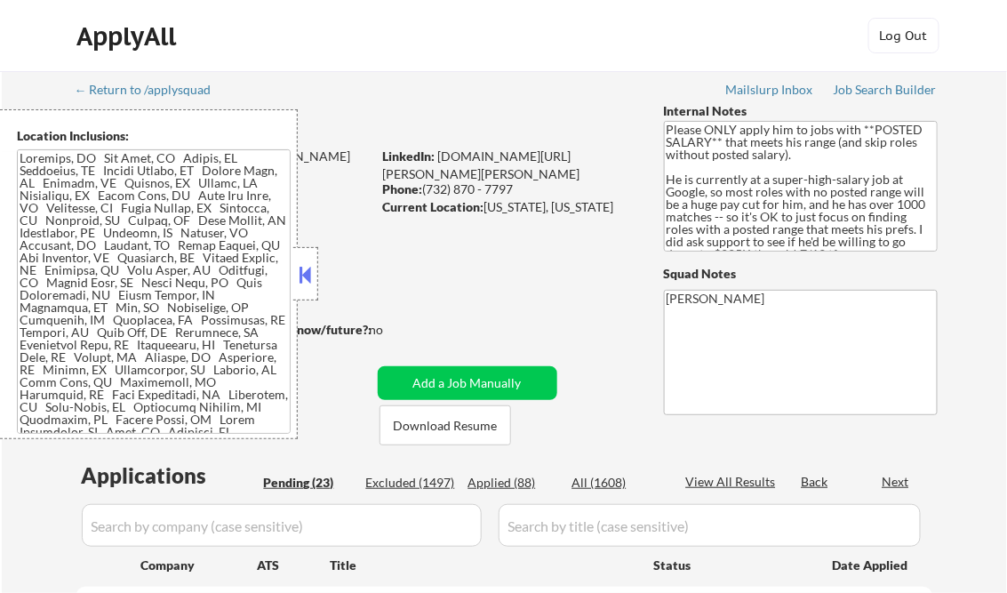
click at [310, 281] on button at bounding box center [306, 274] width 20 height 27
select select ""pending""
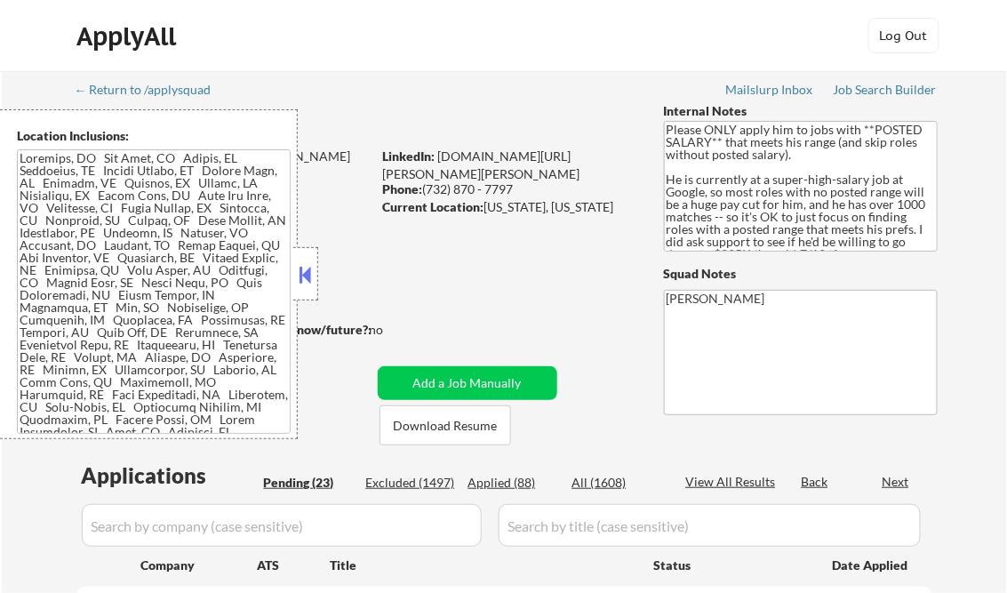
select select ""pending""
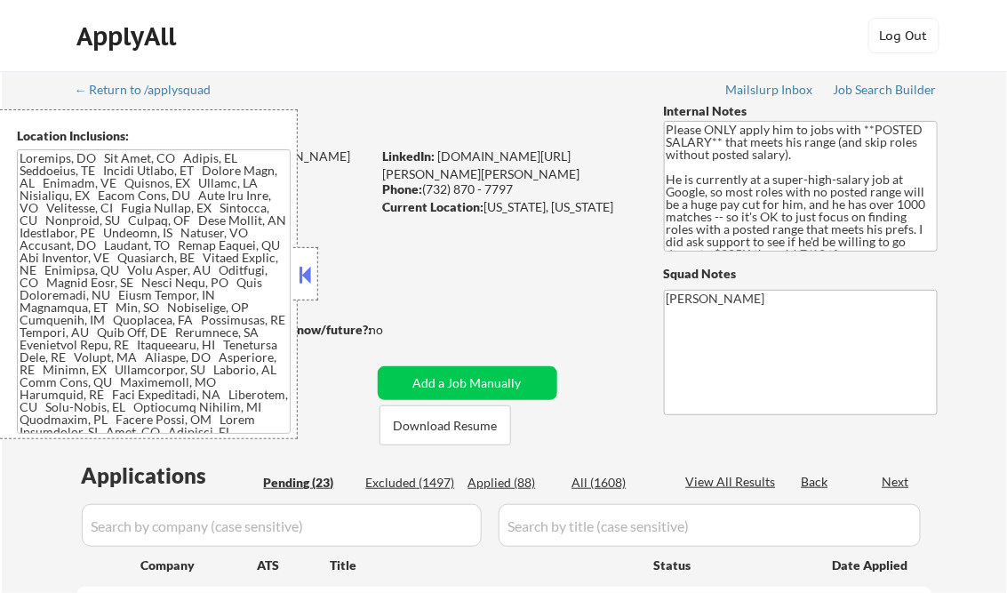
select select ""pending""
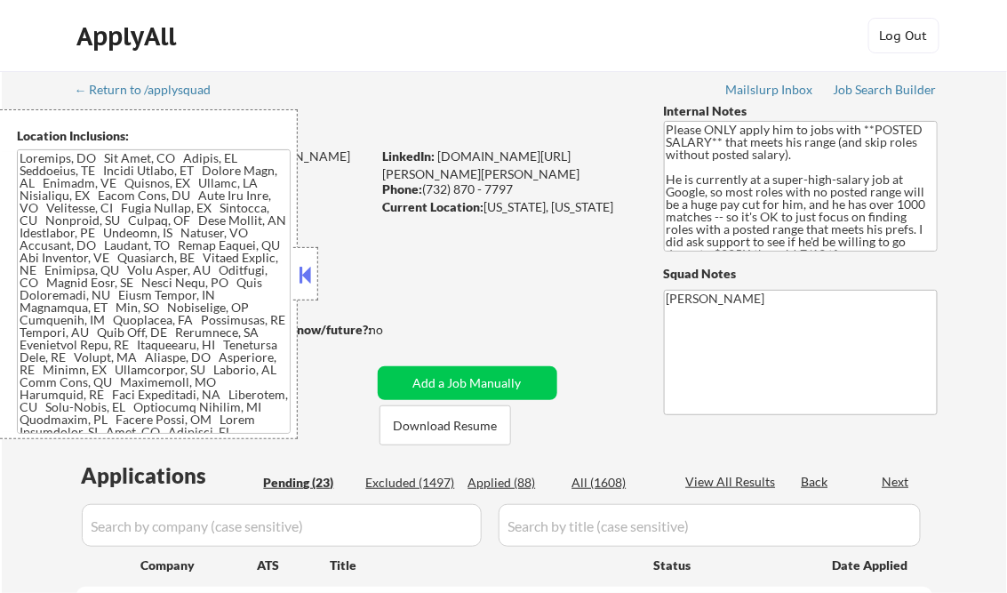
select select ""pending""
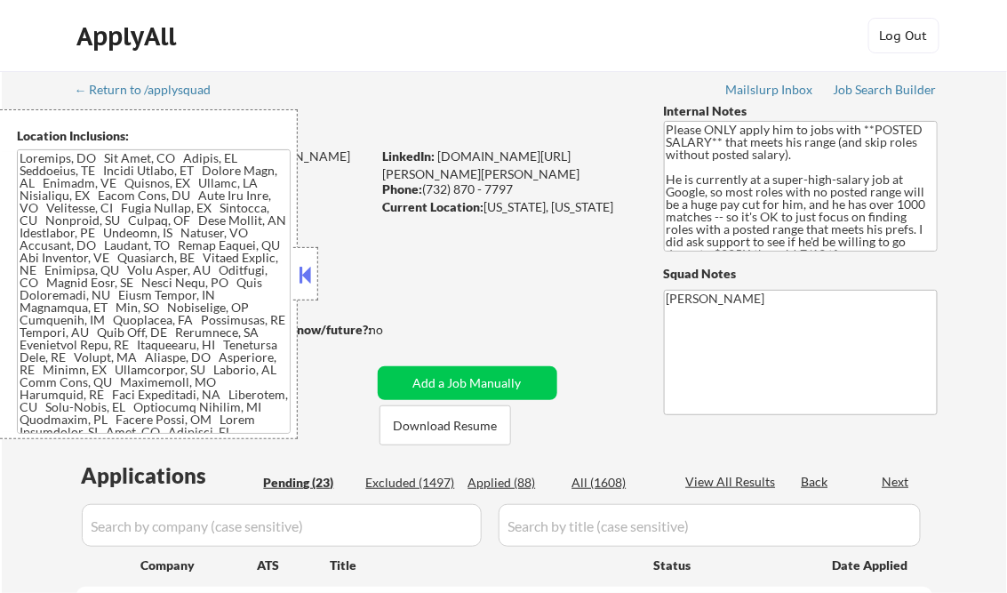
select select ""pending""
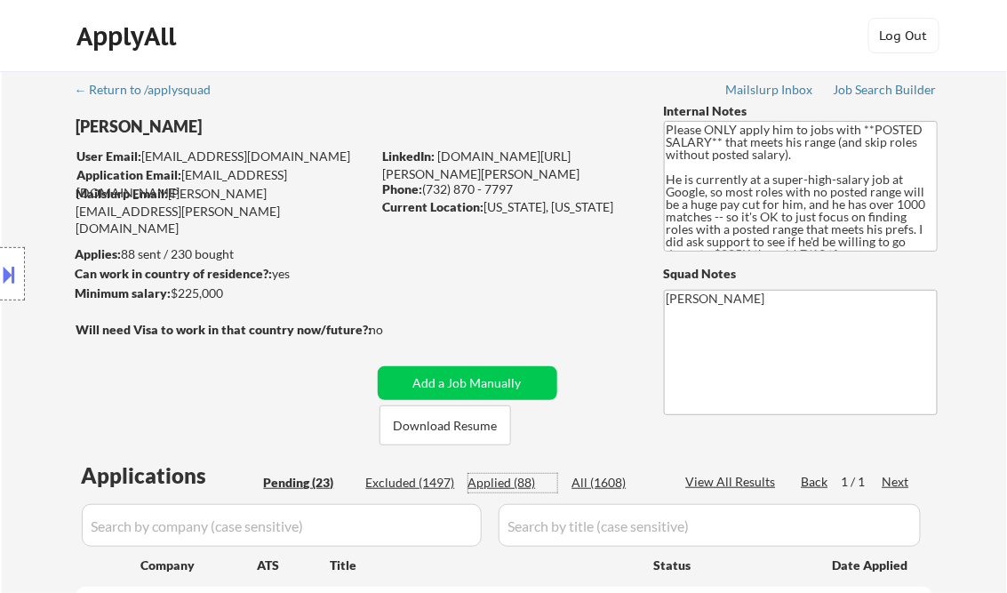
click at [528, 477] on div "Applied (88)" at bounding box center [512, 483] width 89 height 18
select select ""applied""
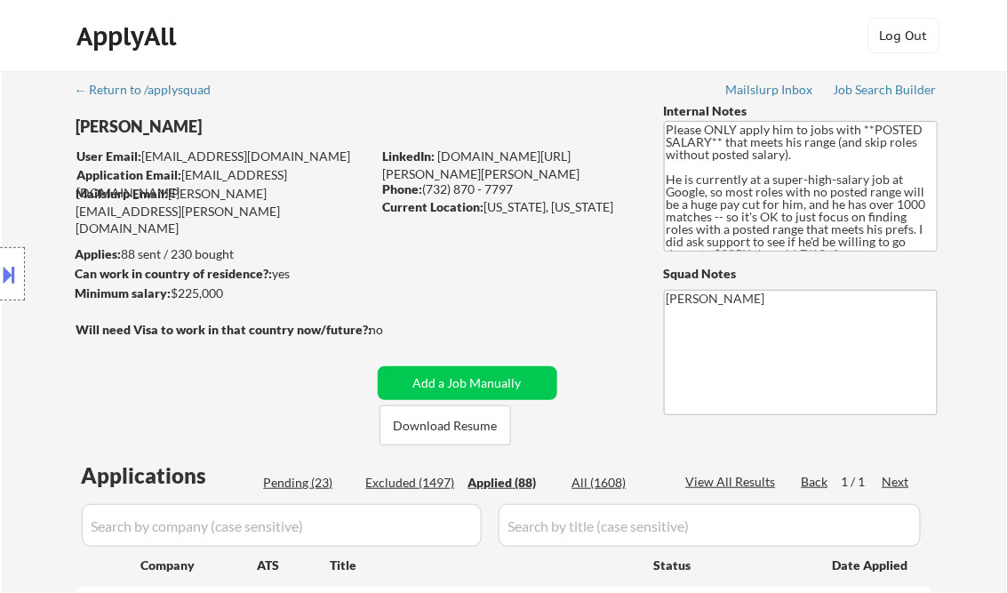
select select ""applied""
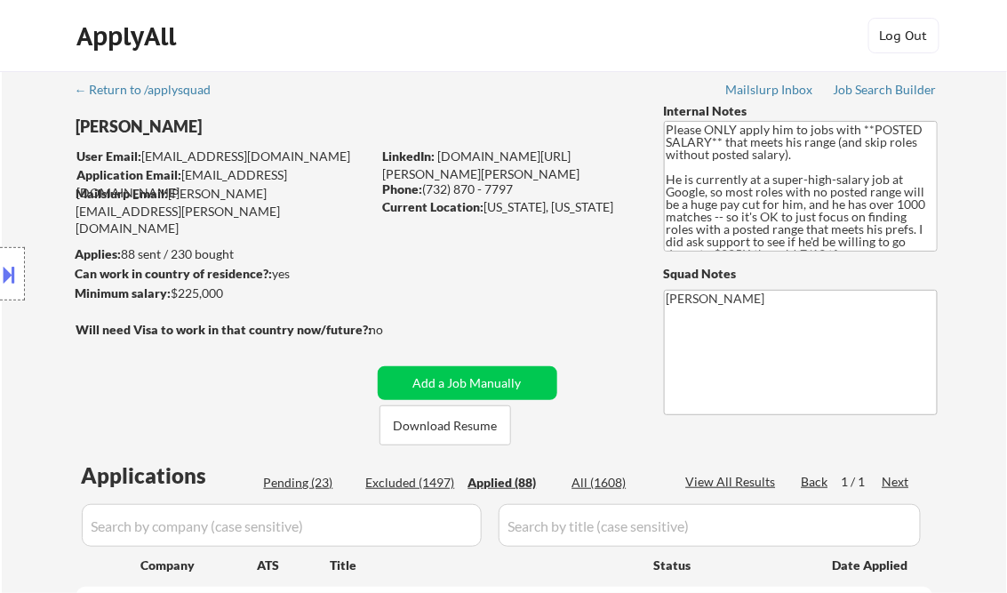
select select ""applied""
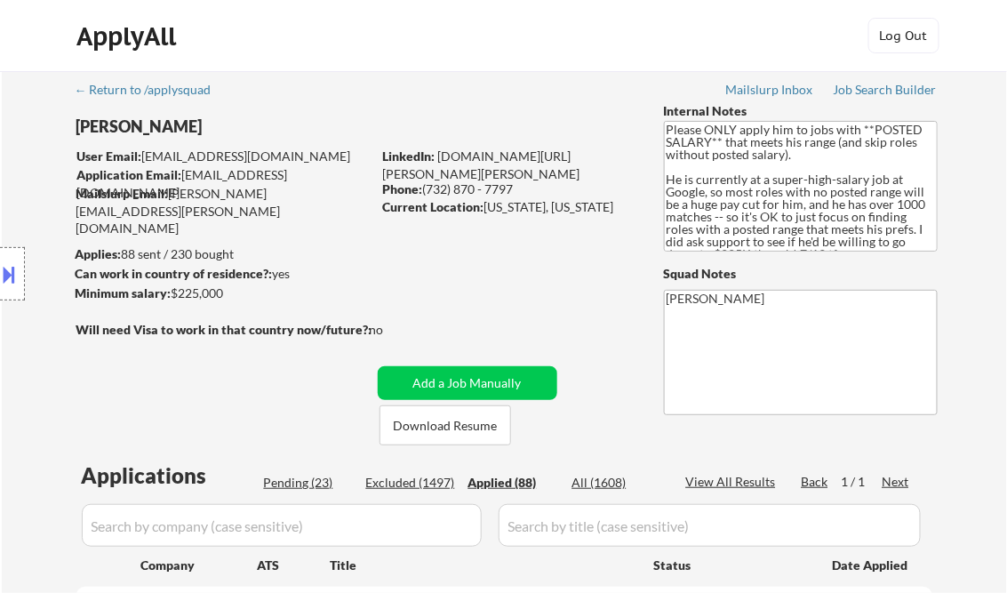
select select ""applied""
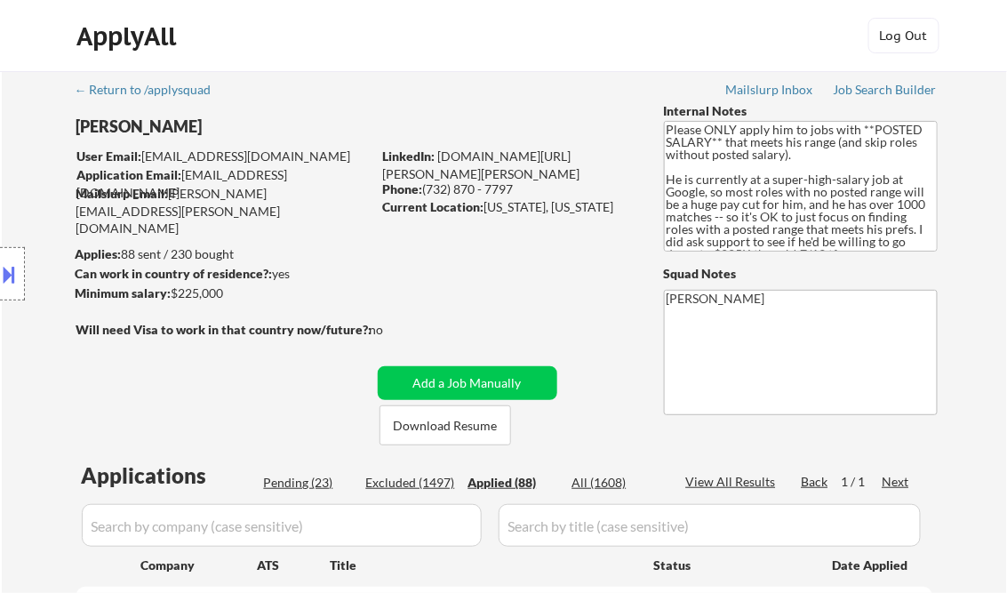
select select ""applied""
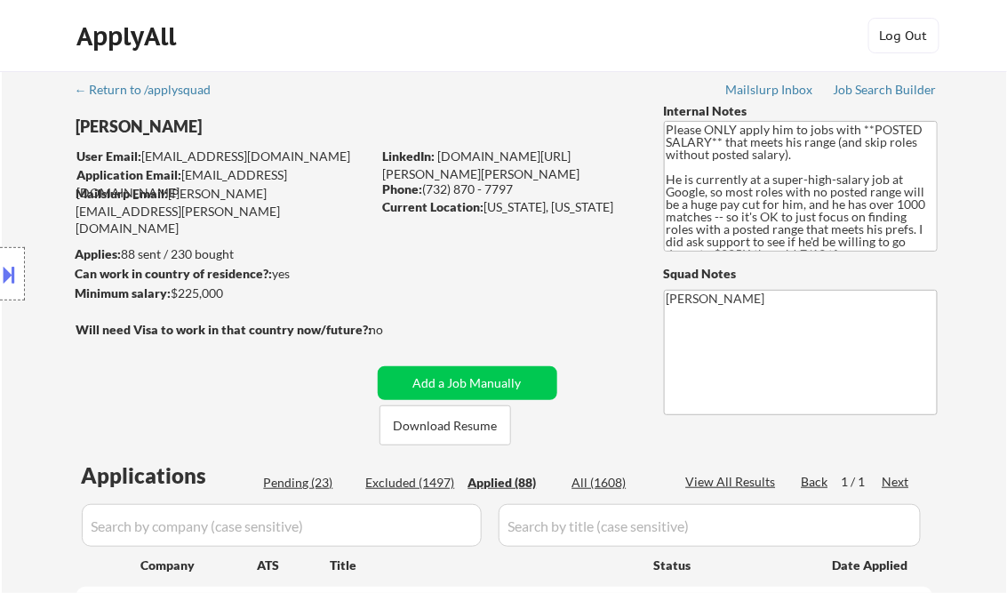
select select ""applied""
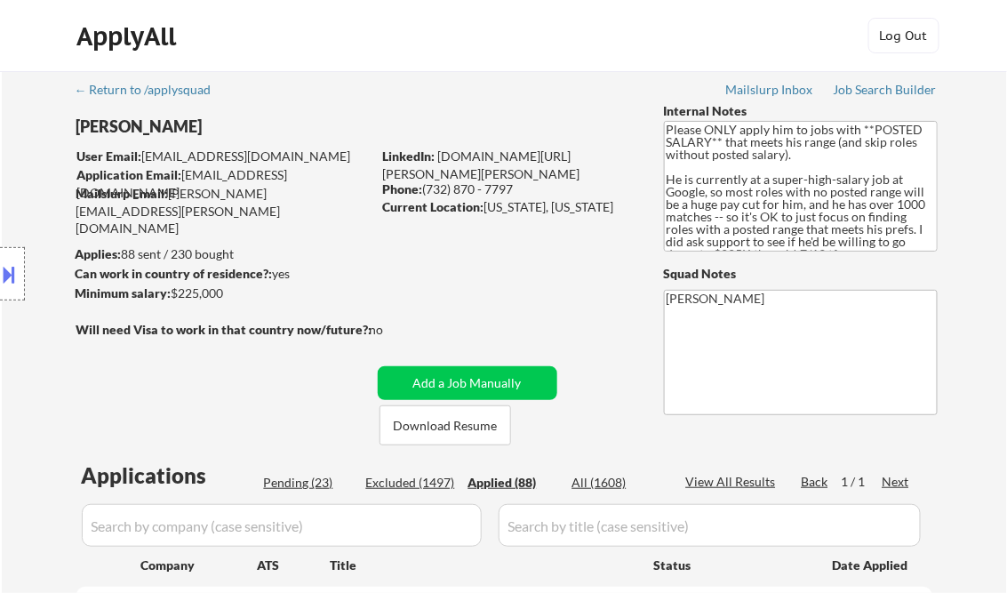
select select ""applied""
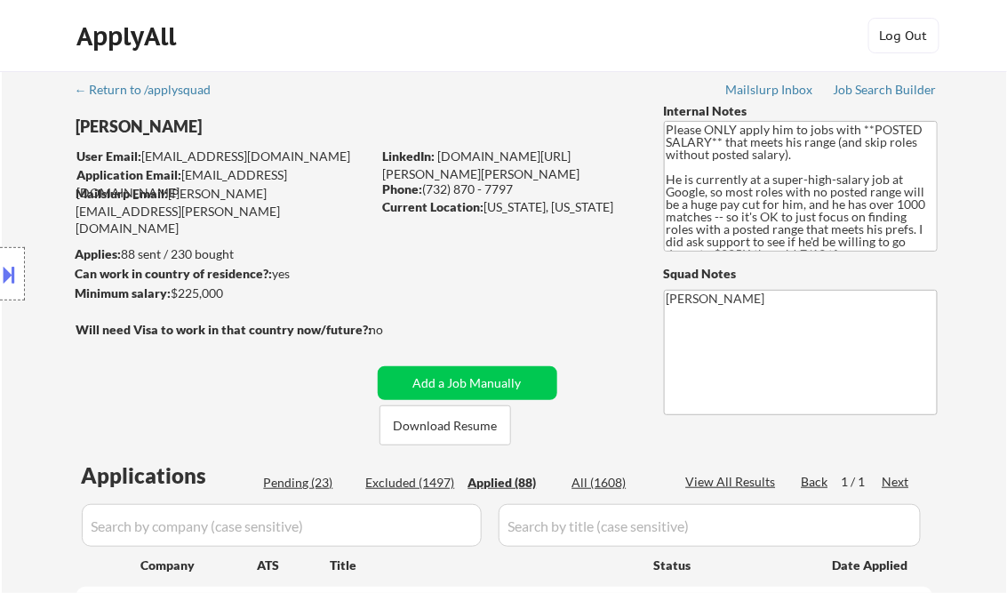
select select ""applied""
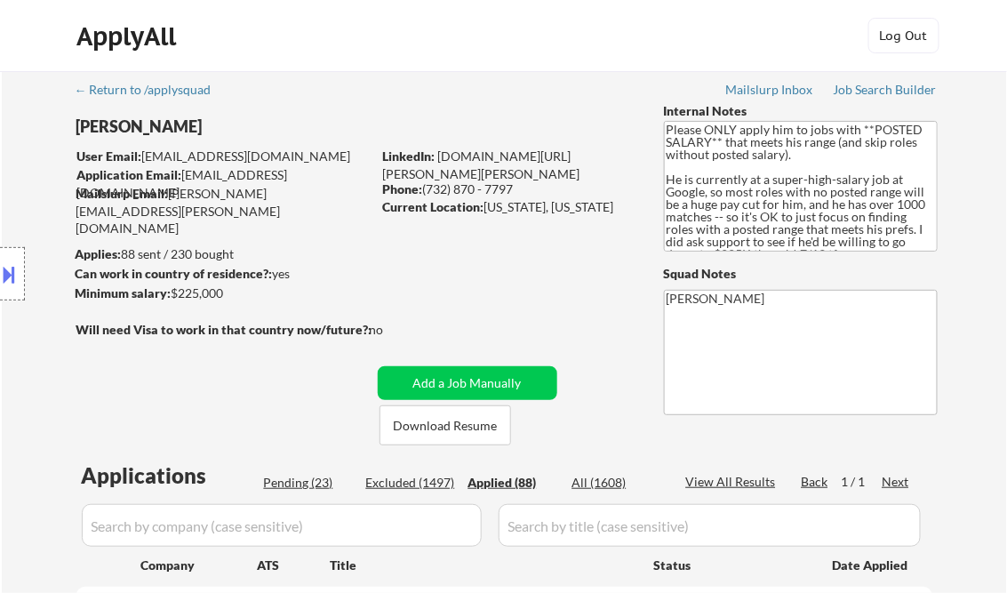
select select ""applied""
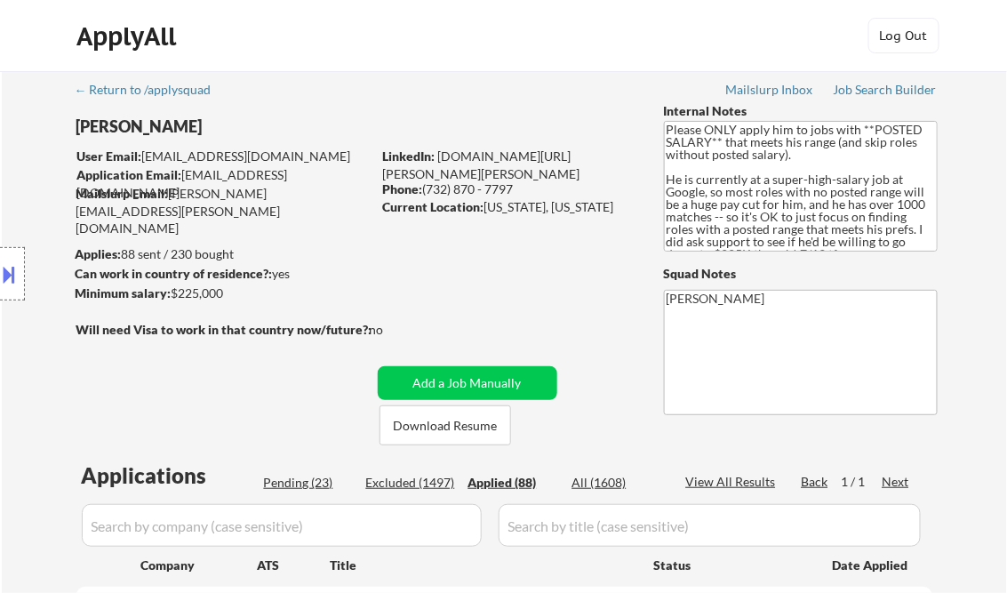
select select ""applied""
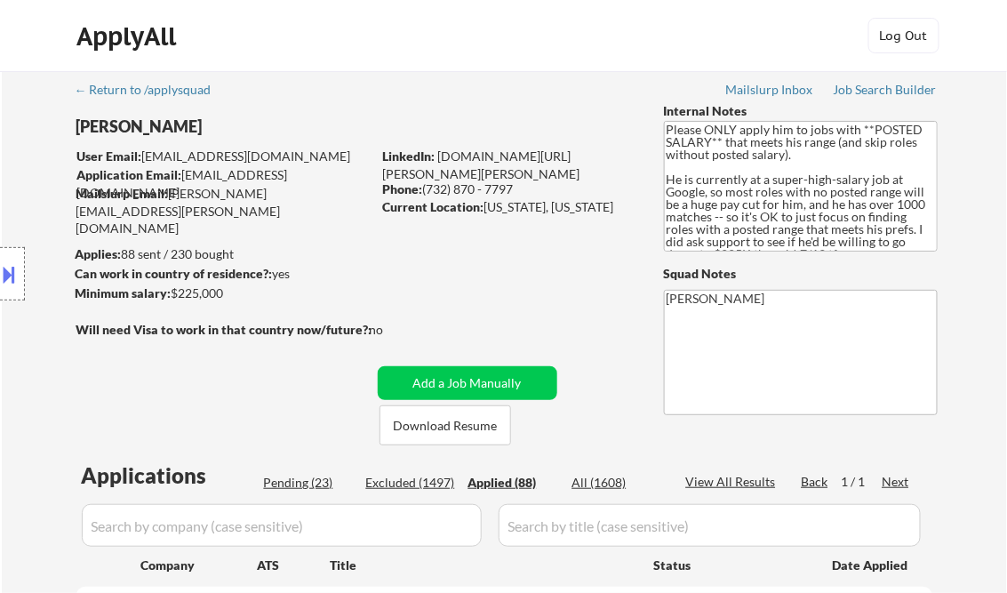
select select ""applied""
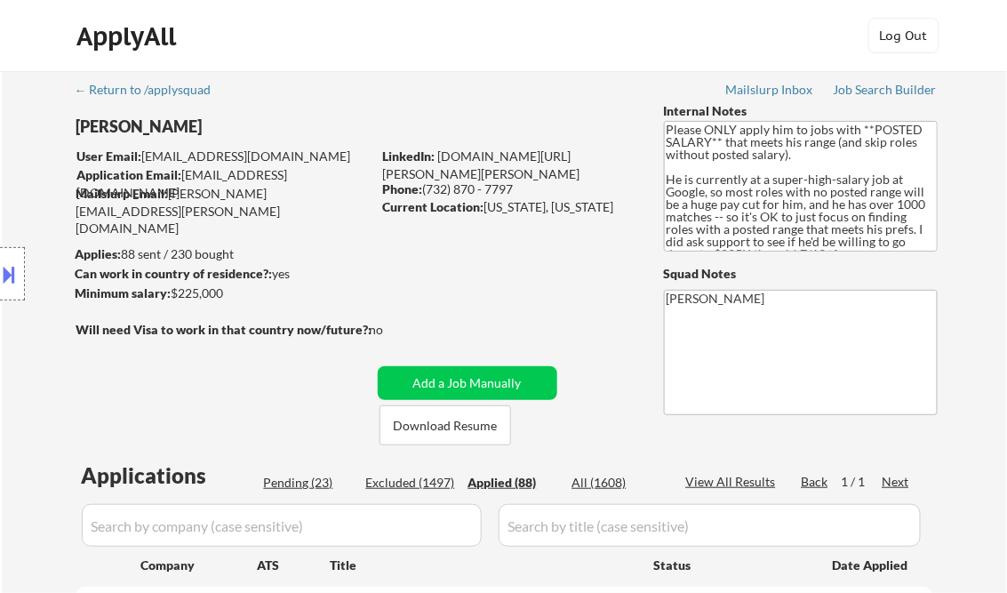
select select ""applied""
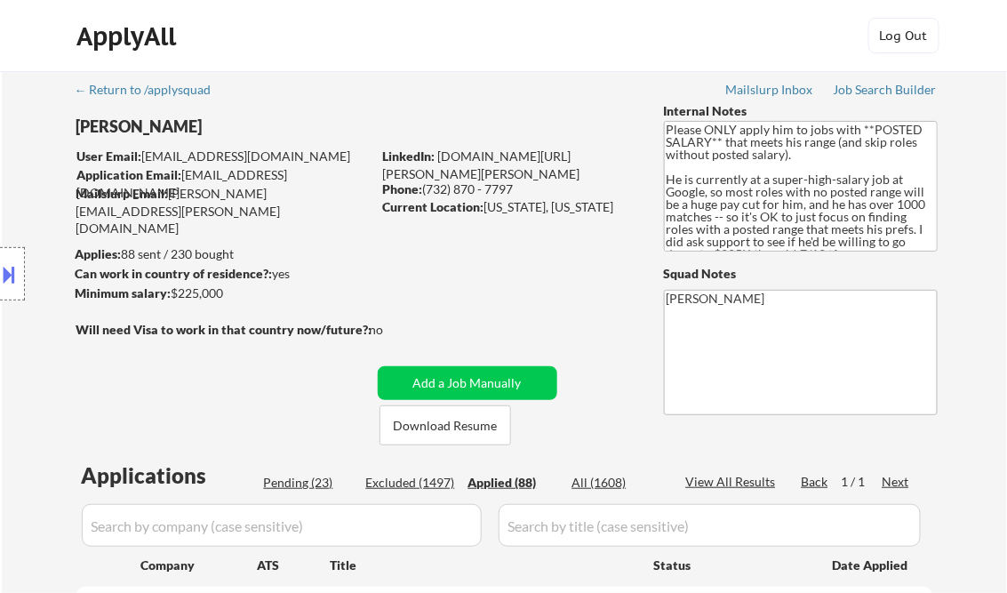
select select ""applied""
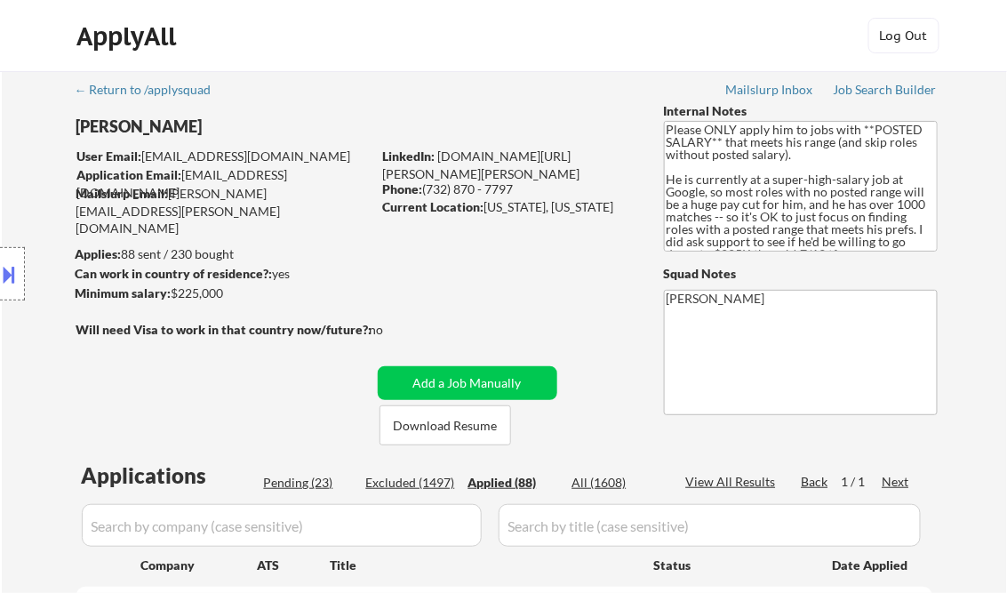
select select ""applied""
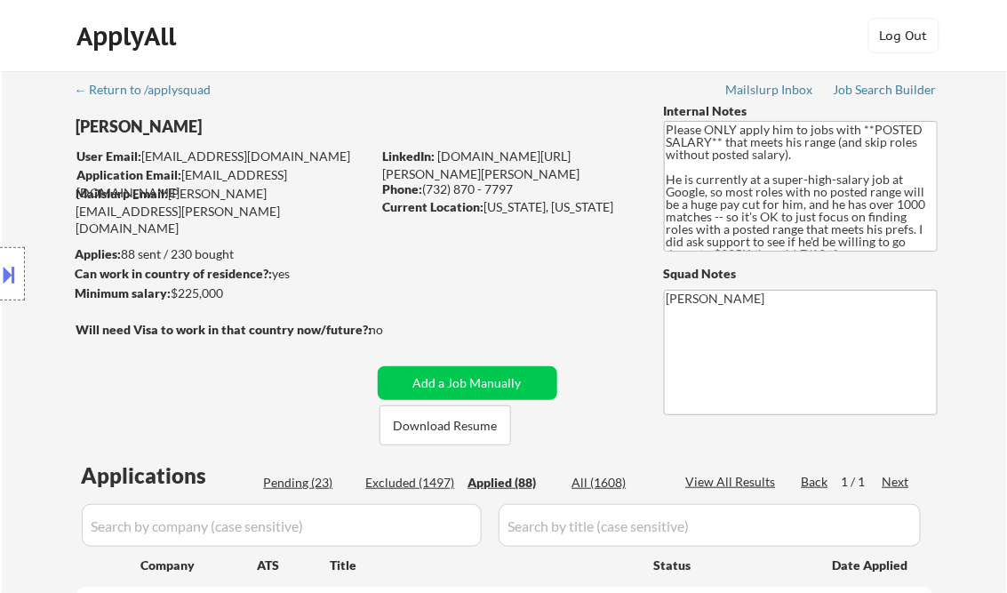
select select ""applied""
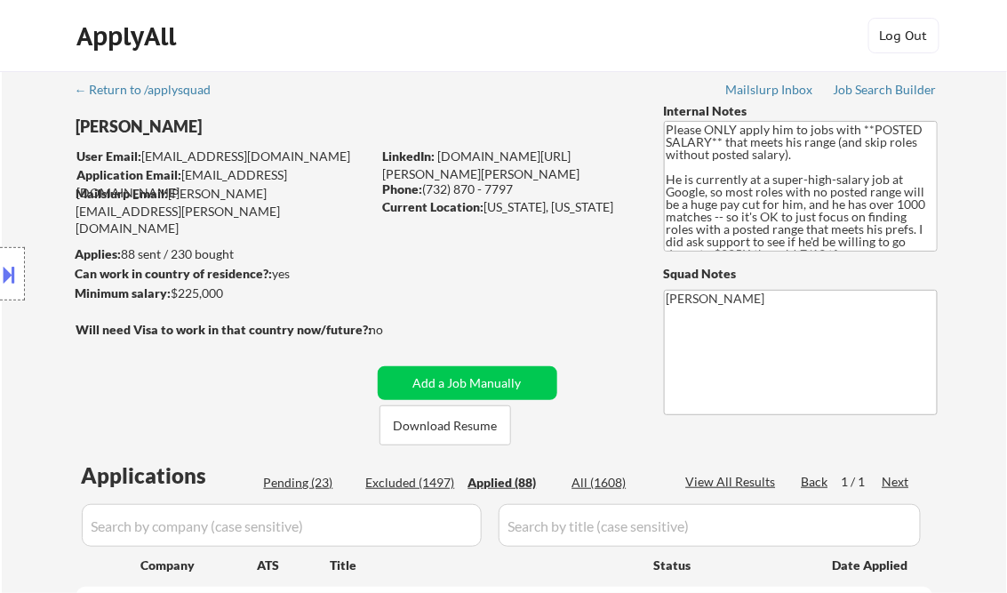
select select ""applied""
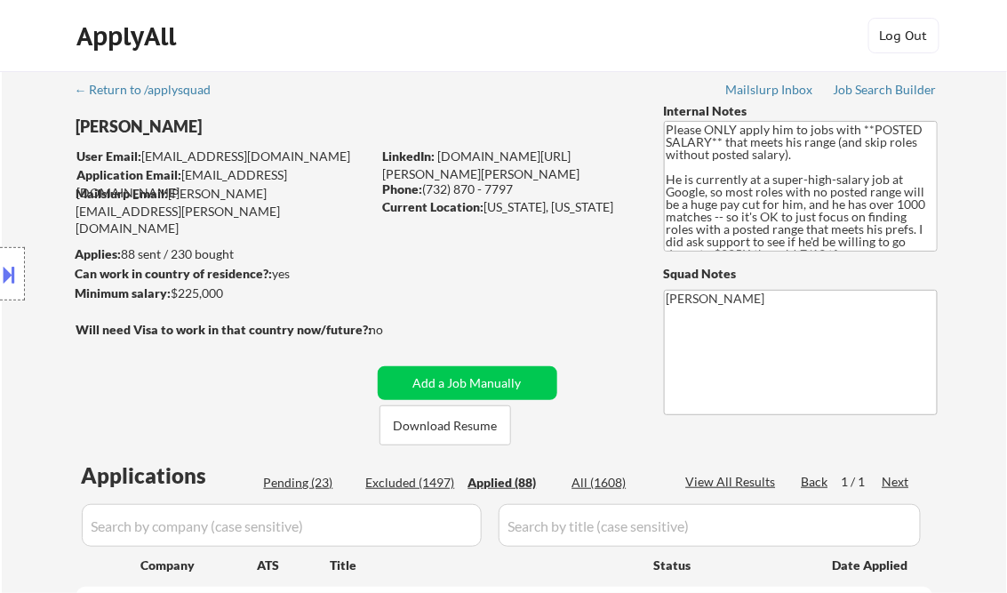
select select ""applied""
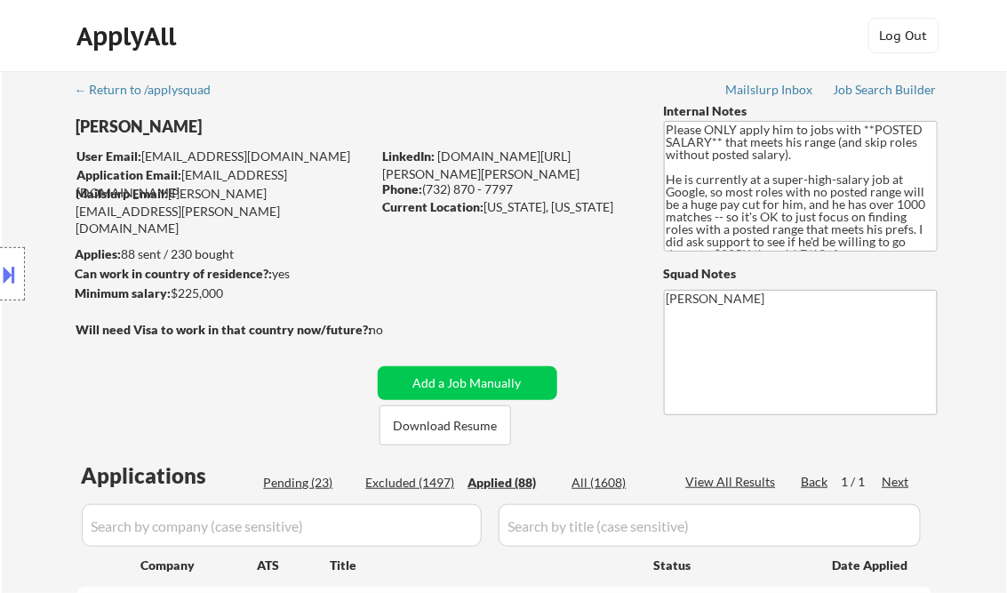
select select ""applied""
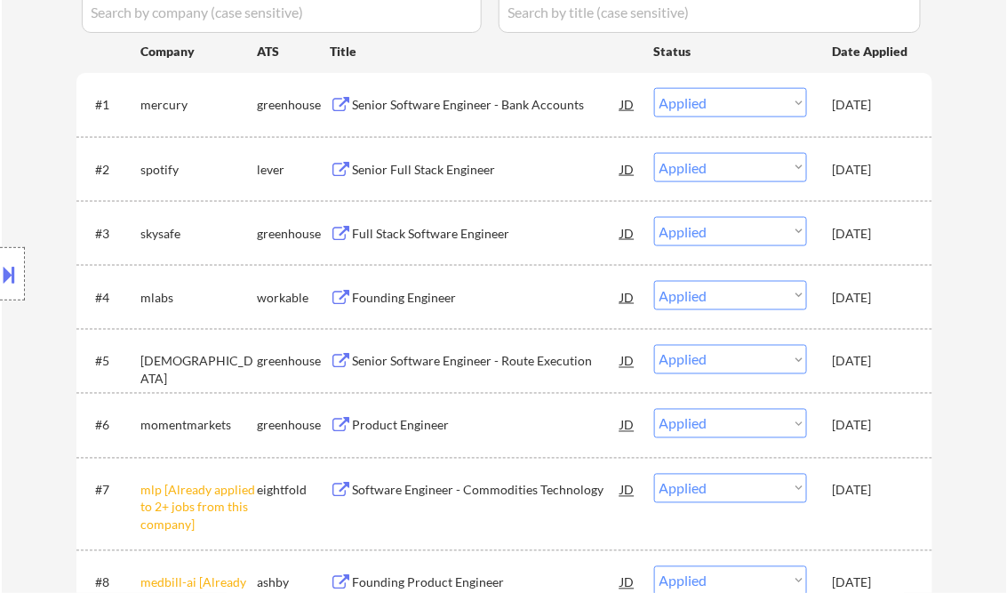
select select ""applied""
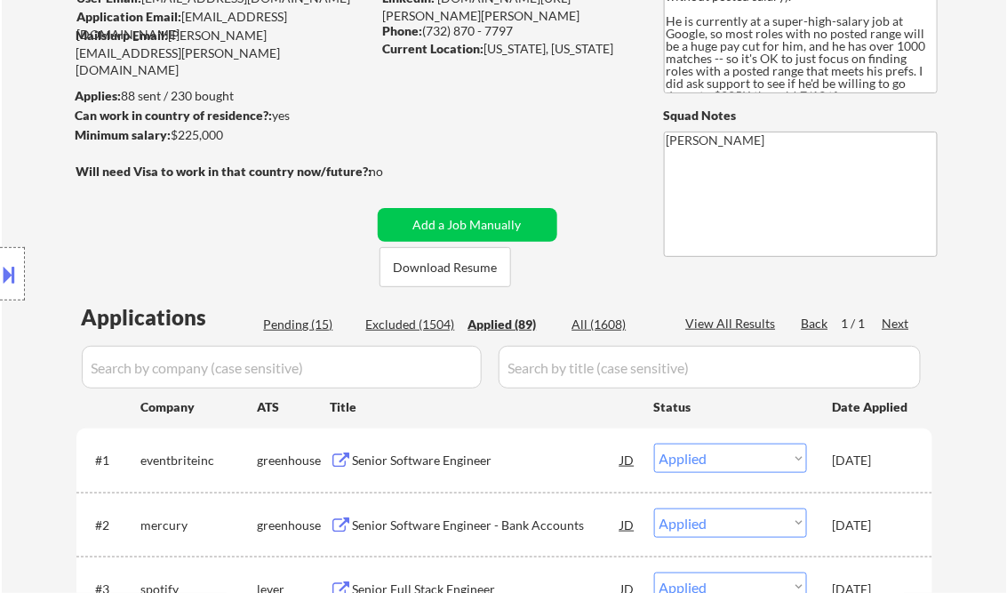
scroll to position [87, 0]
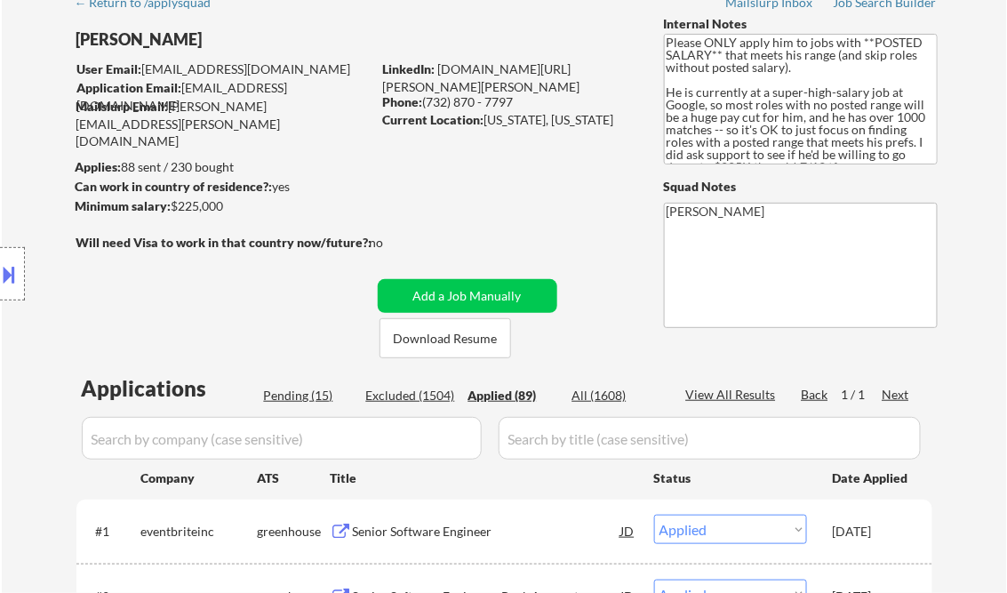
select select ""applied""
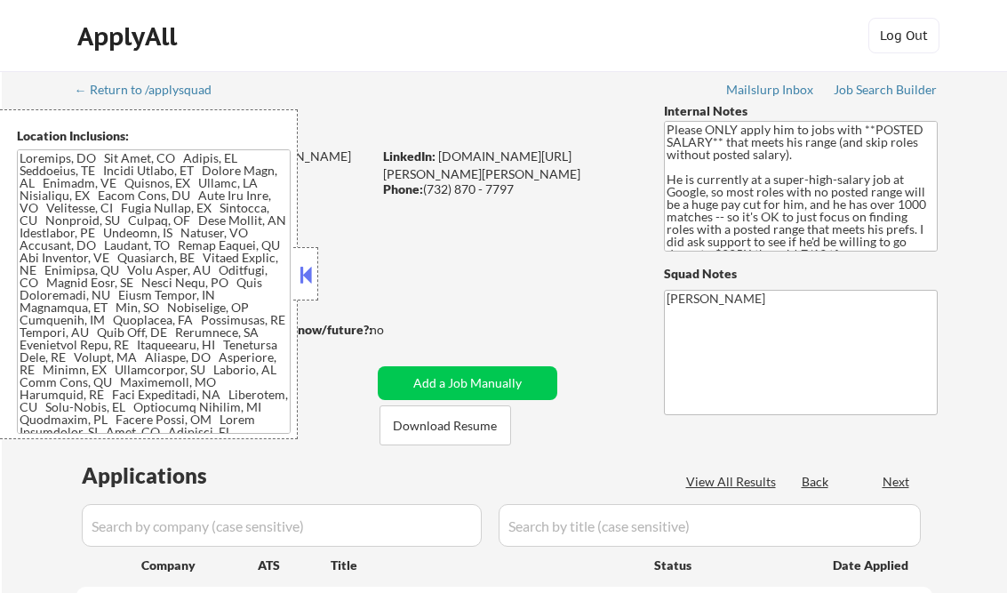
scroll to position [158, 0]
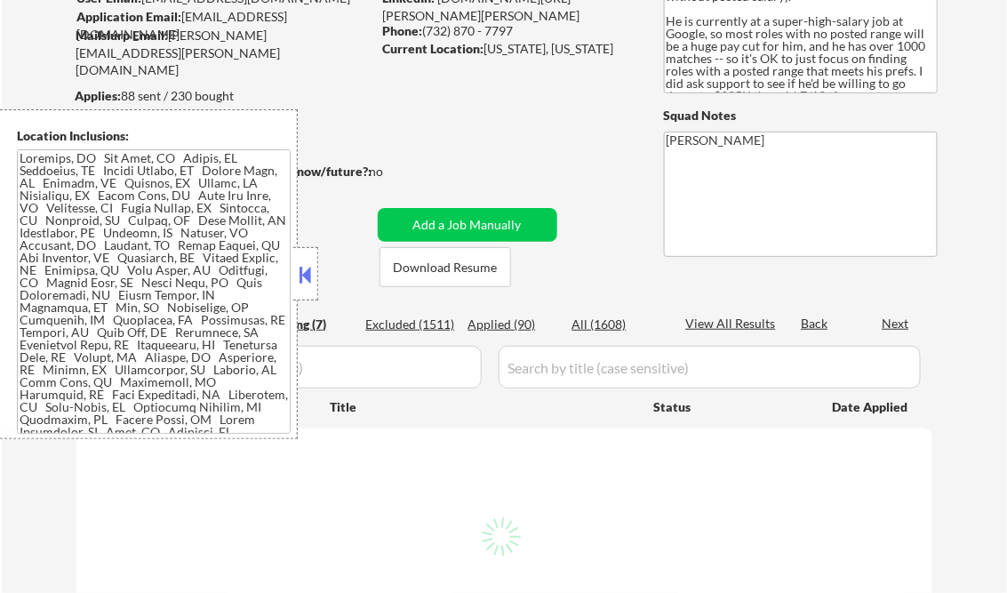
select select ""pending""
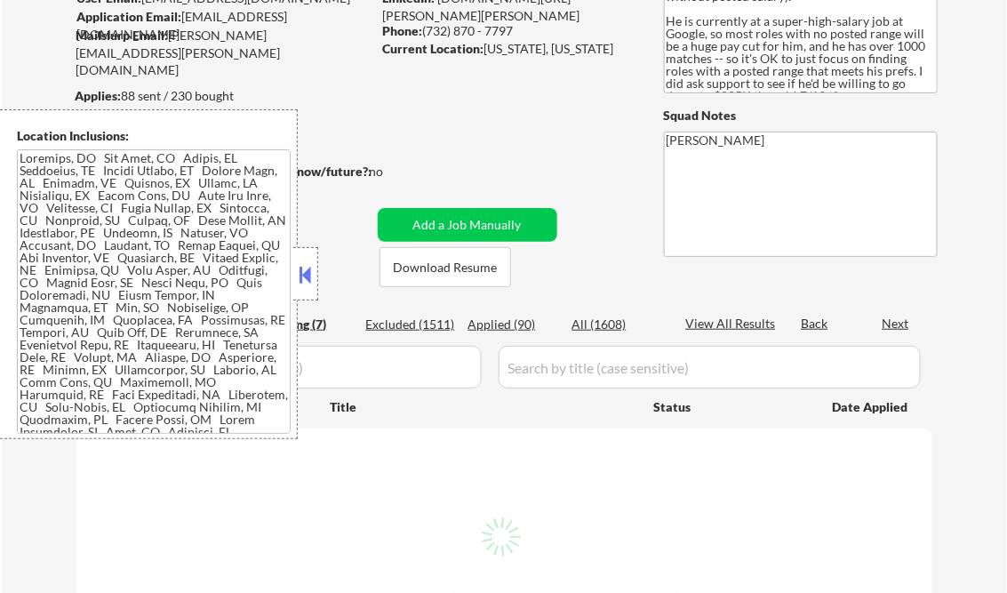
select select ""pending""
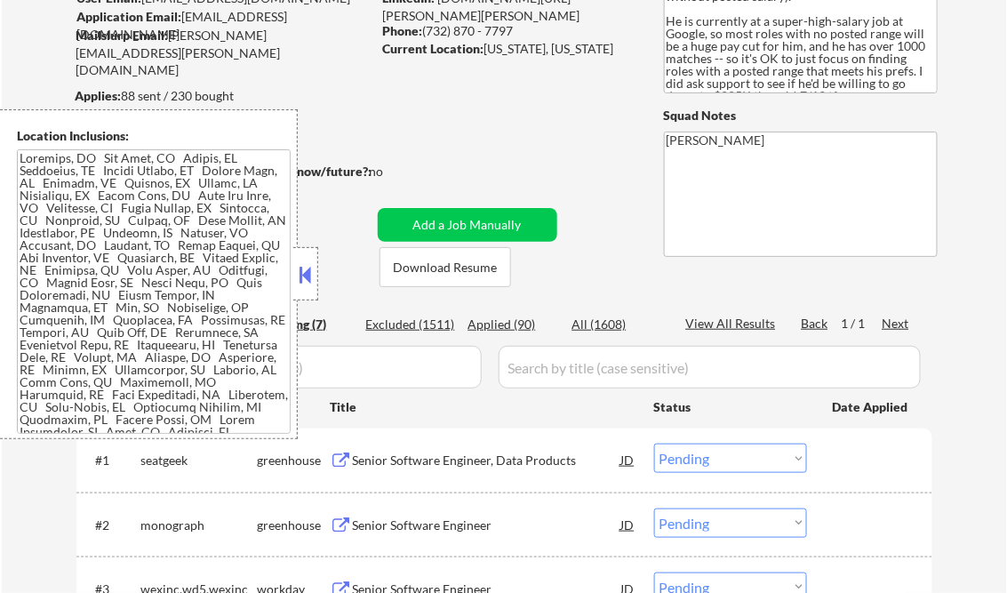
scroll to position [87, 0]
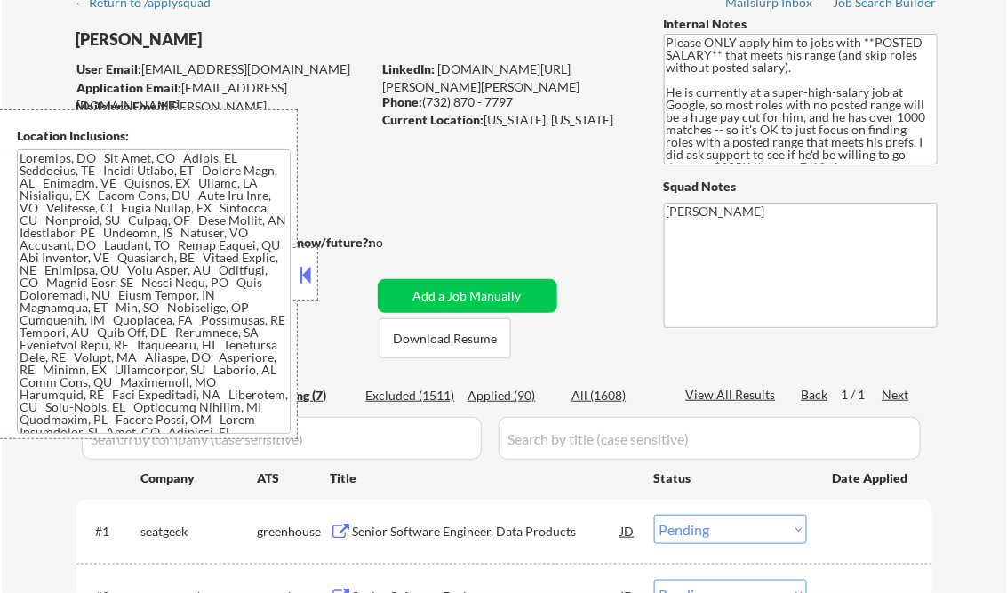
click at [304, 277] on button at bounding box center [306, 274] width 20 height 27
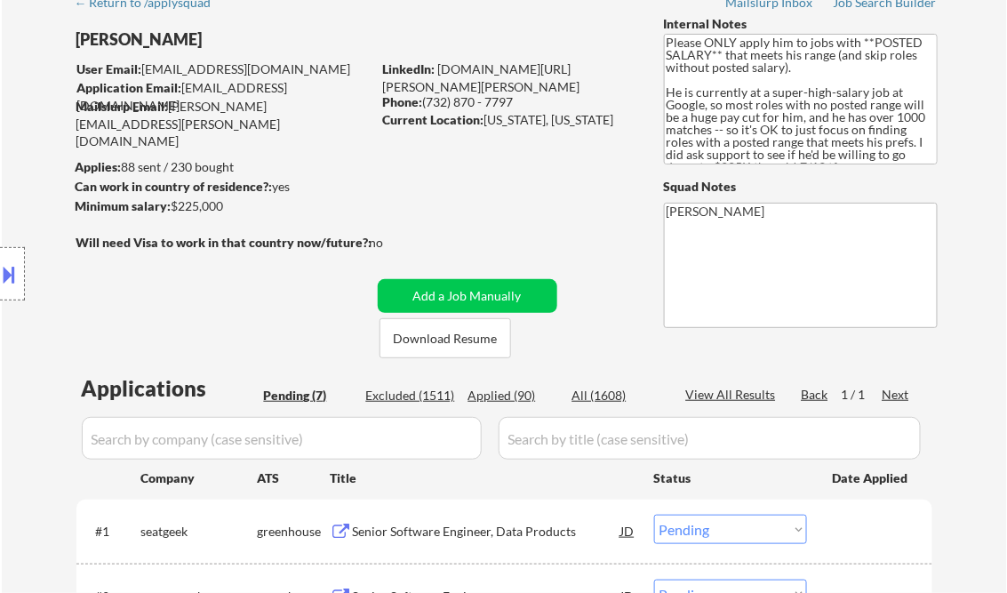
scroll to position [300, 0]
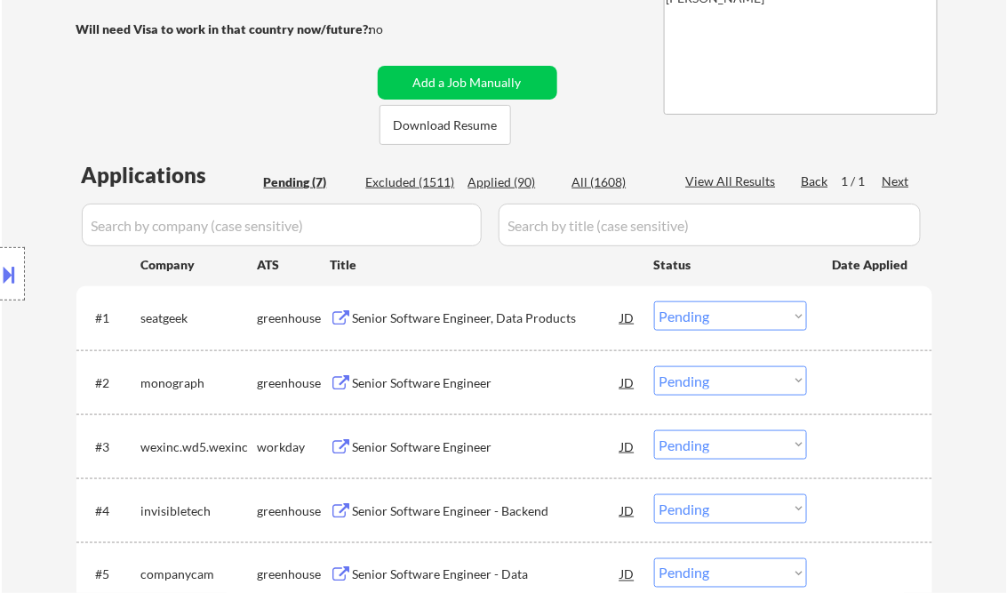
drag, startPoint x: 710, startPoint y: 311, endPoint x: 720, endPoint y: 331, distance: 21.9
click at [710, 311] on select "Choose an option... Pending Applied Excluded (Questions) Excluded (Expired) Exc…" at bounding box center [730, 315] width 153 height 29
click at [654, 301] on select "Choose an option... Pending Applied Excluded (Questions) Excluded (Expired) Exc…" at bounding box center [730, 315] width 153 height 29
click at [411, 376] on div "Senior Software Engineer" at bounding box center [487, 383] width 268 height 18
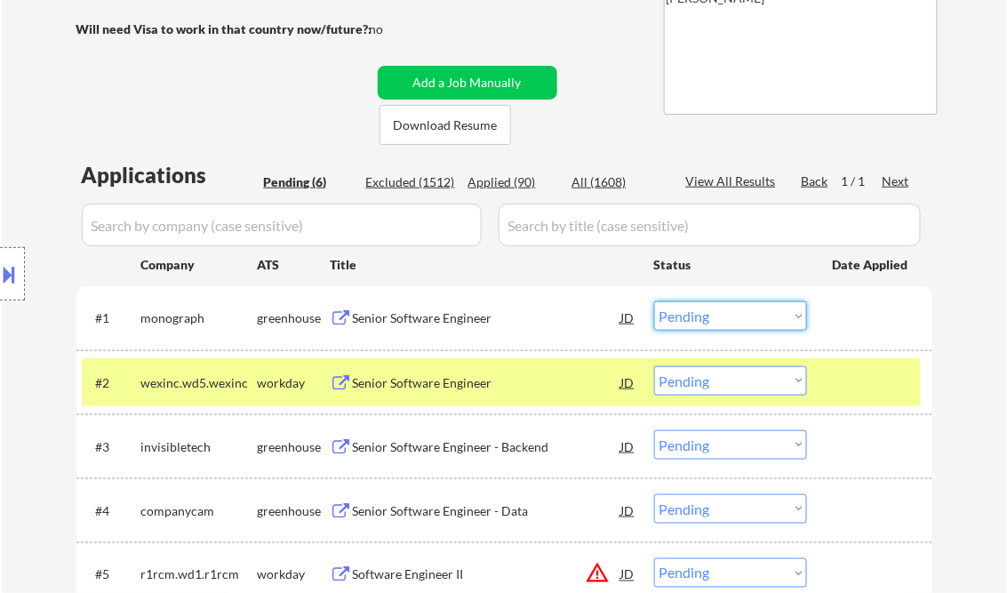
click at [682, 316] on select "Choose an option... Pending Applied Excluded (Questions) Excluded (Expired) Exc…" at bounding box center [730, 315] width 153 height 29
click at [654, 301] on select "Choose an option... Pending Applied Excluded (Questions) Excluded (Expired) Exc…" at bounding box center [730, 315] width 153 height 29
click at [420, 386] on div "Senior Software Engineer" at bounding box center [487, 383] width 268 height 18
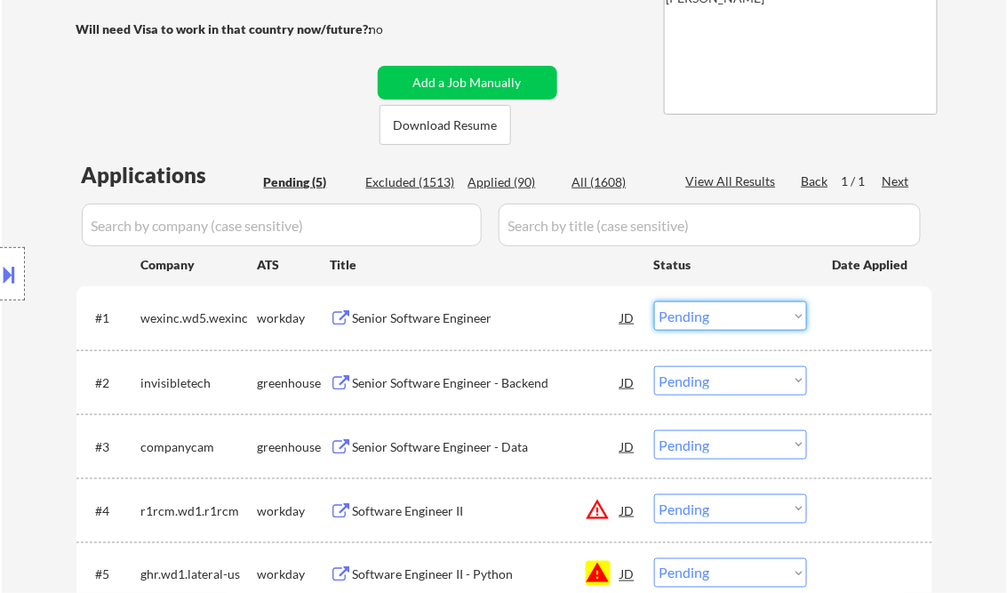
drag, startPoint x: 705, startPoint y: 315, endPoint x: 739, endPoint y: 326, distance: 35.7
click at [707, 315] on select "Choose an option... Pending Applied Excluded (Questions) Excluded (Expired) Exc…" at bounding box center [730, 315] width 153 height 29
click at [654, 301] on select "Choose an option... Pending Applied Excluded (Questions) Excluded (Expired) Exc…" at bounding box center [730, 315] width 153 height 29
click at [464, 379] on div "Senior Software Engineer - Backend" at bounding box center [487, 383] width 268 height 18
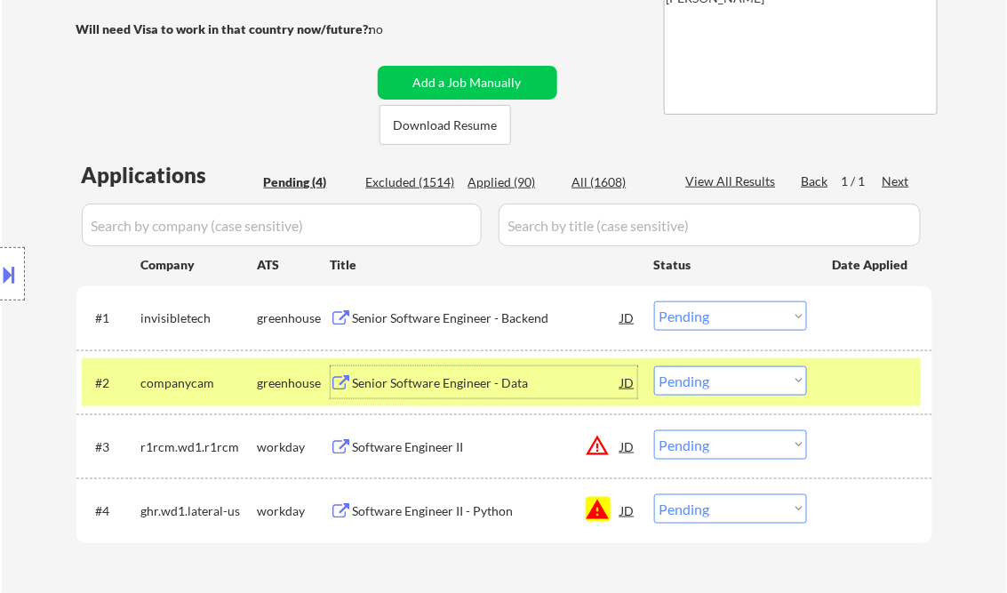
drag, startPoint x: 720, startPoint y: 322, endPoint x: 743, endPoint y: 328, distance: 23.9
click at [720, 322] on select "Choose an option... Pending Applied Excluded (Questions) Excluded (Expired) Exc…" at bounding box center [730, 315] width 153 height 29
click at [654, 301] on select "Choose an option... Pending Applied Excluded (Questions) Excluded (Expired) Exc…" at bounding box center [730, 315] width 153 height 29
select select ""pending""
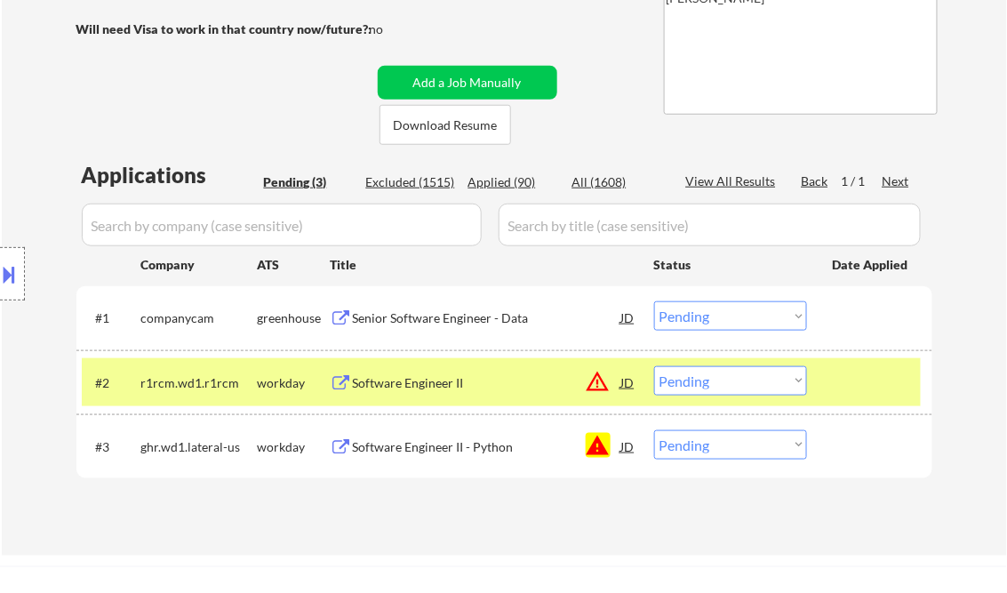
click at [444, 313] on div "Senior Software Engineer - Data" at bounding box center [487, 318] width 268 height 18
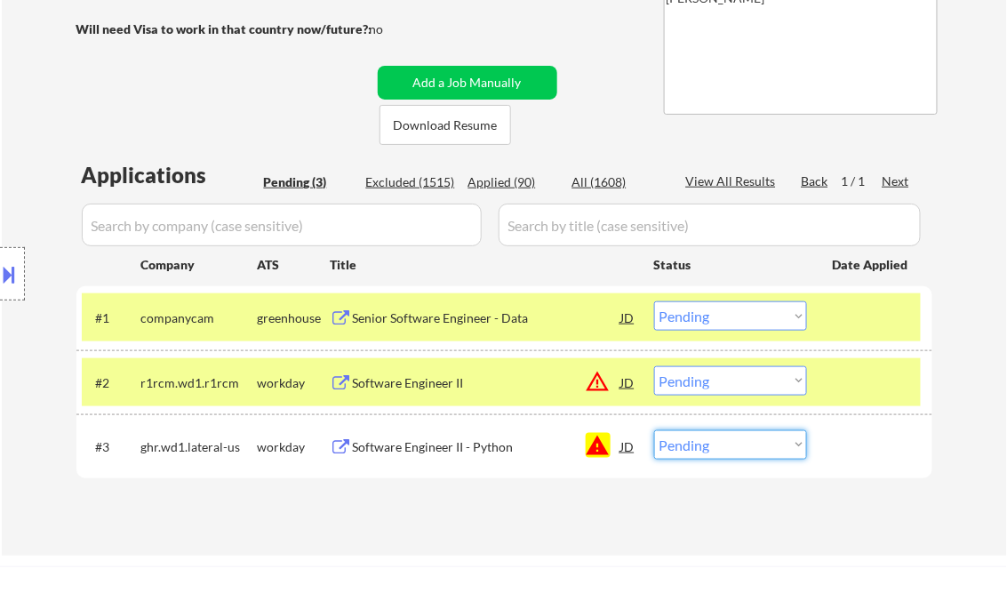
click at [747, 454] on select "Choose an option... Pending Applied Excluded (Questions) Excluded (Expired) Exc…" at bounding box center [730, 444] width 153 height 29
select select ""excluded__blocklist_""
click at [654, 430] on select "Choose an option... Pending Applied Excluded (Questions) Excluded (Expired) Exc…" at bounding box center [730, 444] width 153 height 29
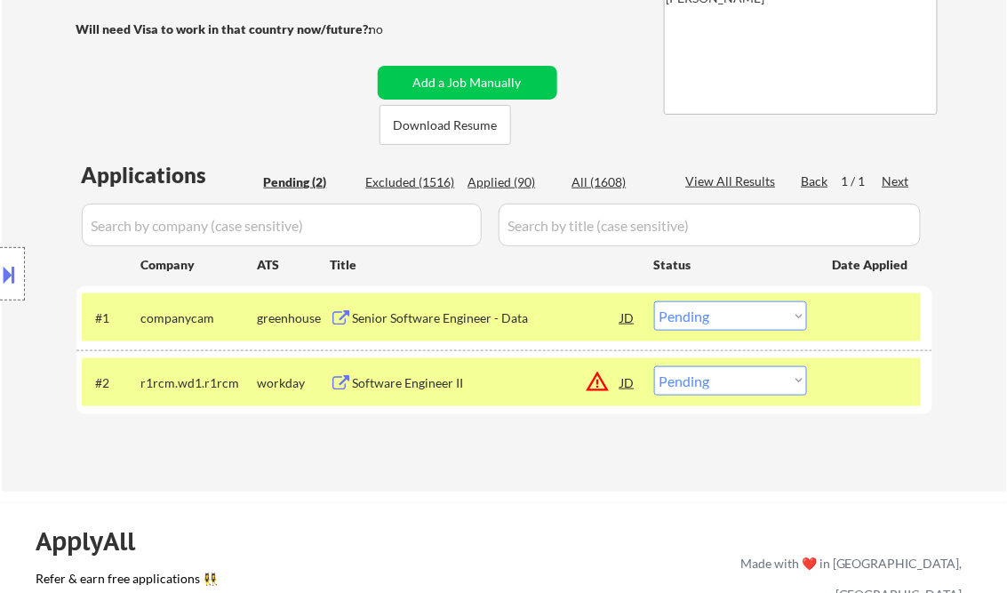
click at [451, 382] on div "Software Engineer II" at bounding box center [487, 383] width 268 height 18
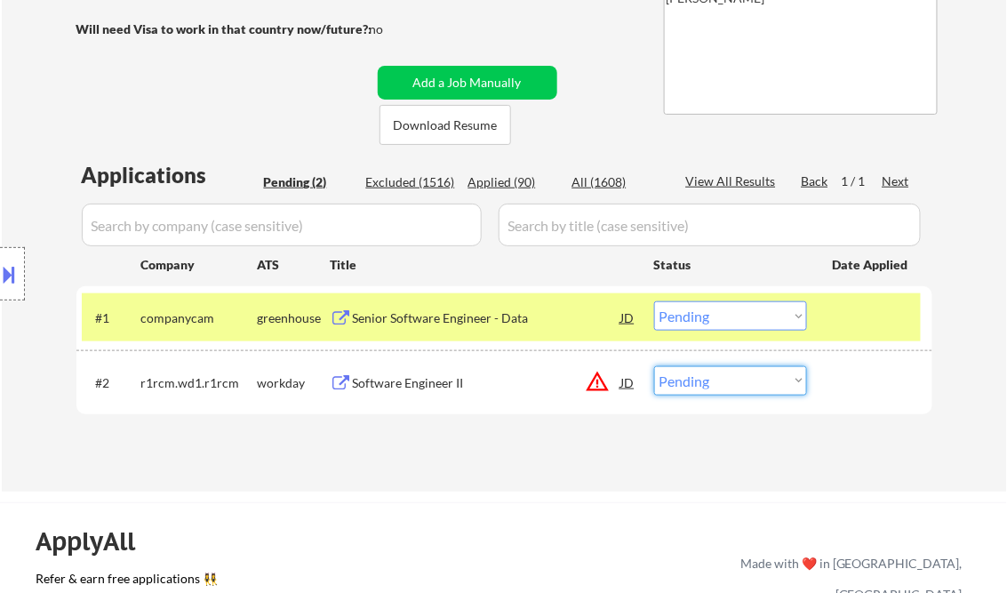
drag, startPoint x: 688, startPoint y: 381, endPoint x: 811, endPoint y: 496, distance: 168.5
click at [688, 381] on select "Choose an option... Pending Applied Excluded (Questions) Excluded (Expired) Exc…" at bounding box center [730, 380] width 153 height 29
select select ""excluded__salary_""
click at [654, 366] on select "Choose an option... Pending Applied Excluded (Questions) Excluded (Expired) Exc…" at bounding box center [730, 380] width 153 height 29
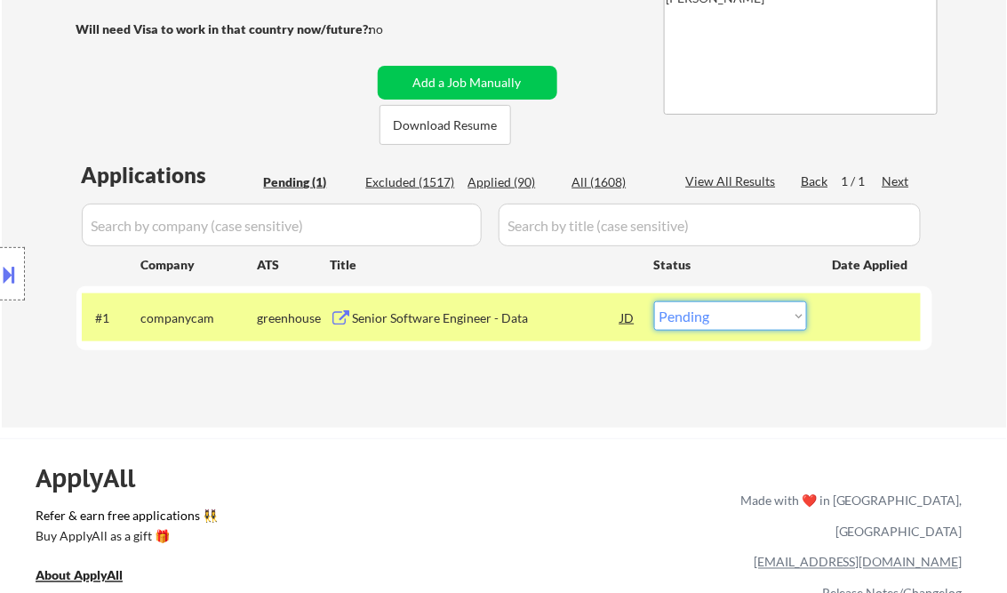
drag, startPoint x: 749, startPoint y: 319, endPoint x: 763, endPoint y: 330, distance: 17.1
click at [749, 319] on select "Choose an option... Pending Applied Excluded (Questions) Excluded (Expired) Exc…" at bounding box center [730, 315] width 153 height 29
select select ""excluded__salary_""
click at [654, 301] on select "Choose an option... Pending Applied Excluded (Questions) Excluded (Expired) Exc…" at bounding box center [730, 315] width 153 height 29
click at [497, 469] on div "ApplyAll Refer & earn free applications 👯‍♀️ Buy ApplyAll as a gift 🎁 About App…" at bounding box center [503, 592] width 1007 height 282
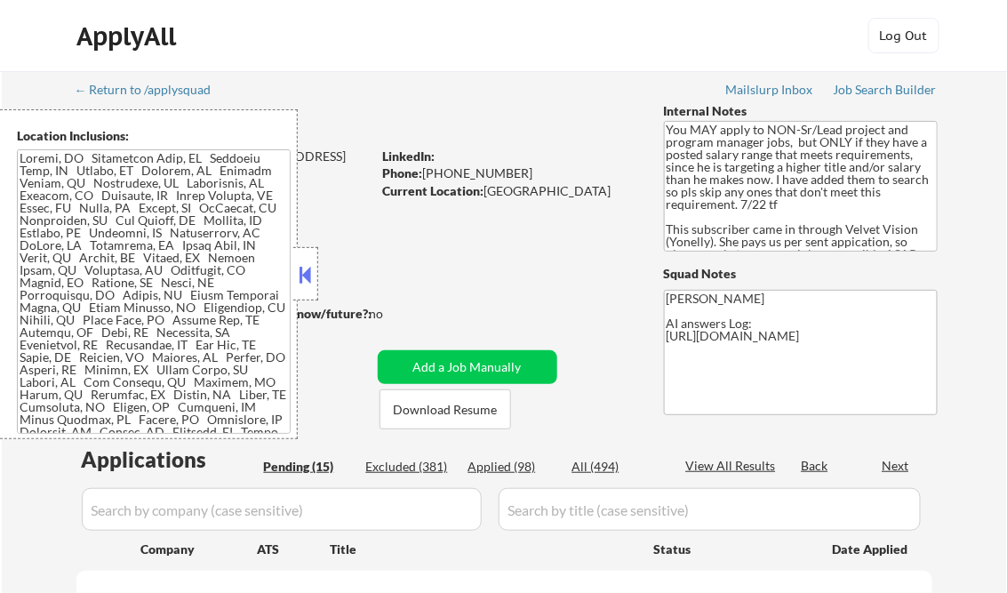
click at [313, 275] on button at bounding box center [306, 274] width 20 height 27
select select ""pending""
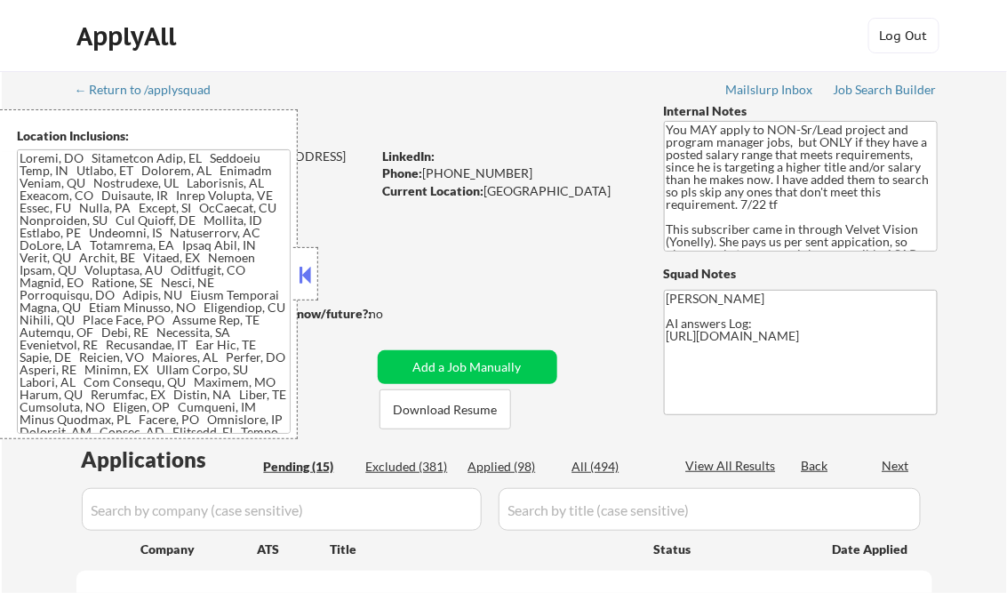
select select ""pending""
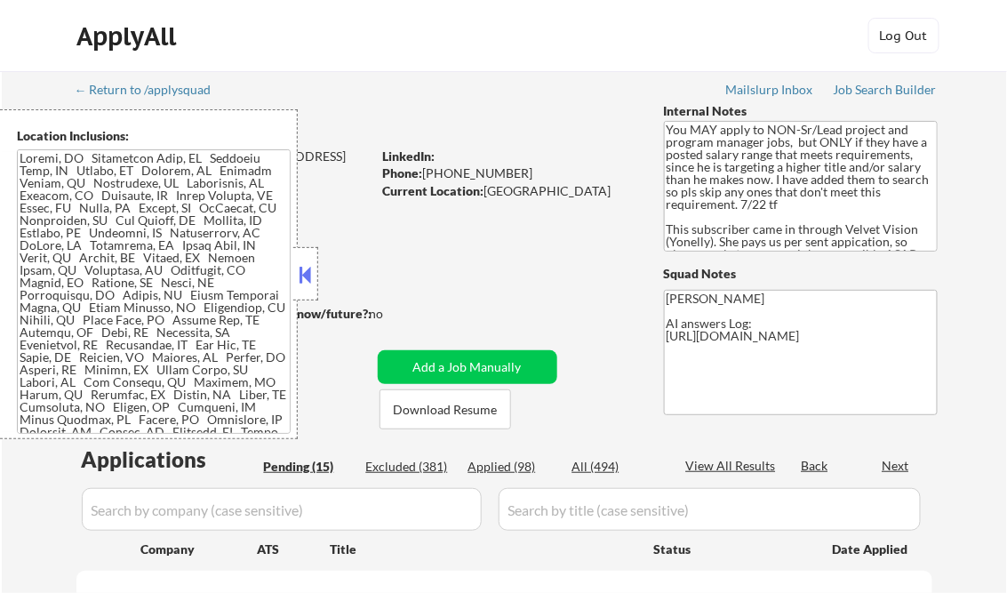
select select ""pending""
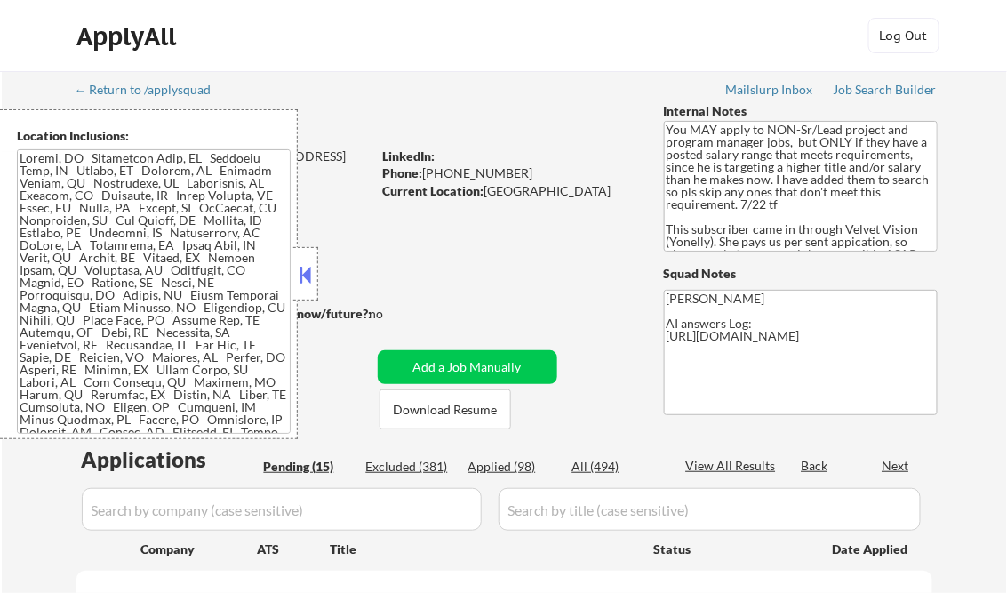
select select ""pending""
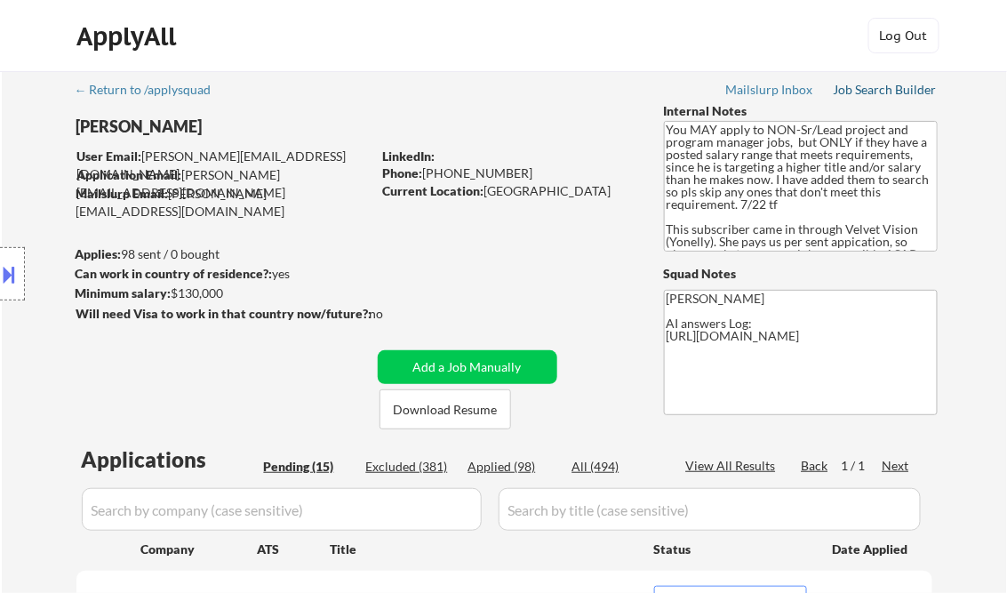
click at [890, 84] on div "Job Search Builder" at bounding box center [886, 90] width 104 height 12
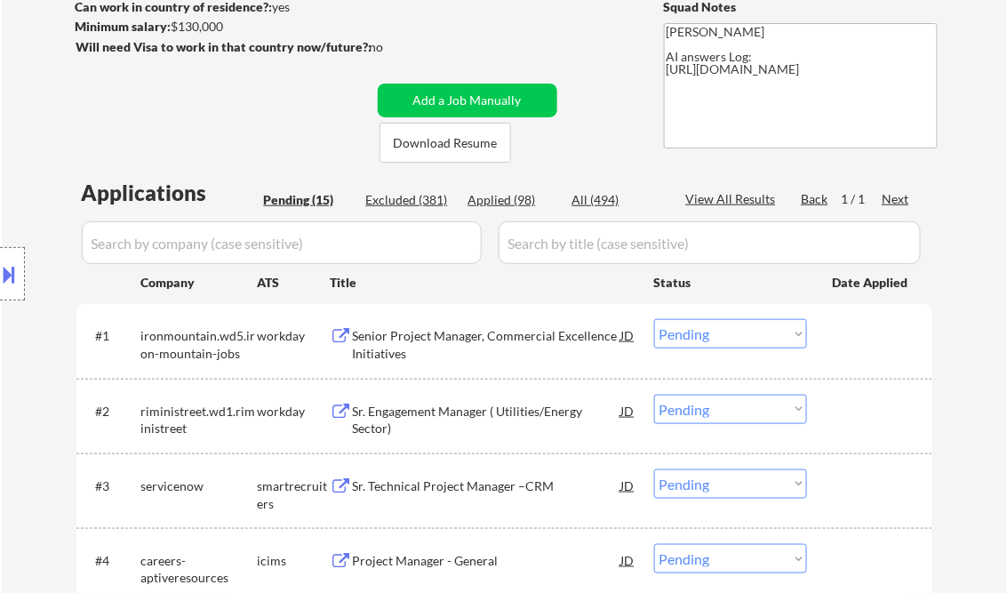
scroll to position [284, 0]
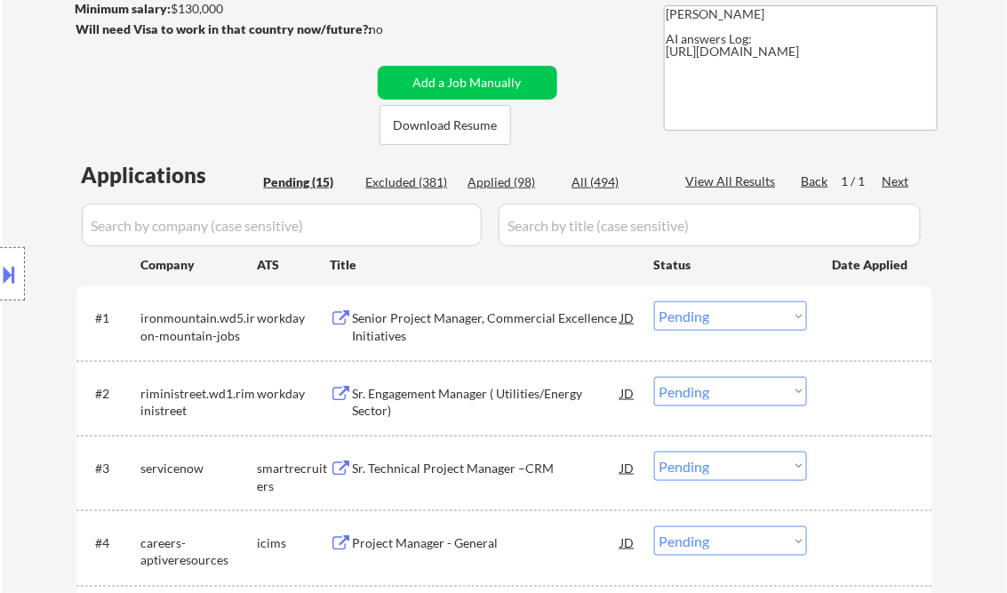
click at [421, 329] on div "Senior Project Manager, Commercial Excellence Initiatives" at bounding box center [487, 326] width 268 height 35
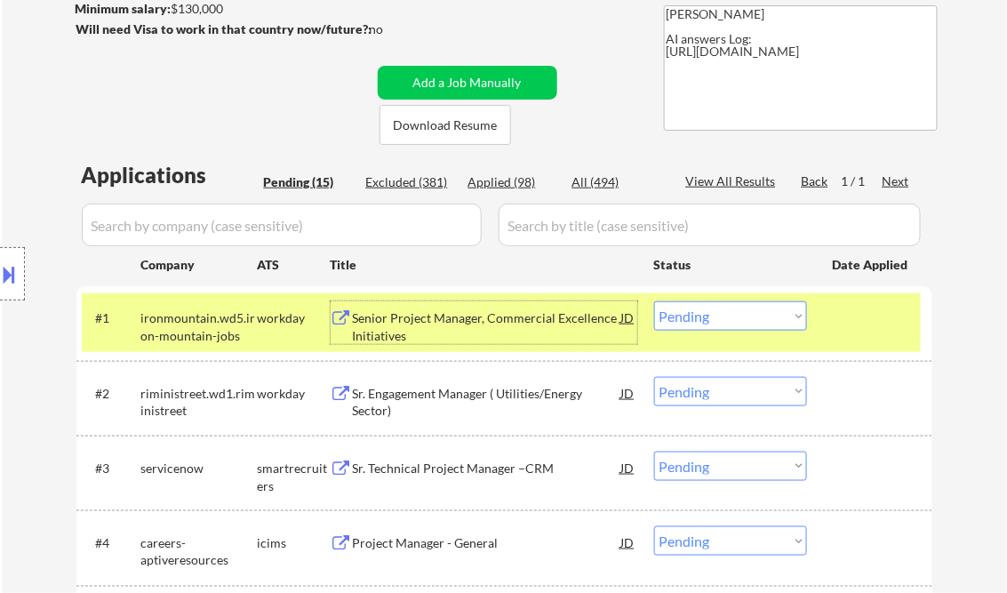
click at [707, 322] on select "Choose an option... Pending Applied Excluded (Questions) Excluded (Expired) Exc…" at bounding box center [730, 315] width 153 height 29
click at [654, 301] on select "Choose an option... Pending Applied Excluded (Questions) Excluded (Expired) Exc…" at bounding box center [730, 315] width 153 height 29
click at [453, 395] on div "Sr. Engagement Manager ( Utilities/Energy Sector)" at bounding box center [487, 402] width 268 height 35
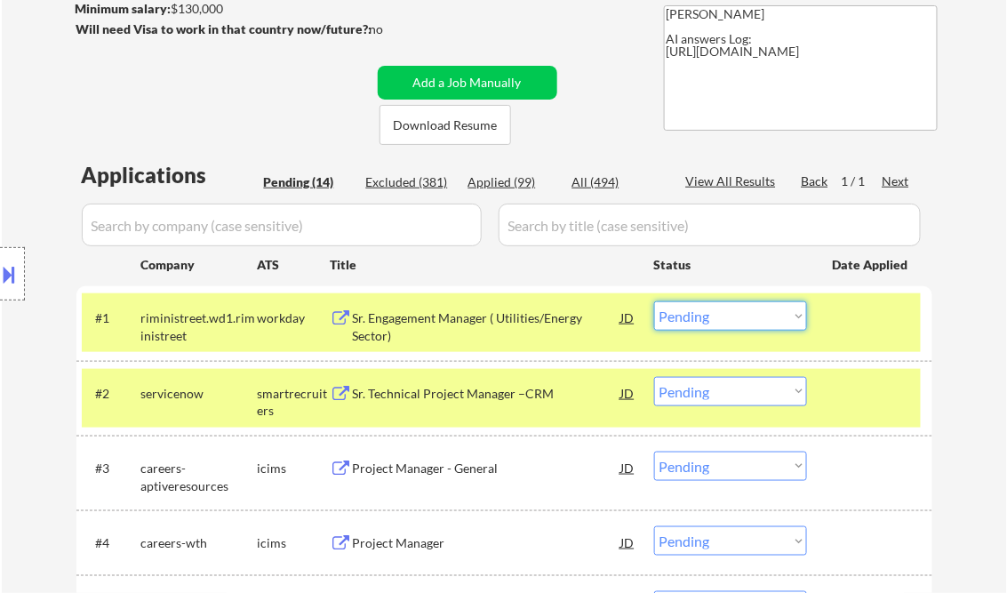
drag, startPoint x: 689, startPoint y: 315, endPoint x: 706, endPoint y: 330, distance: 22.7
click at [689, 315] on select "Choose an option... Pending Applied Excluded (Questions) Excluded (Expired) Exc…" at bounding box center [730, 315] width 153 height 29
click at [654, 301] on select "Choose an option... Pending Applied Excluded (Questions) Excluded (Expired) Exc…" at bounding box center [730, 315] width 153 height 29
select select ""pending""
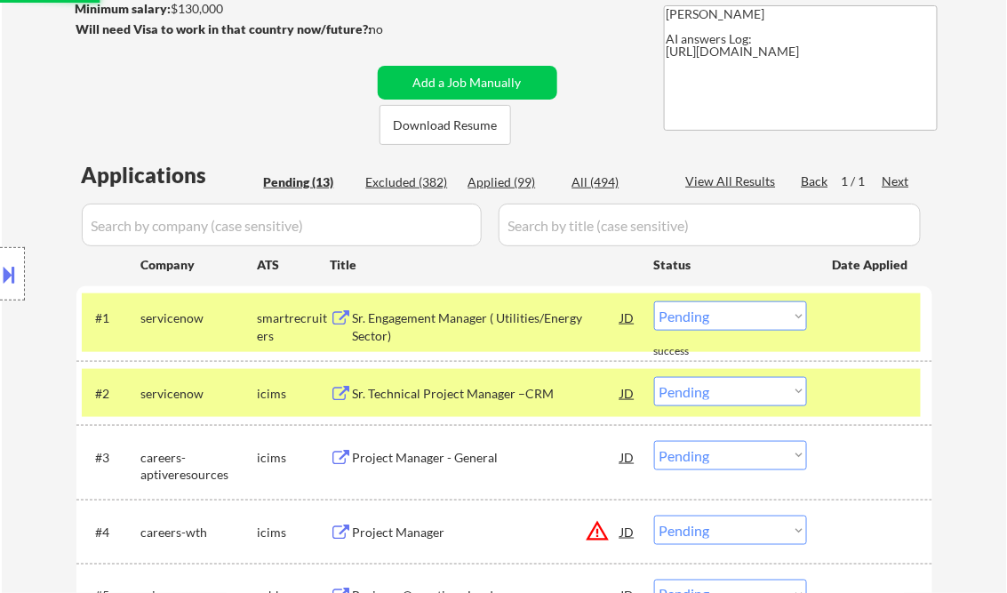
scroll to position [427, 0]
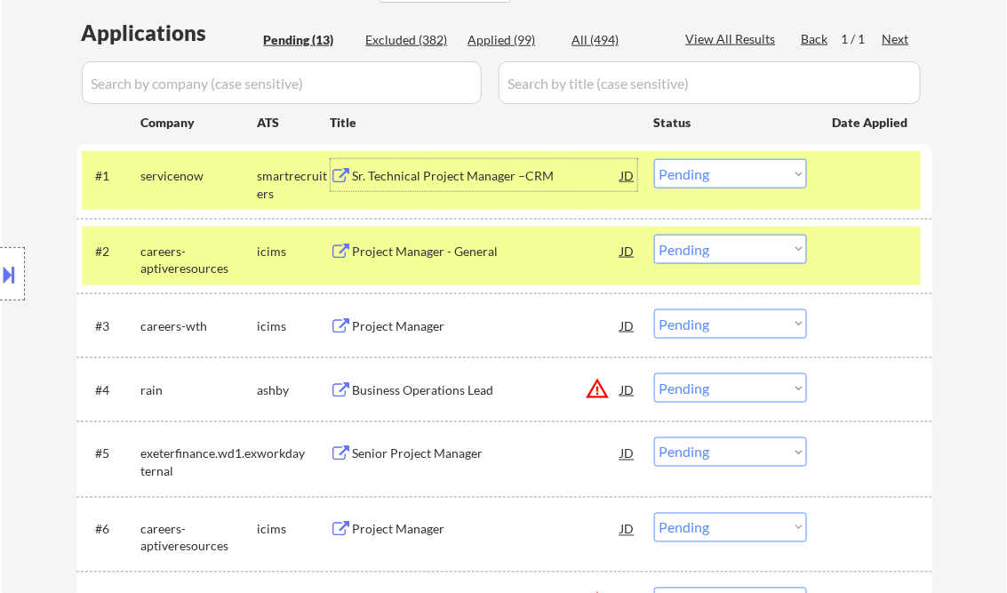
click at [421, 178] on div "Sr. Technical Project Manager –CRM" at bounding box center [487, 176] width 268 height 18
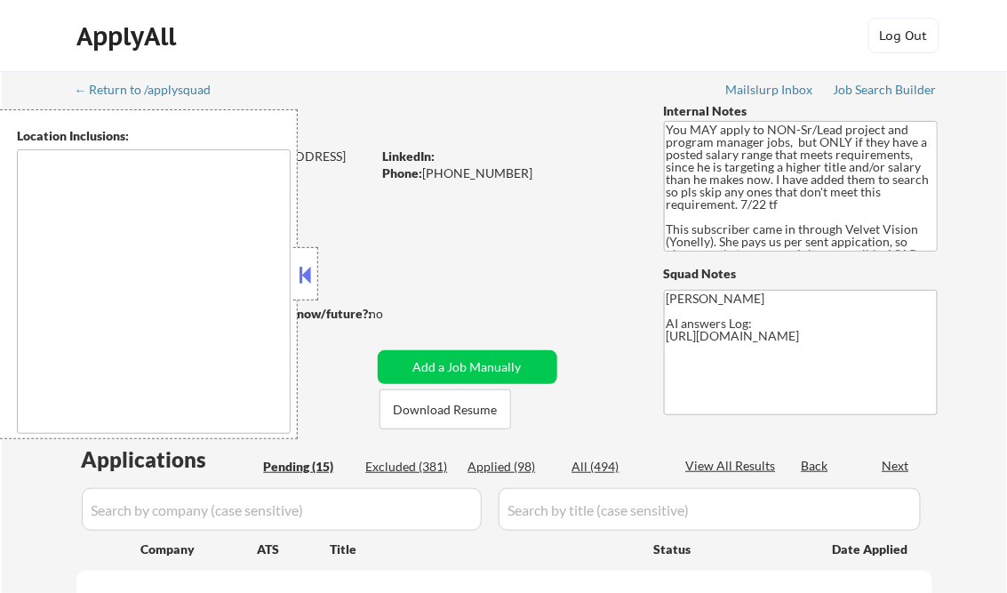
type textarea "[GEOGRAPHIC_DATA], [GEOGRAPHIC_DATA] [GEOGRAPHIC_DATA], [GEOGRAPHIC_DATA] [GEOG…"
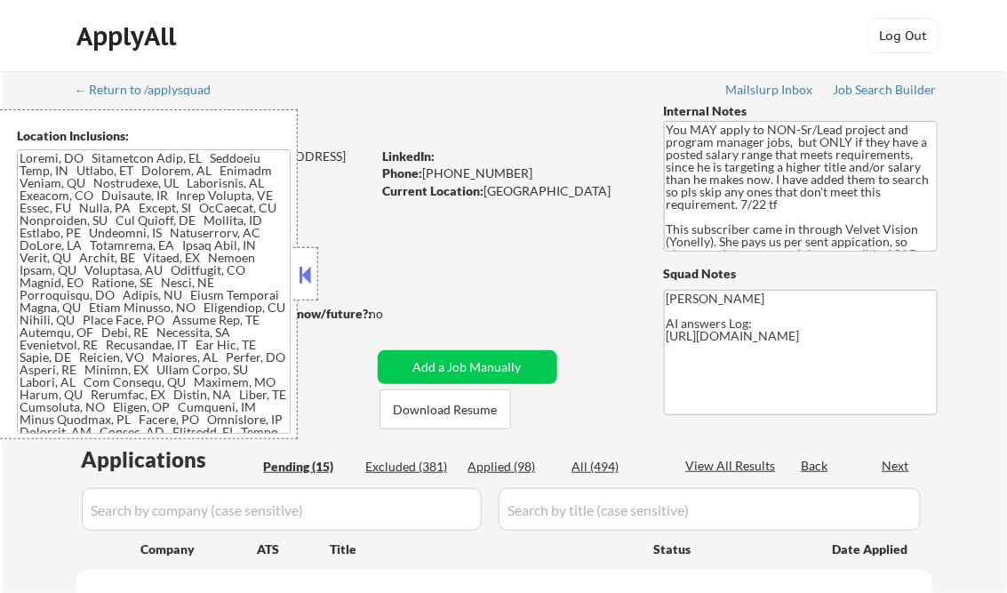
click at [304, 264] on button at bounding box center [306, 274] width 20 height 27
select select ""pending""
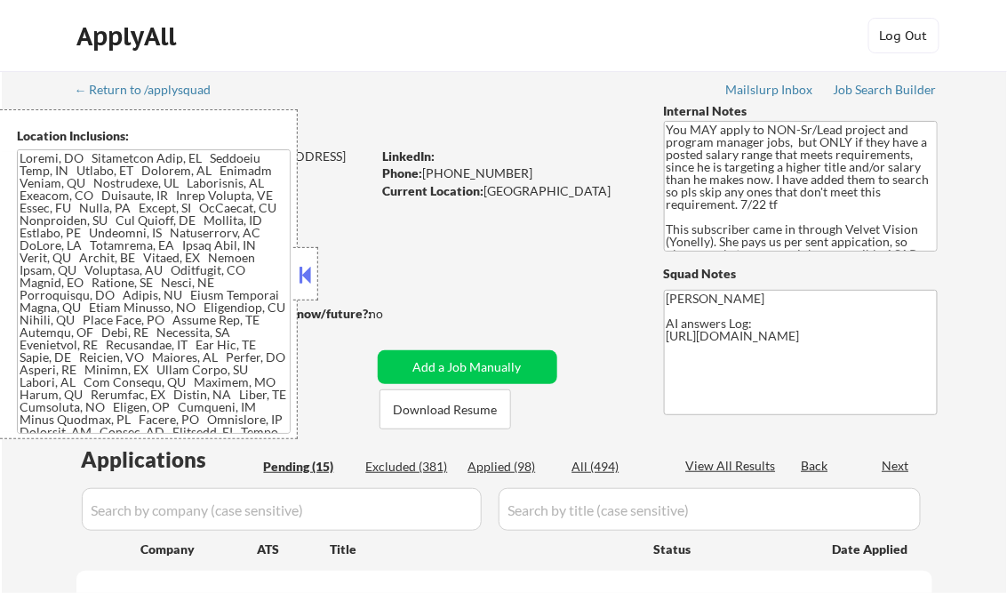
select select ""pending""
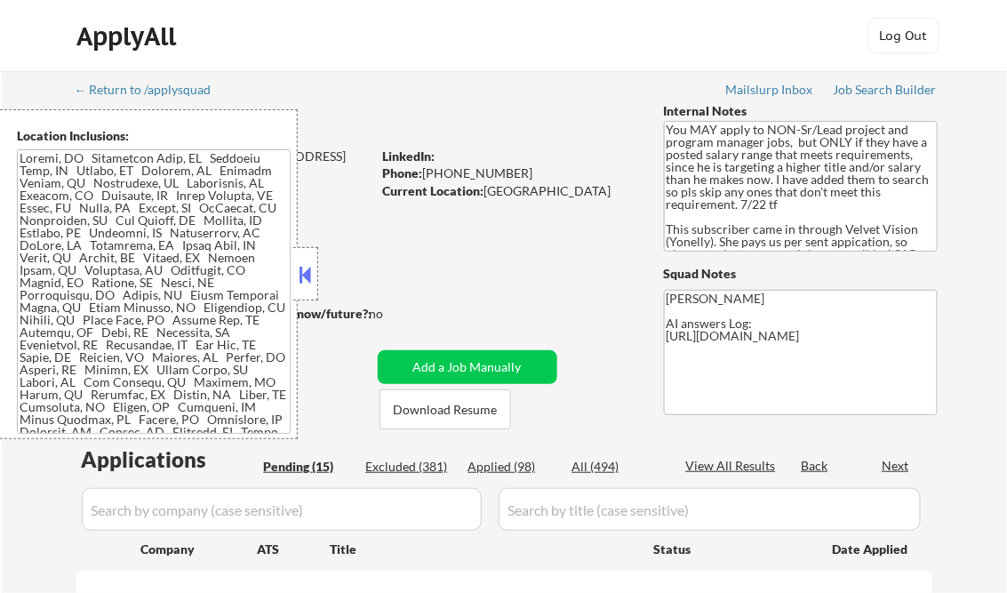
select select ""pending""
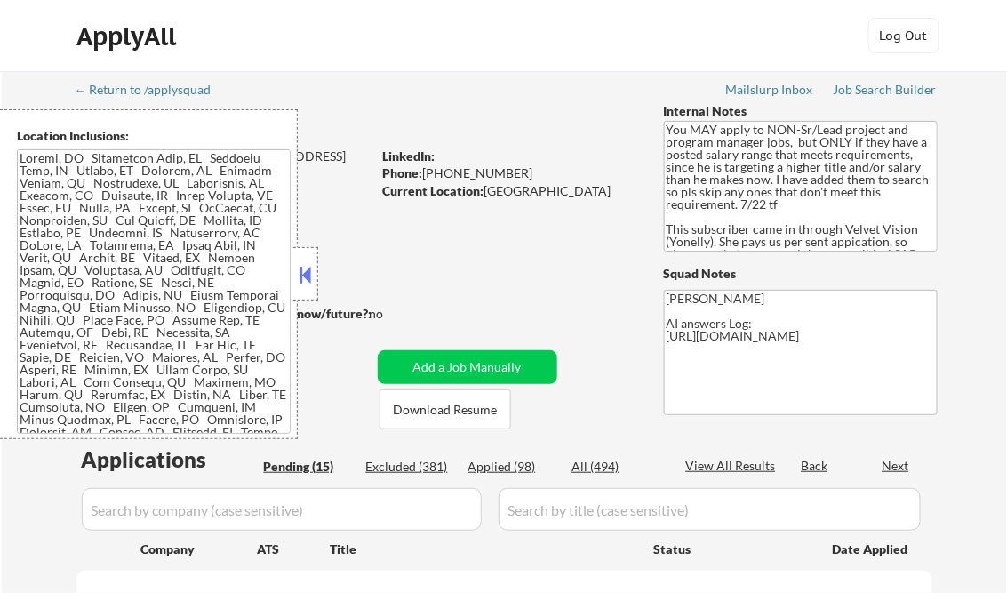
select select ""pending""
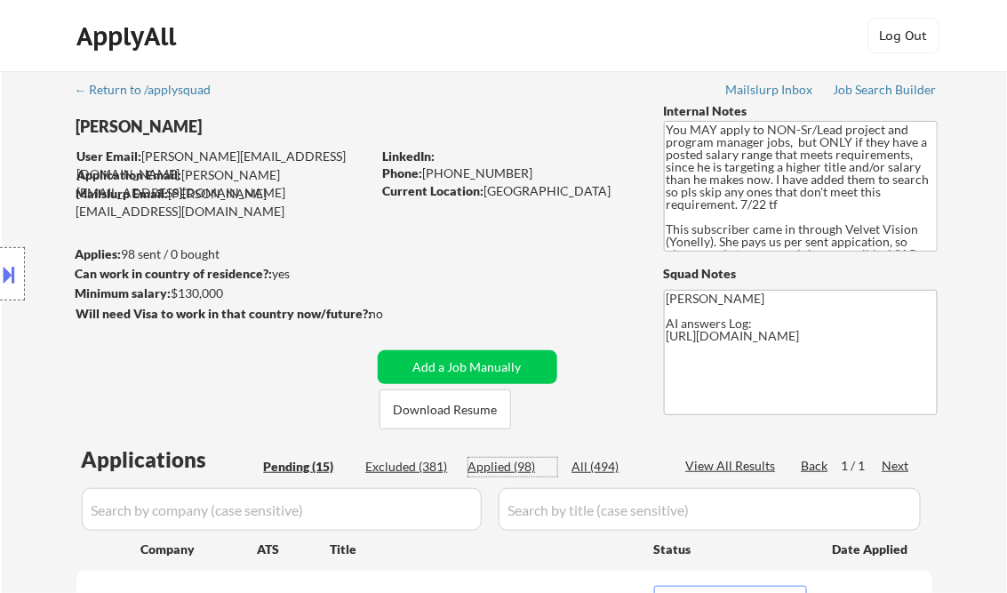
click at [517, 459] on div "Applied (98)" at bounding box center [512, 467] width 89 height 18
select select ""applied""
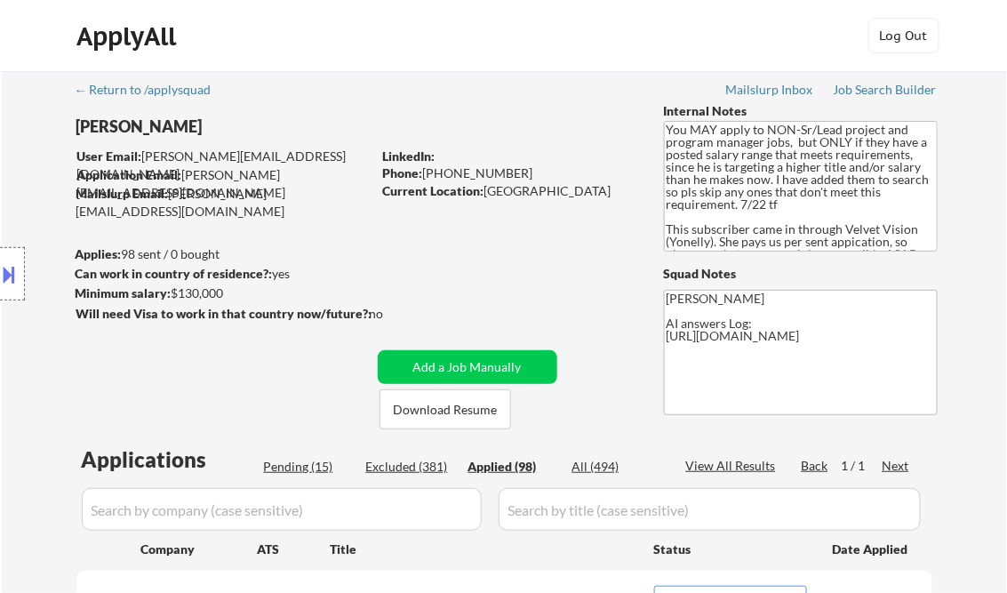
select select ""applied""
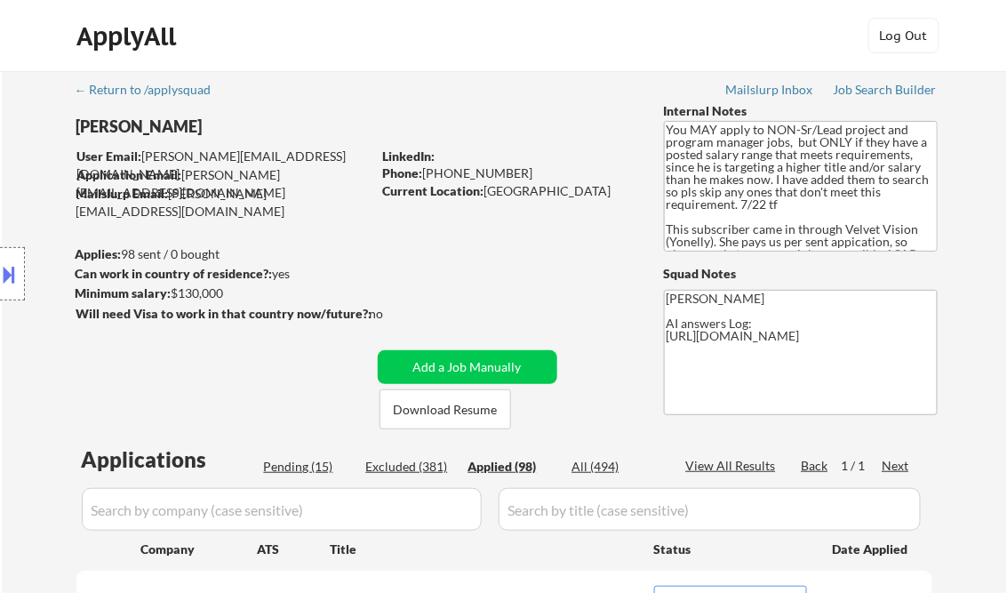
select select ""applied""
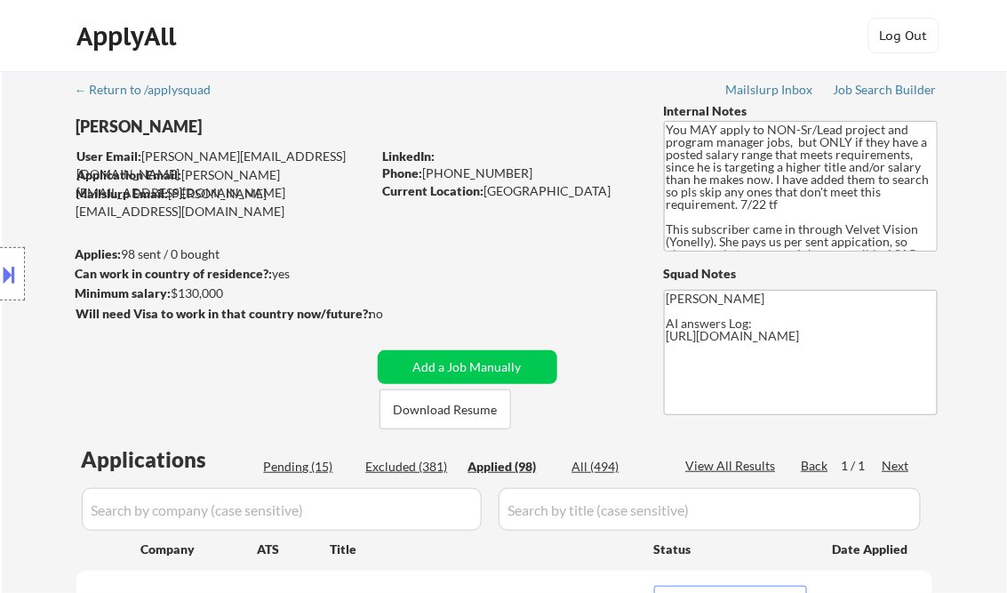
select select ""applied""
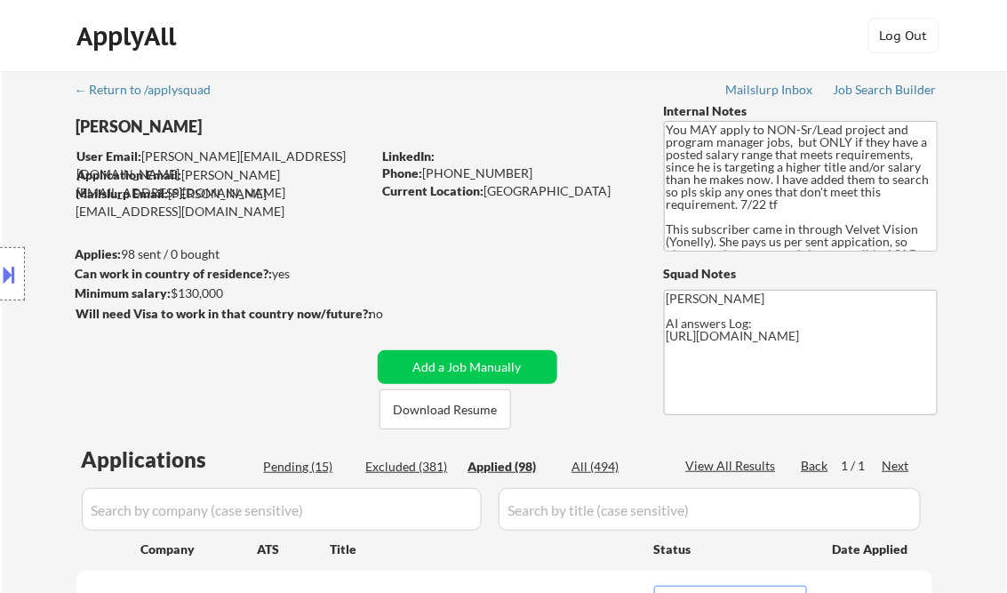
select select ""applied""
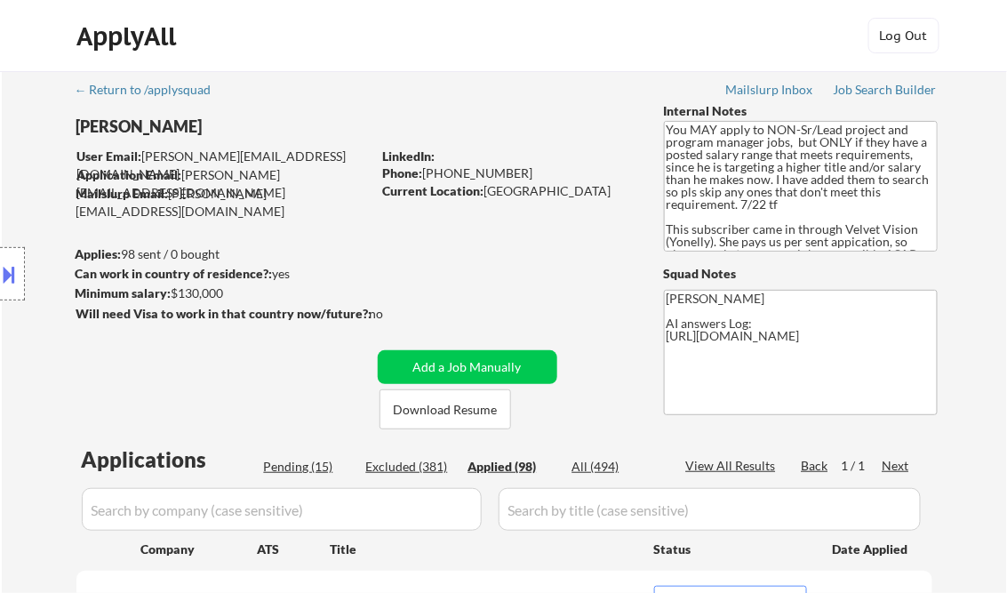
select select ""applied""
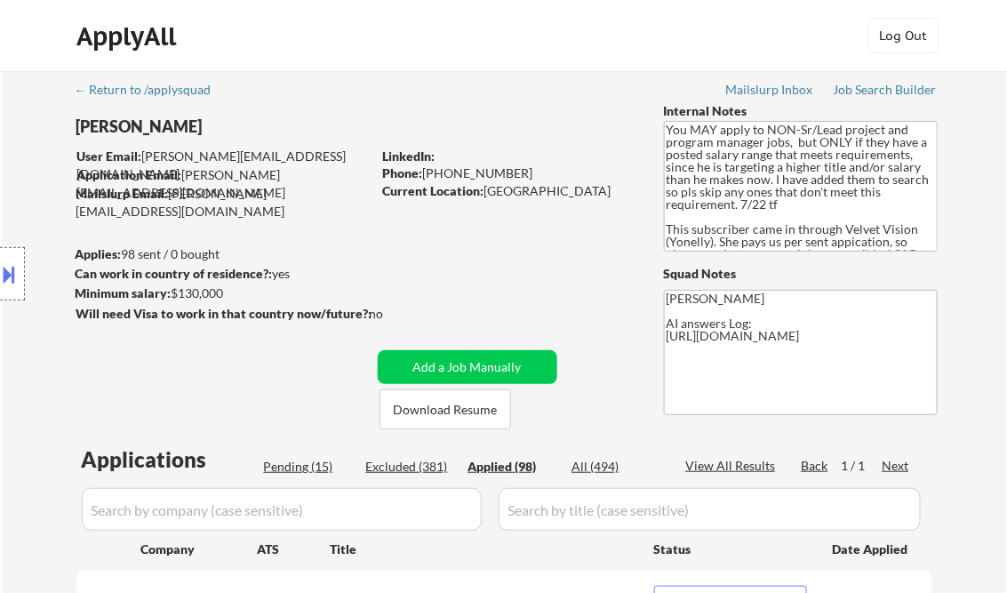
select select ""applied""
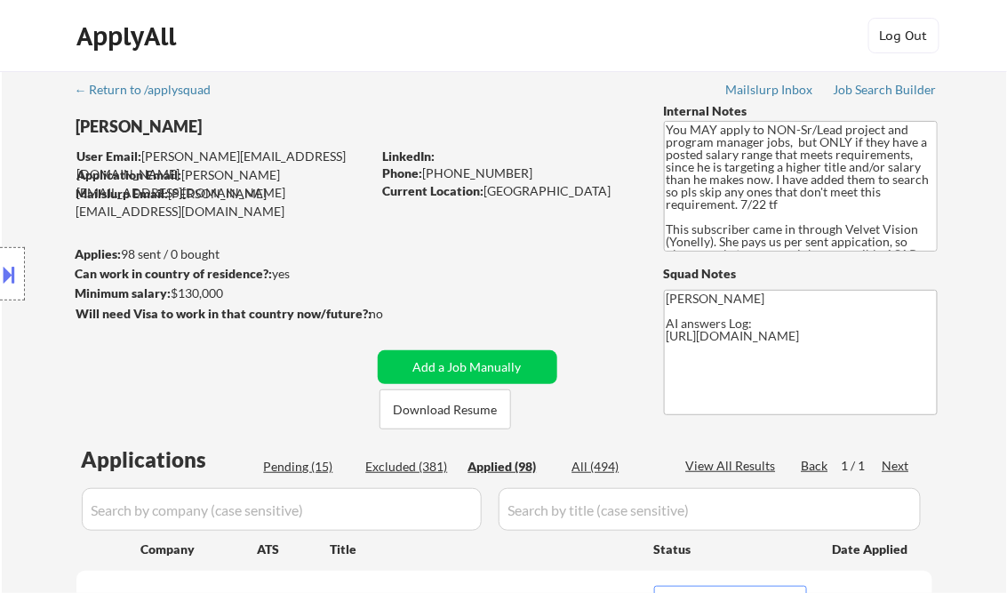
select select ""applied""
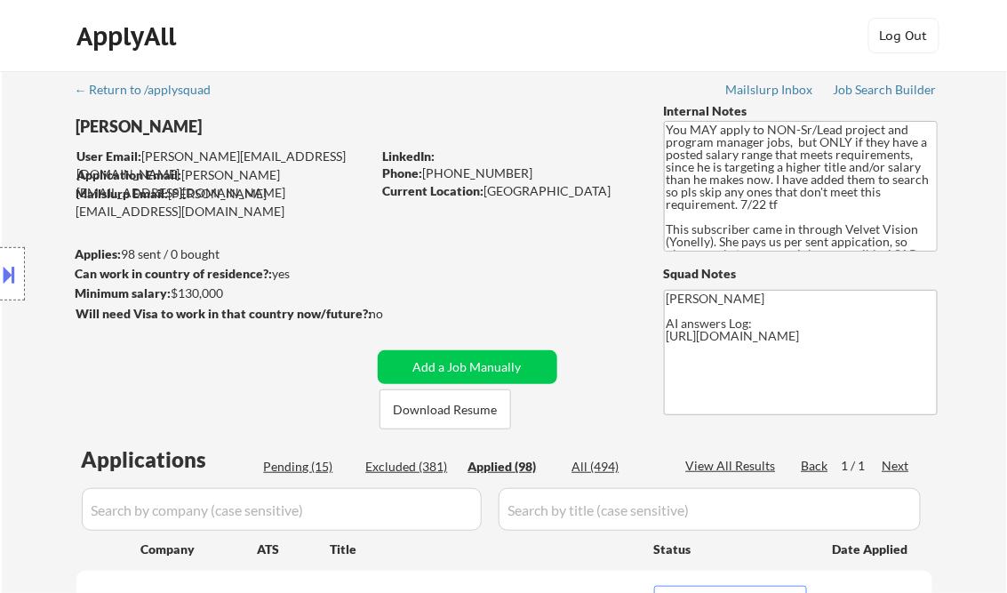
select select ""applied""
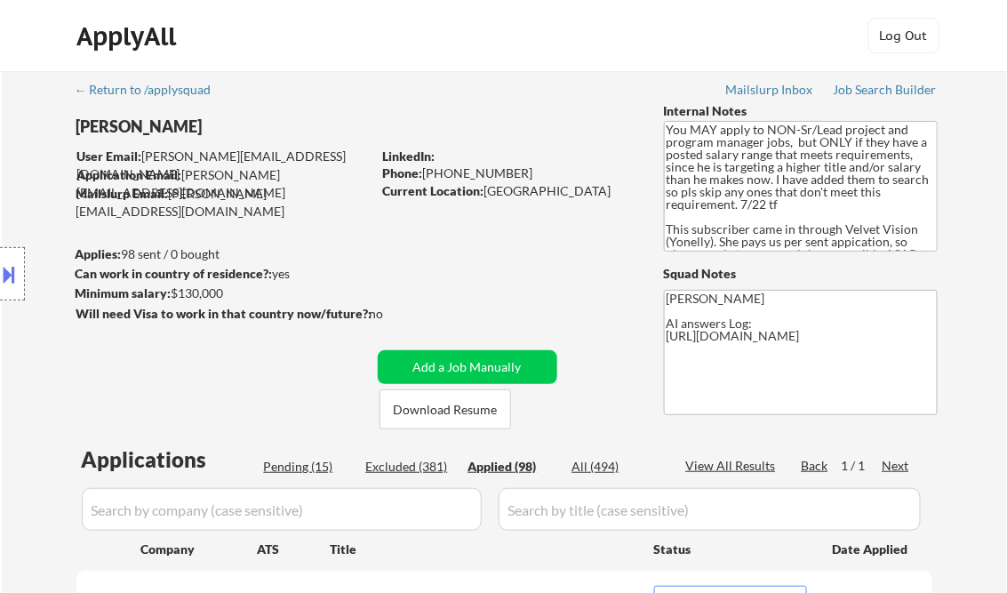
select select ""applied""
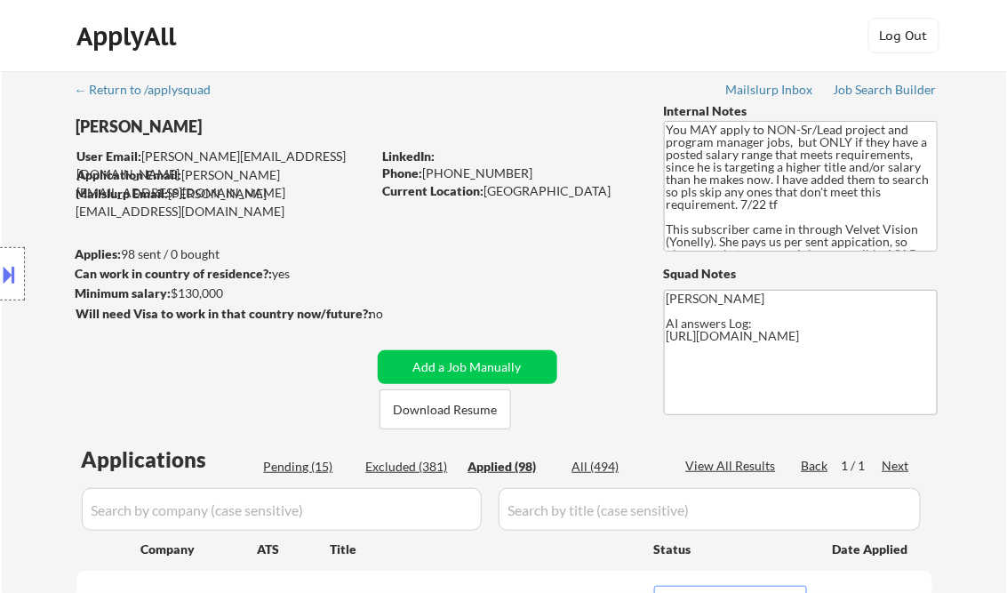
select select ""applied""
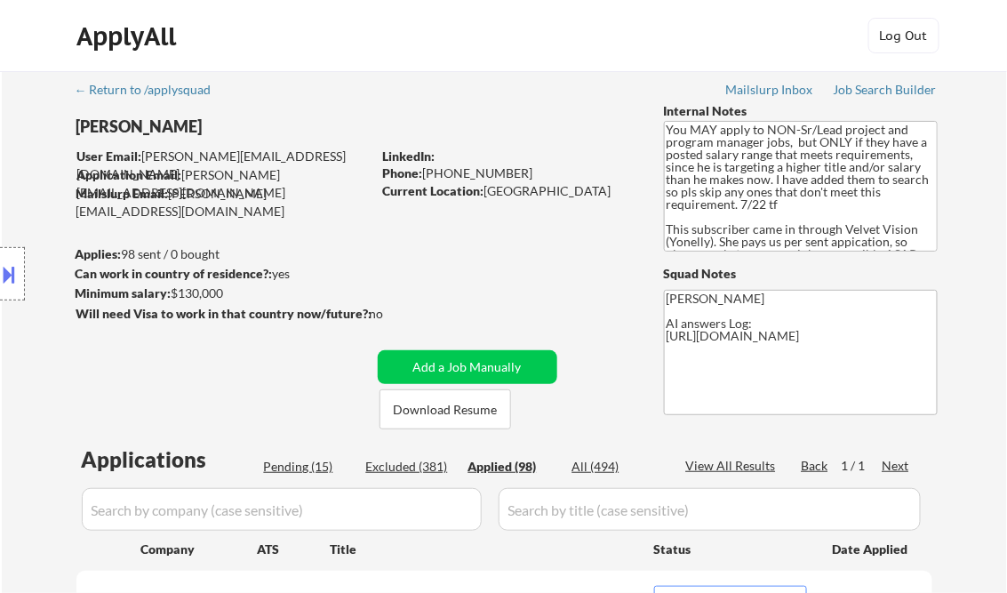
select select ""applied""
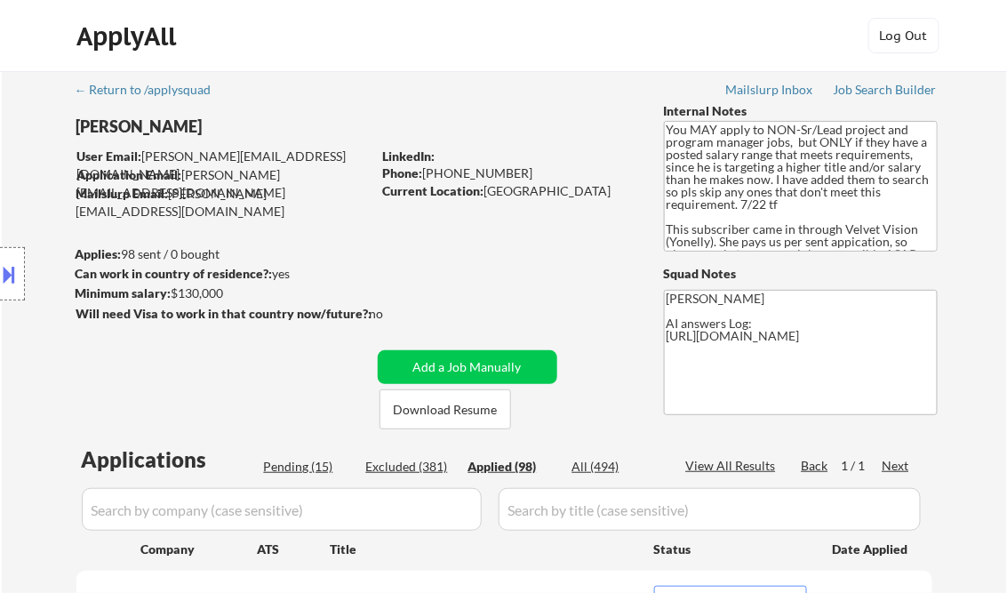
select select ""applied""
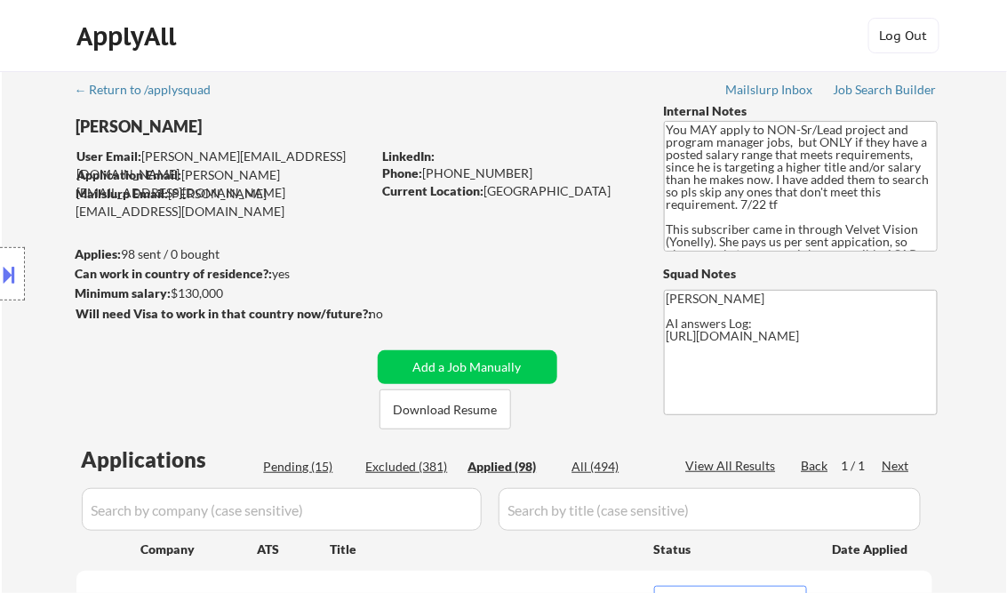
select select ""applied""
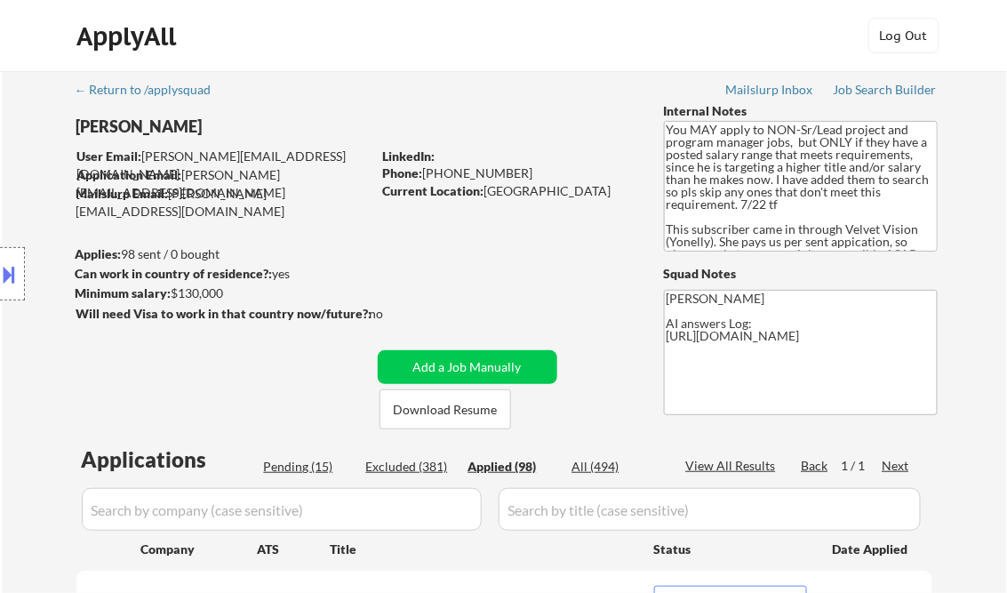
select select ""applied""
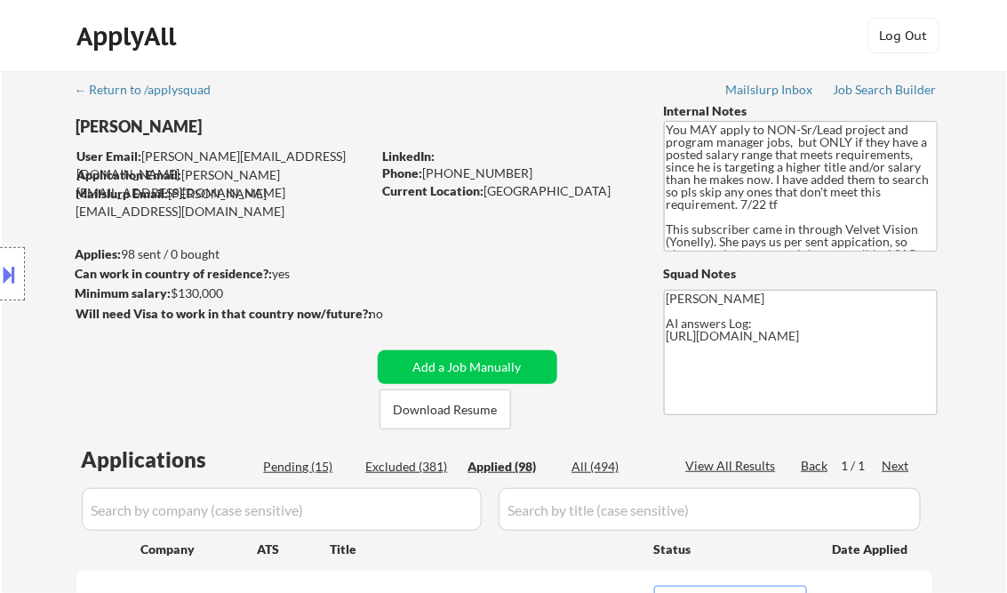
select select ""applied""
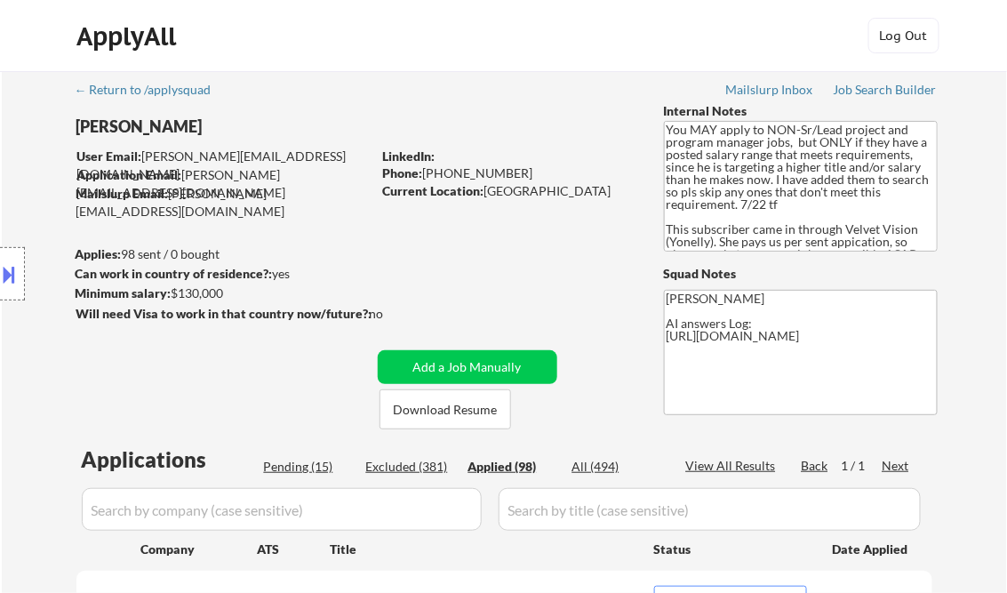
select select ""applied""
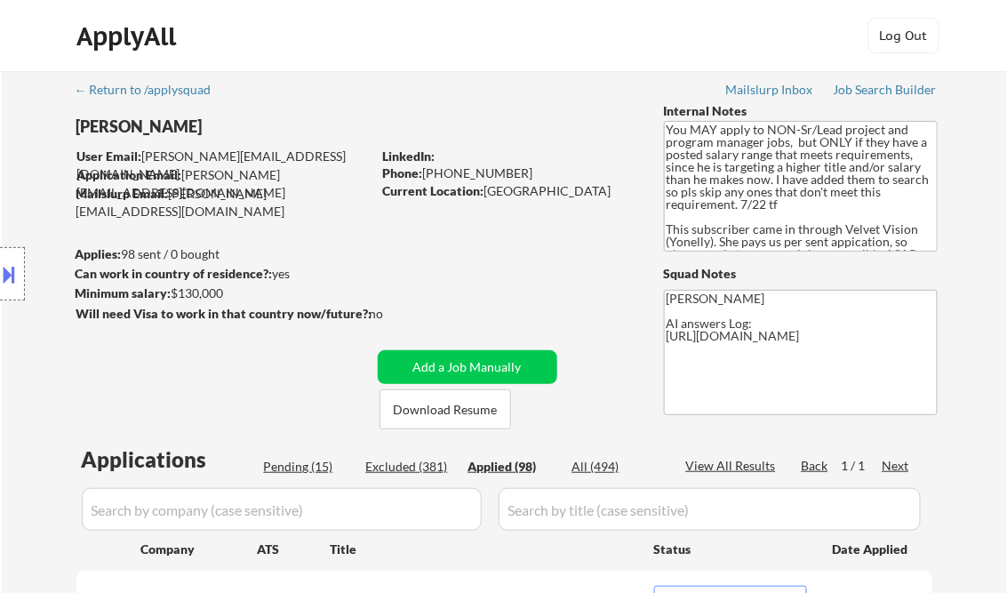
select select ""applied""
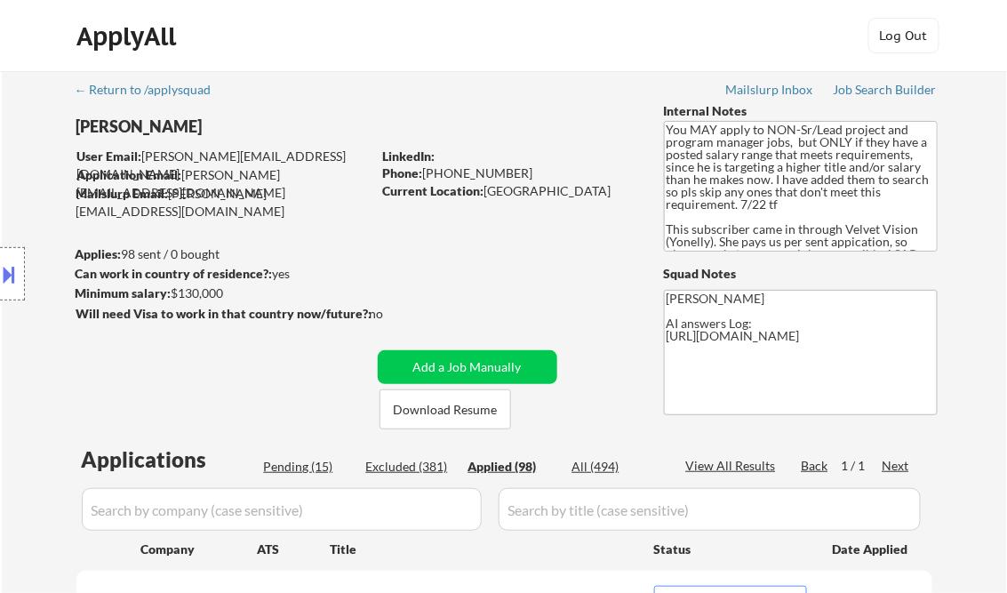
select select ""applied""
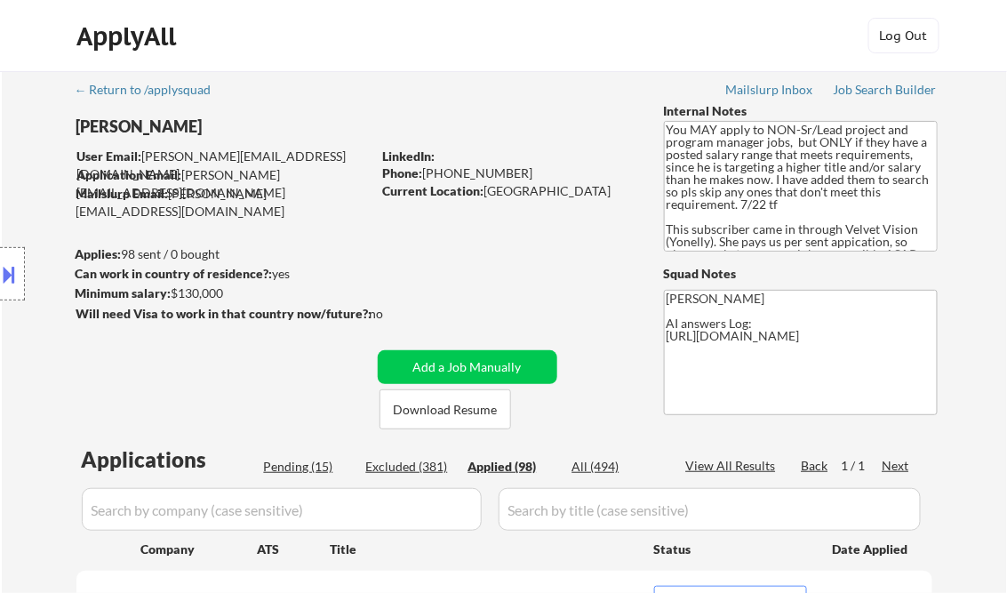
select select ""applied""
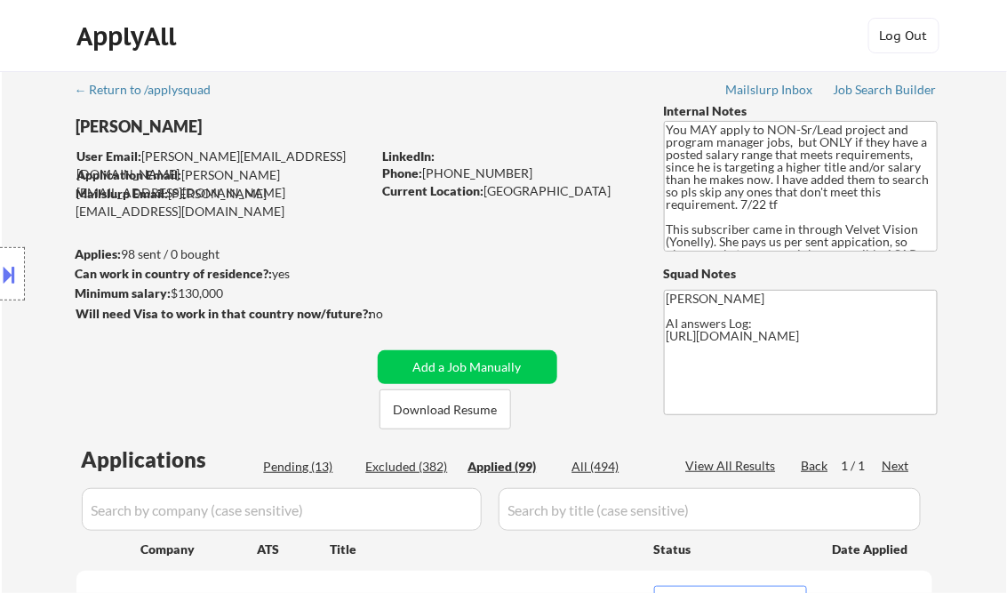
scroll to position [798, 0]
